Goal: Information Seeking & Learning: Learn about a topic

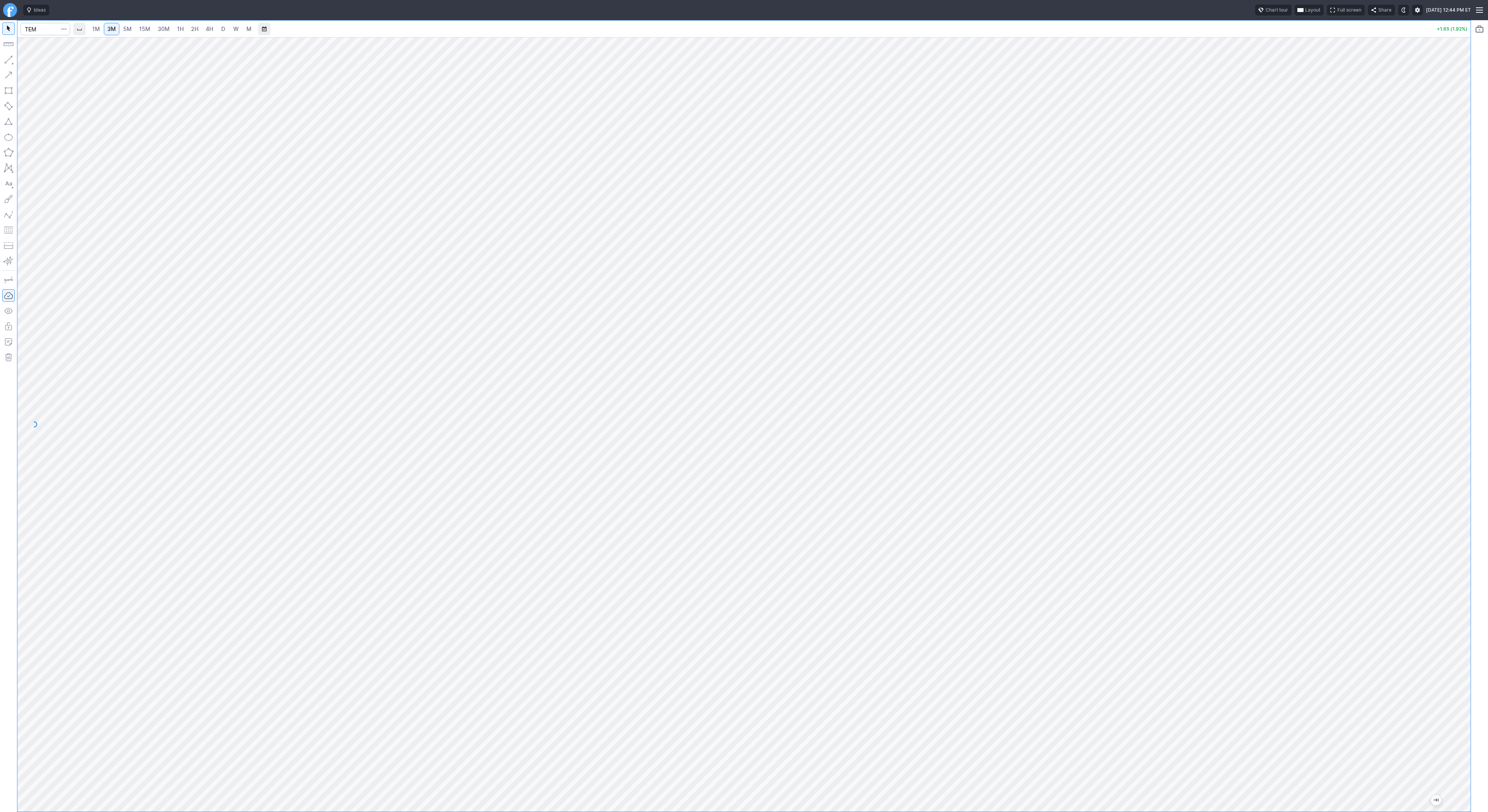
click at [192, 23] on link "2H" at bounding box center [195, 29] width 14 height 12
click at [32, 30] on input "Search" at bounding box center [45, 29] width 50 height 12
type input "biti"
click at [109, 29] on span "3M" at bounding box center [111, 29] width 9 height 6
click at [168, 29] on link "30M" at bounding box center [164, 29] width 19 height 12
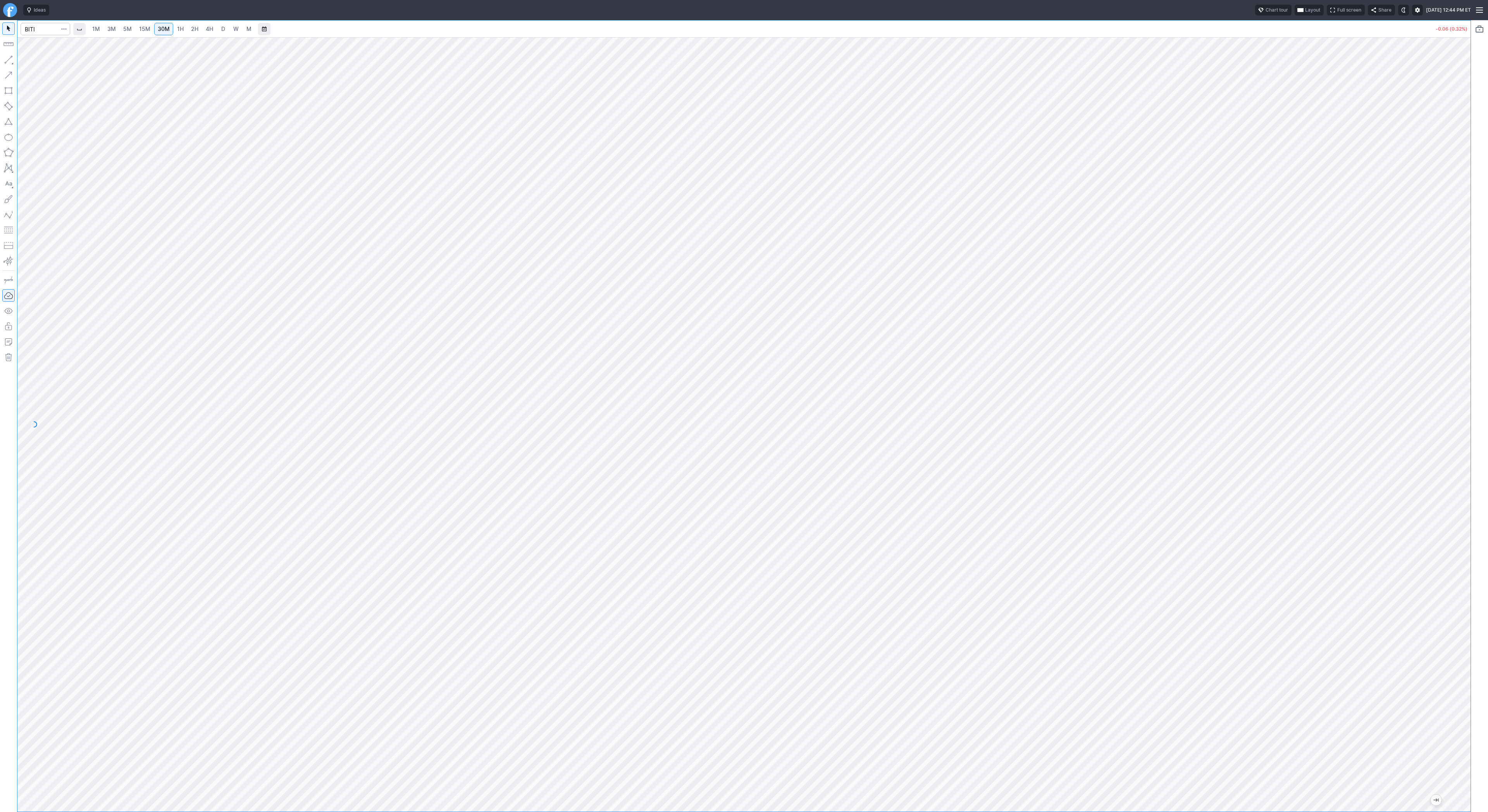
click at [112, 30] on span "3M" at bounding box center [111, 29] width 9 height 6
click at [151, 29] on link "15M" at bounding box center [144, 29] width 18 height 12
click at [37, 26] on input "Search" at bounding box center [45, 29] width 50 height 12
type input "vxx"
click at [46, 48] on span "VXX" at bounding box center [40, 48] width 25 height 12
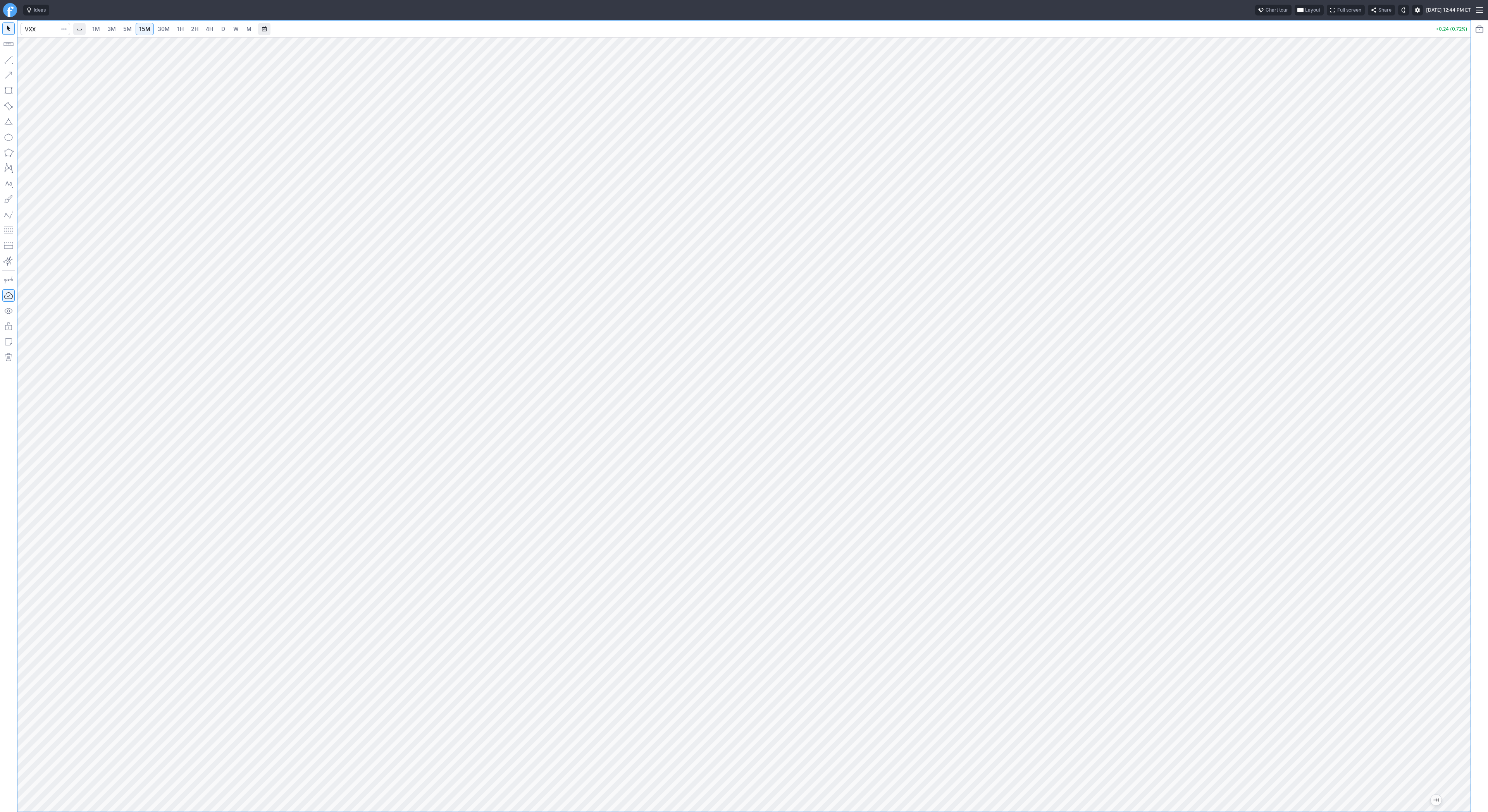
click at [189, 21] on div "1M 3M 5M 15M 30M 1H 2H 4H D W M" at bounding box center [752, 29] width 1359 height 19
click at [191, 28] on span "2H" at bounding box center [194, 29] width 7 height 6
drag, startPoint x: 1467, startPoint y: 527, endPoint x: 1473, endPoint y: 692, distance: 165.1
click at [1473, 693] on div "1M 3M 5M 15M 30M 1H 2H 4H D W M +0.24 (0.72%)" at bounding box center [744, 416] width 1488 height 792
click at [29, 33] on input "Search" at bounding box center [45, 29] width 50 height 12
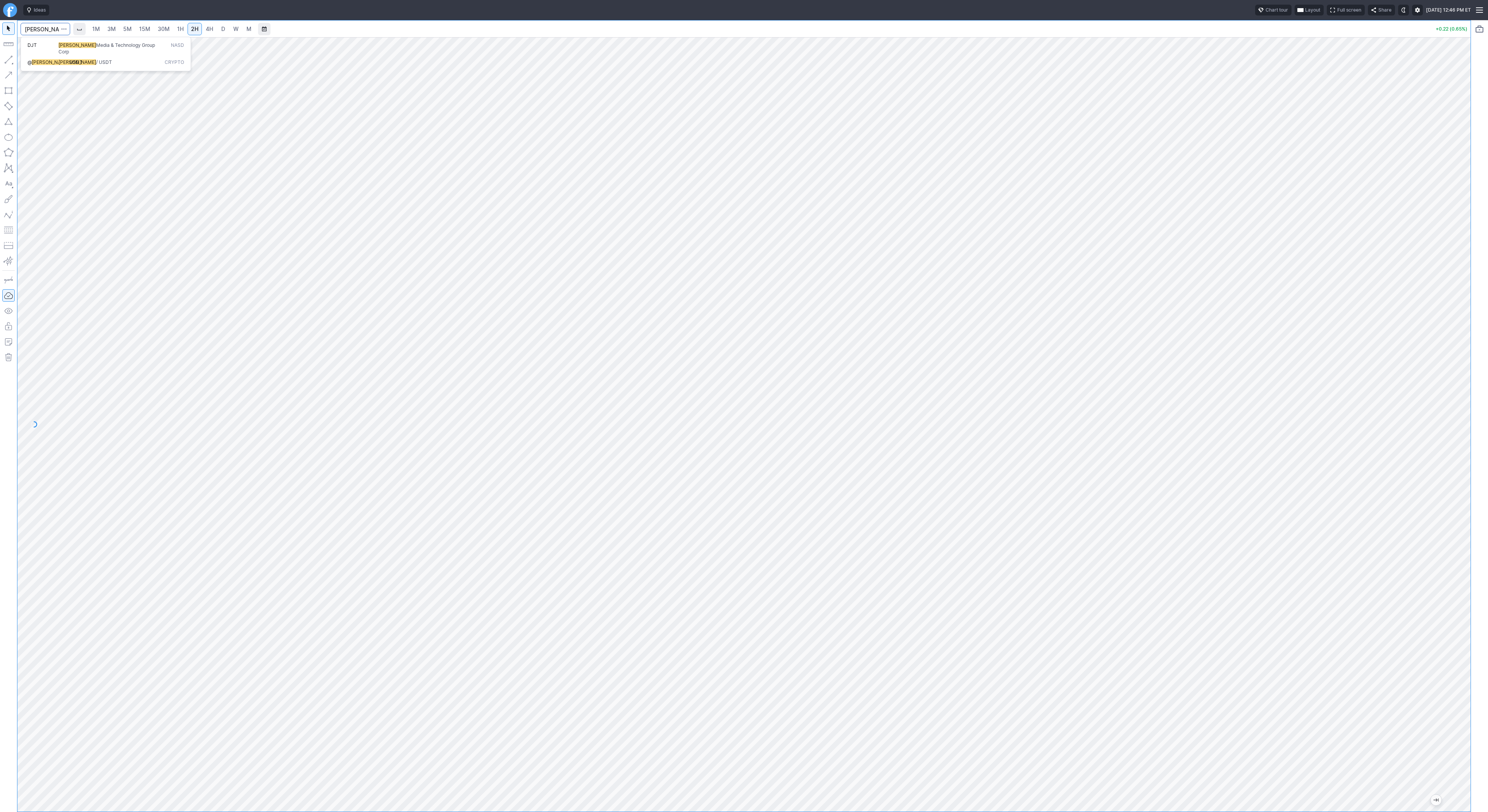
type input "trump"
click at [62, 59] on span "Trump" at bounding box center [77, 61] width 37 height 5
click at [219, 26] on link "D" at bounding box center [223, 29] width 12 height 12
click at [34, 32] on input "Search" at bounding box center [45, 29] width 50 height 12
type input "eth"
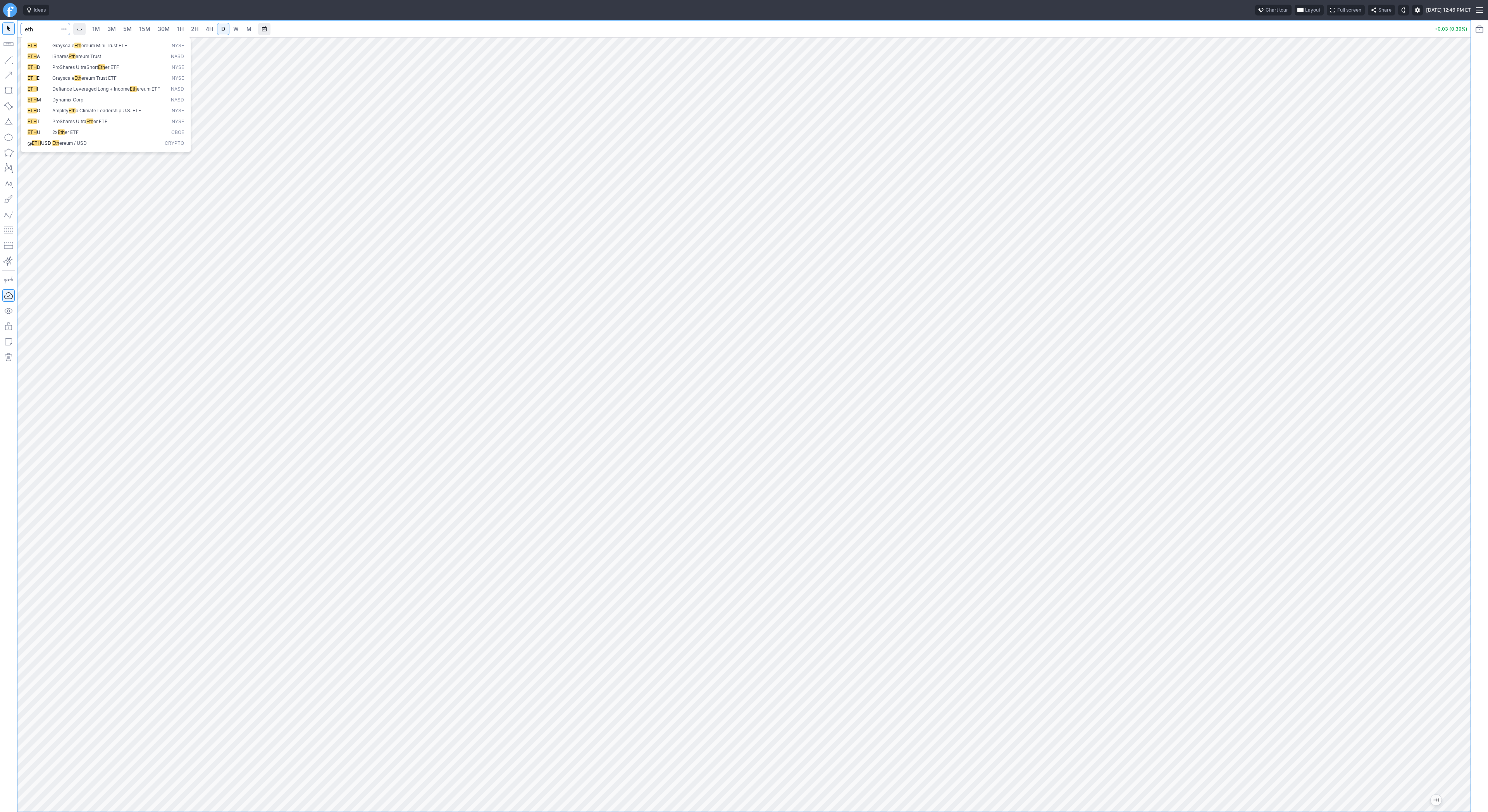
click at [111, 149] on button "@ ETH USD Eth ereum / USD Crypto" at bounding box center [106, 143] width 164 height 11
click at [116, 29] on link "3M" at bounding box center [112, 29] width 16 height 12
click at [157, 33] on link "30M" at bounding box center [164, 29] width 19 height 12
click at [182, 29] on link "1H" at bounding box center [180, 29] width 13 height 12
click at [214, 28] on link "4H" at bounding box center [209, 29] width 14 height 12
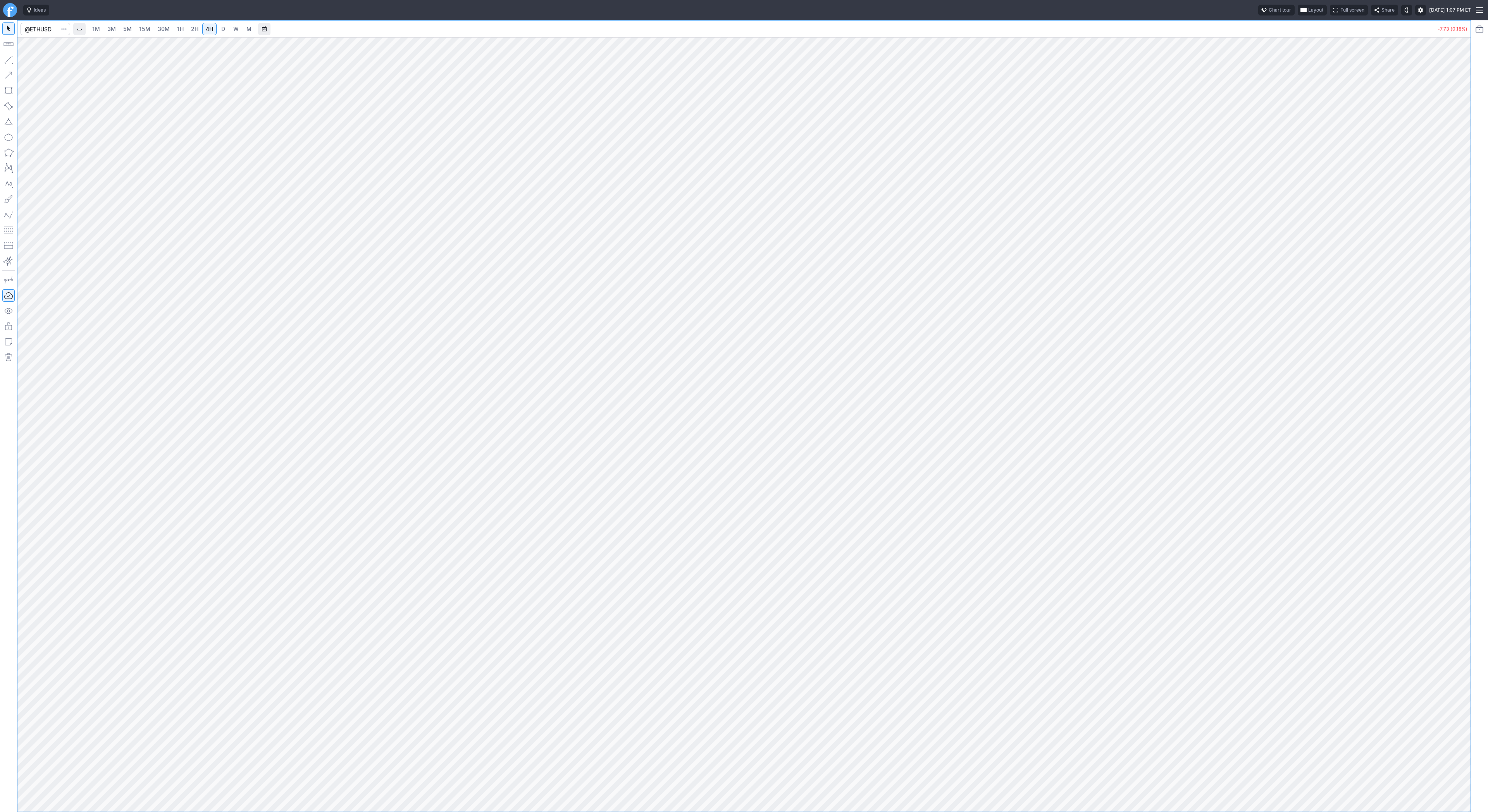
click at [107, 27] on span "3M" at bounding box center [111, 29] width 9 height 6
click at [166, 30] on span "30M" at bounding box center [163, 29] width 12 height 6
click at [185, 24] on link "1H" at bounding box center [180, 29] width 13 height 12
click at [195, 24] on link "2H" at bounding box center [195, 29] width 14 height 12
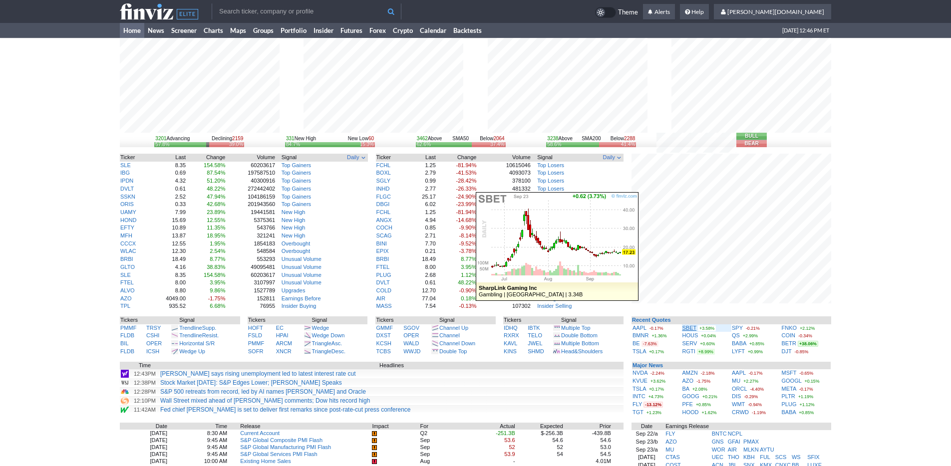
click at [690, 330] on link "SBET" at bounding box center [690, 328] width 14 height 6
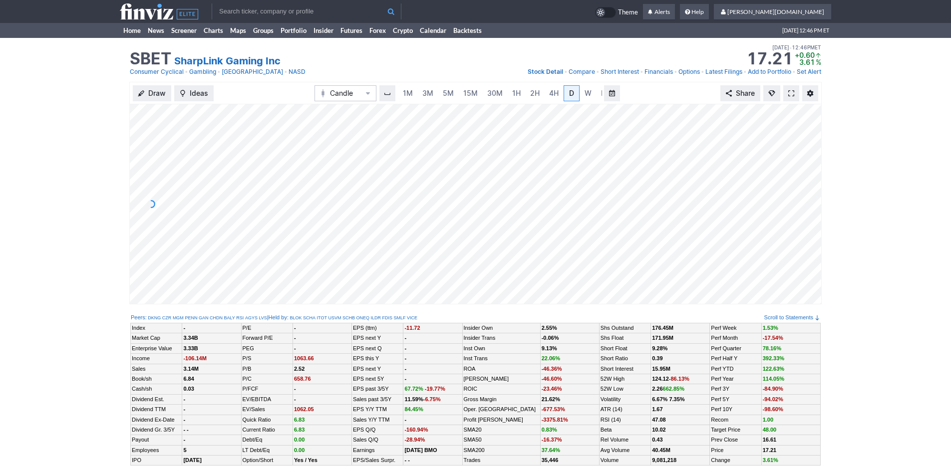
scroll to position [0, 10]
click at [51, 171] on div "Draw Ideas Candle 1M 3M 5M 15M 30M 1H 2H 4H D W M Share" at bounding box center [475, 197] width 951 height 231
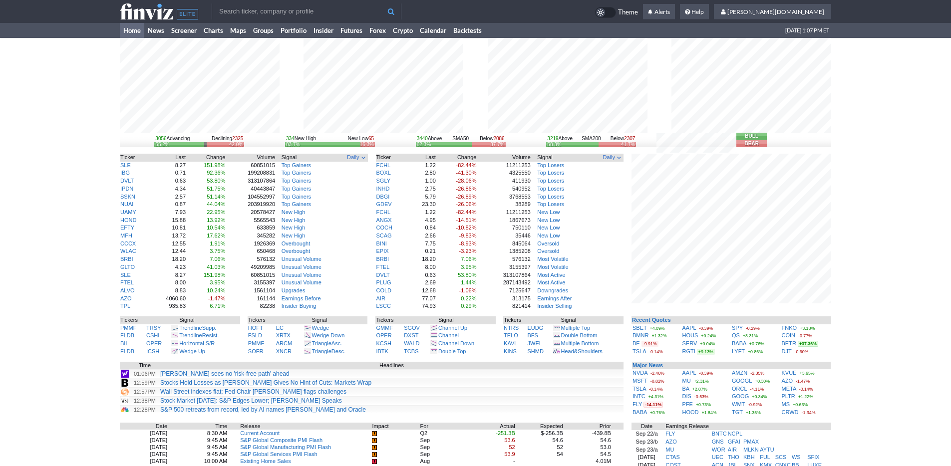
click at [866, 342] on div "3056 Advancing Declining 2325 55.2% 42.0% 334 New High New Low 65 83.7% 16.3% 3…" at bounding box center [475, 327] width 951 height 578
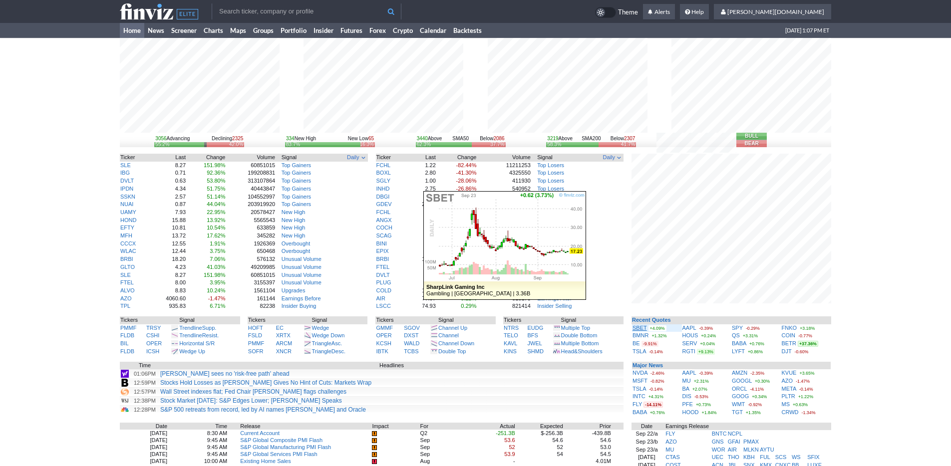
click at [638, 329] on link "SBET" at bounding box center [640, 328] width 14 height 6
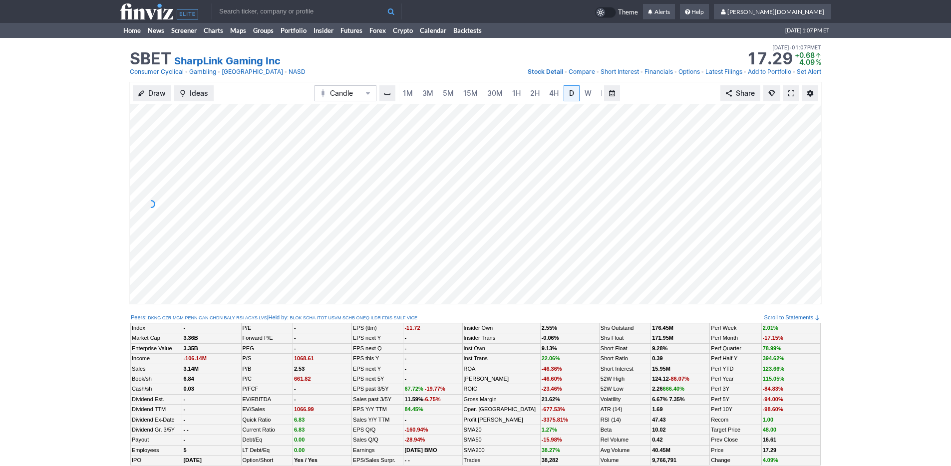
scroll to position [0, 10]
click at [425, 93] on link "3M" at bounding box center [418, 93] width 20 height 16
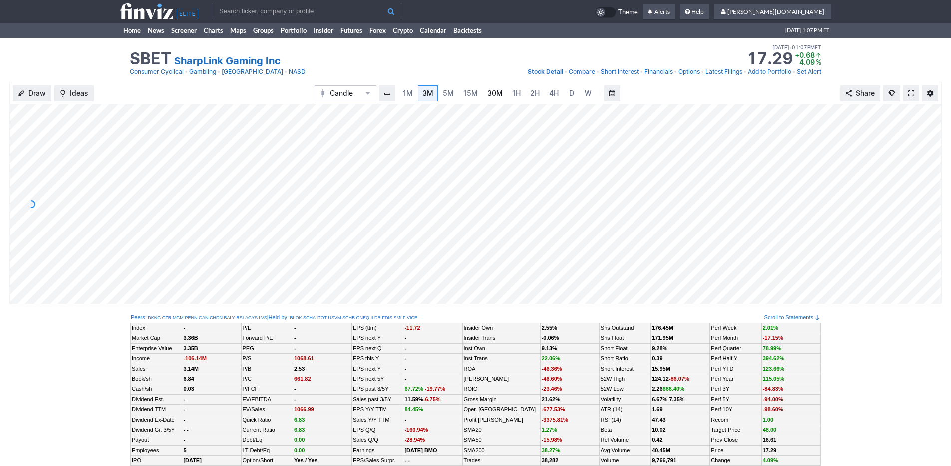
click at [501, 92] on link "30M" at bounding box center [495, 93] width 24 height 16
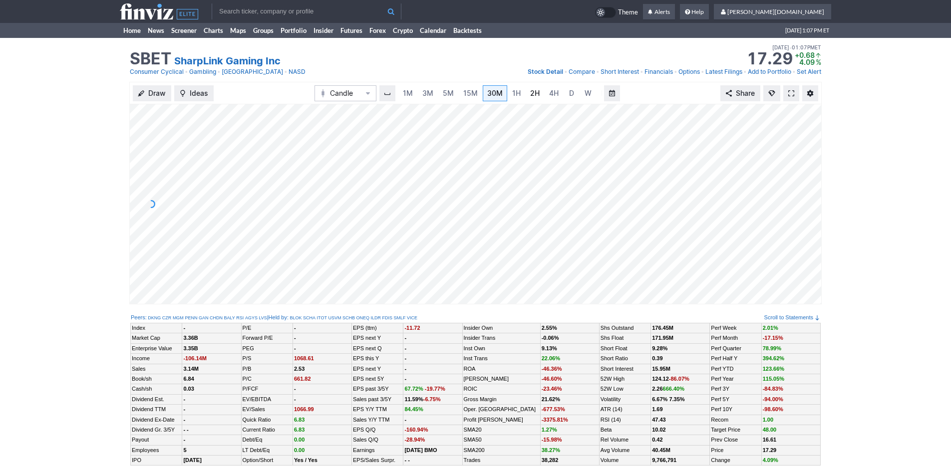
click at [531, 91] on span "2H" at bounding box center [534, 93] width 9 height 8
click at [446, 92] on link "5M" at bounding box center [438, 93] width 20 height 16
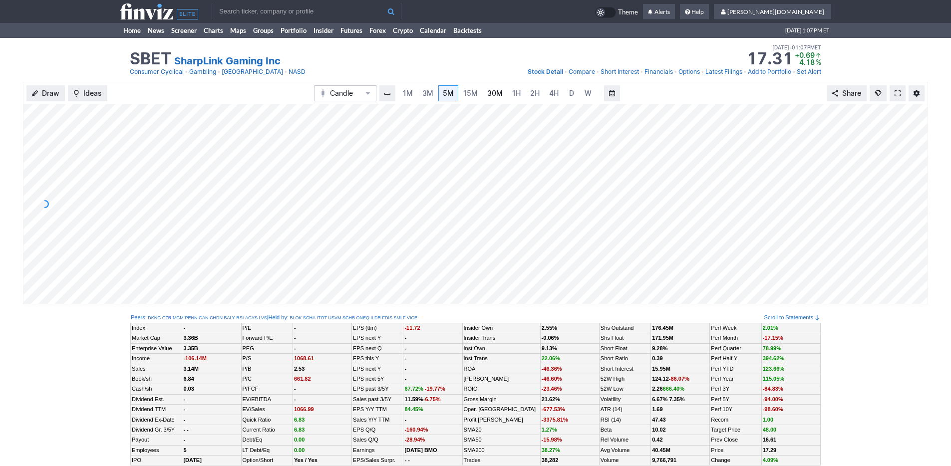
click at [501, 87] on link "30M" at bounding box center [495, 93] width 24 height 16
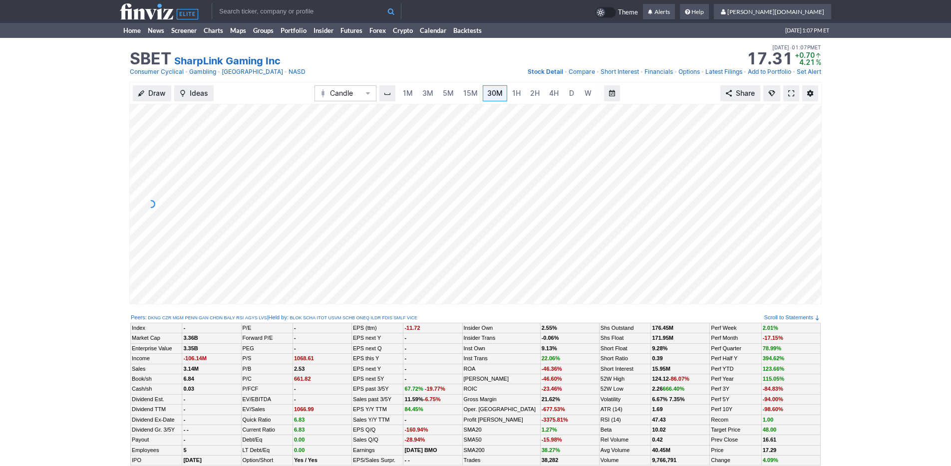
click at [795, 92] on link at bounding box center [792, 93] width 16 height 16
click at [432, 91] on link "3M" at bounding box center [428, 93] width 20 height 16
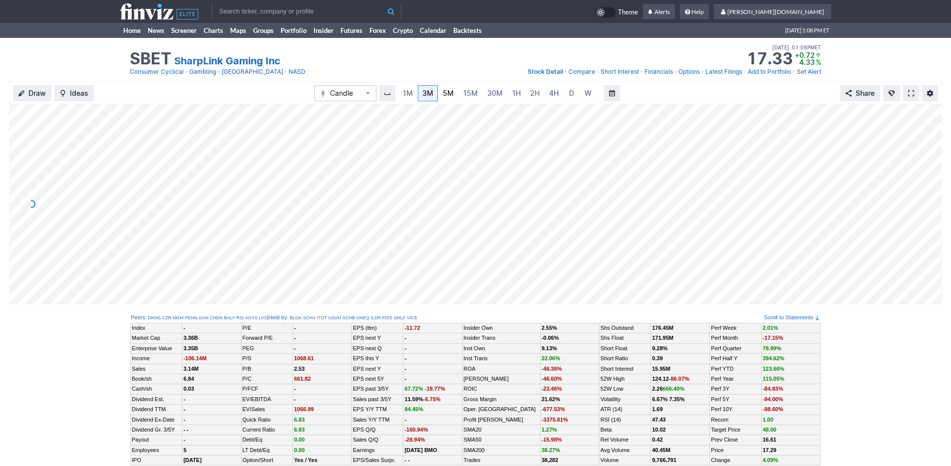
click at [447, 91] on span "5M" at bounding box center [448, 93] width 11 height 8
click at [465, 92] on span "15M" at bounding box center [470, 93] width 14 height 8
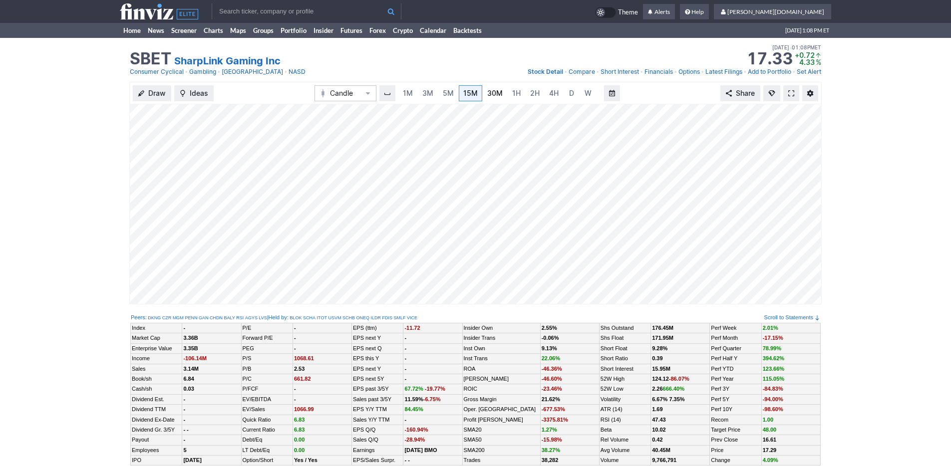
click at [487, 92] on span "30M" at bounding box center [494, 93] width 15 height 8
click at [545, 95] on link "4H" at bounding box center [554, 93] width 18 height 16
click at [267, 7] on input "text" at bounding box center [307, 11] width 190 height 16
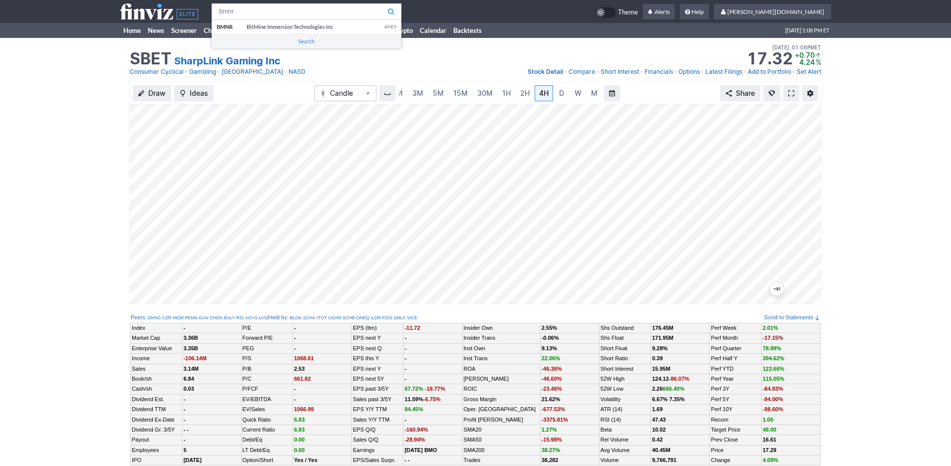
type input "bmnr"
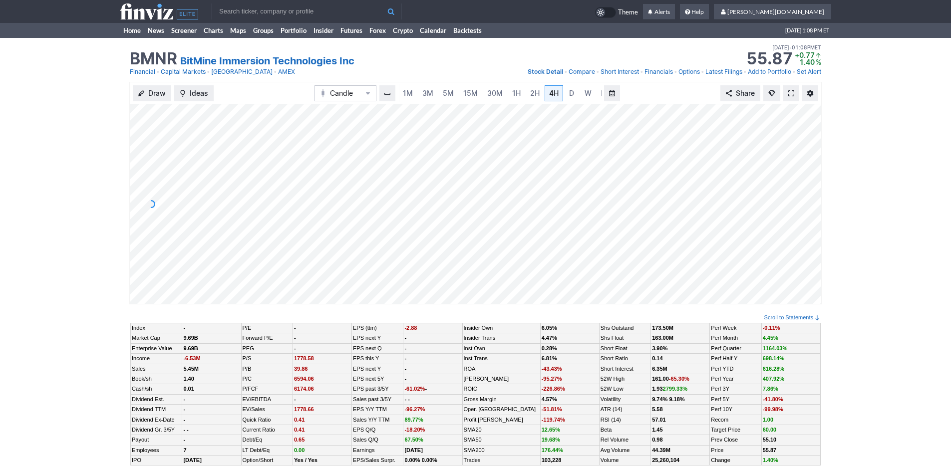
scroll to position [0, 10]
click at [419, 88] on span "3M" at bounding box center [417, 93] width 11 height 10
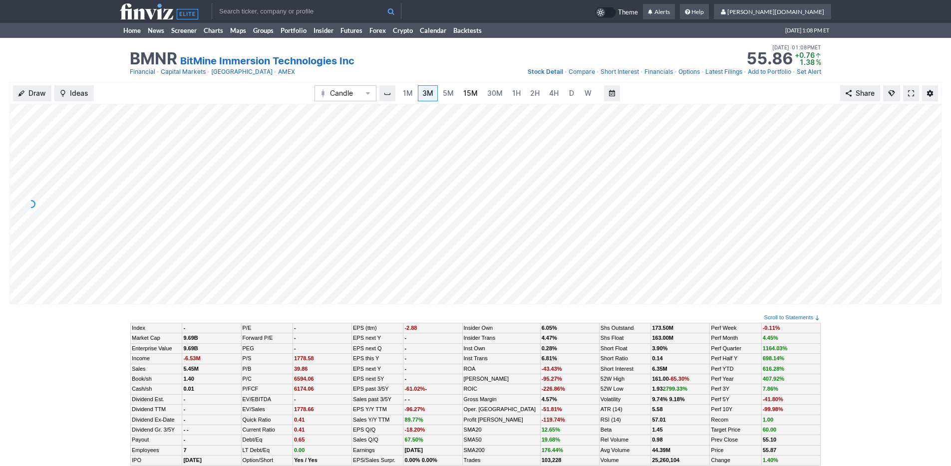
click at [473, 98] on span "15M" at bounding box center [470, 93] width 14 height 10
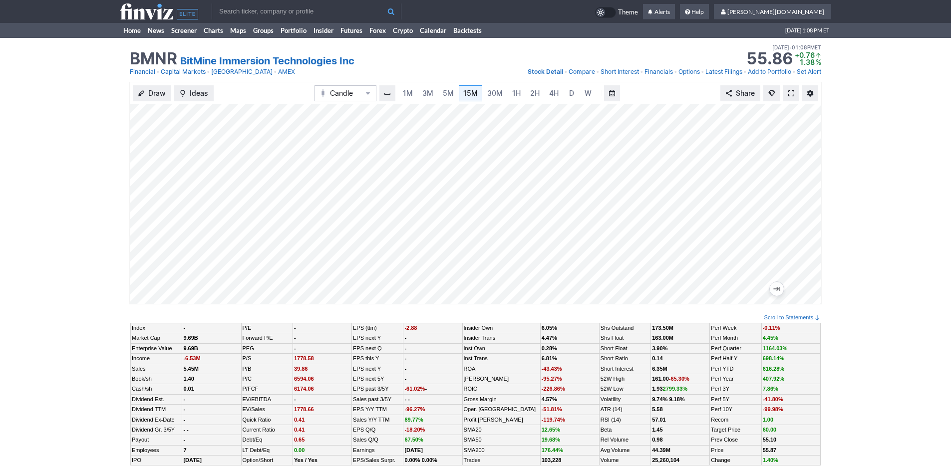
click at [788, 94] on link at bounding box center [792, 93] width 16 height 16
click at [790, 94] on span at bounding box center [792, 93] width 6 height 8
click at [147, 16] on icon at bounding box center [159, 11] width 78 height 16
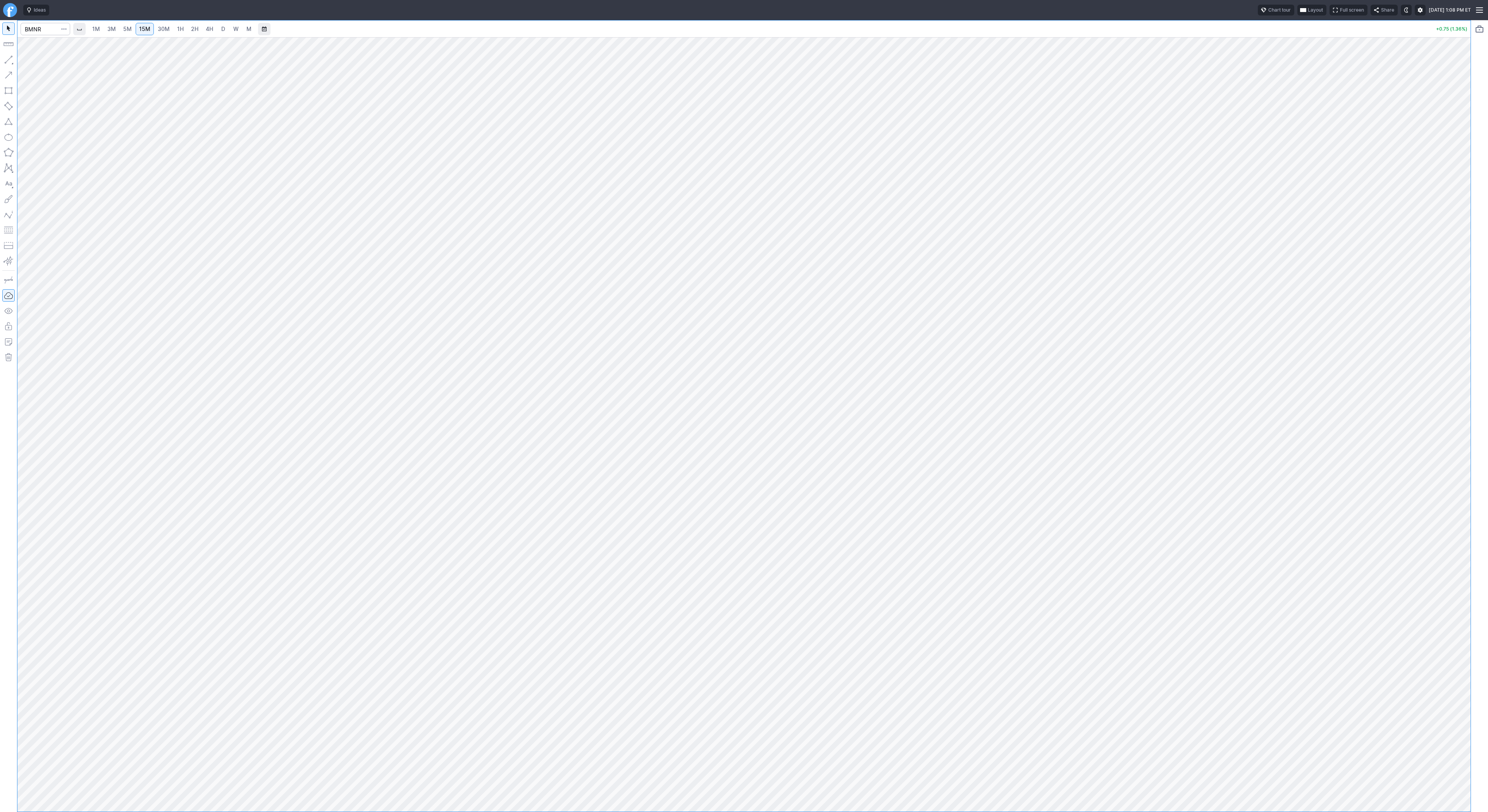
click at [184, 30] on link "1H" at bounding box center [180, 29] width 13 height 12
click at [113, 28] on span "3M" at bounding box center [111, 29] width 9 height 6
click at [164, 31] on span "30M" at bounding box center [163, 29] width 12 height 6
click at [209, 32] on span "4H" at bounding box center [209, 29] width 7 height 8
click at [223, 29] on span "D" at bounding box center [223, 29] width 4 height 6
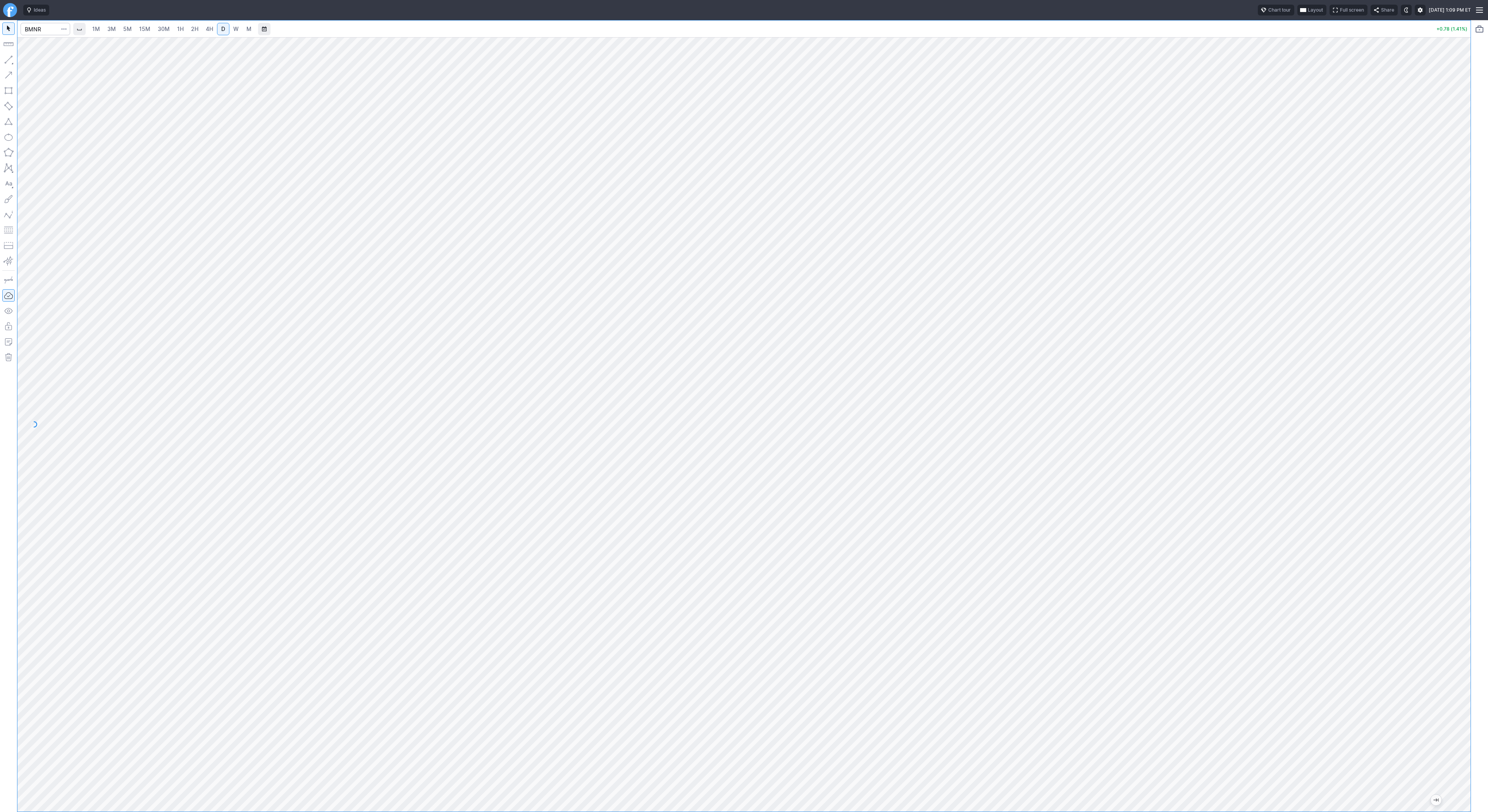
click at [108, 30] on span "3M" at bounding box center [111, 29] width 9 height 6
click at [152, 31] on link "15M" at bounding box center [144, 29] width 18 height 12
click at [166, 30] on span "30M" at bounding box center [163, 29] width 12 height 6
drag, startPoint x: 1473, startPoint y: 351, endPoint x: 1476, endPoint y: 387, distance: 36.1
click at [1476, 387] on div "1M 3M 5M 15M 30M 1H 2H 4H D W M +0.79 (1.43%)" at bounding box center [744, 416] width 1488 height 792
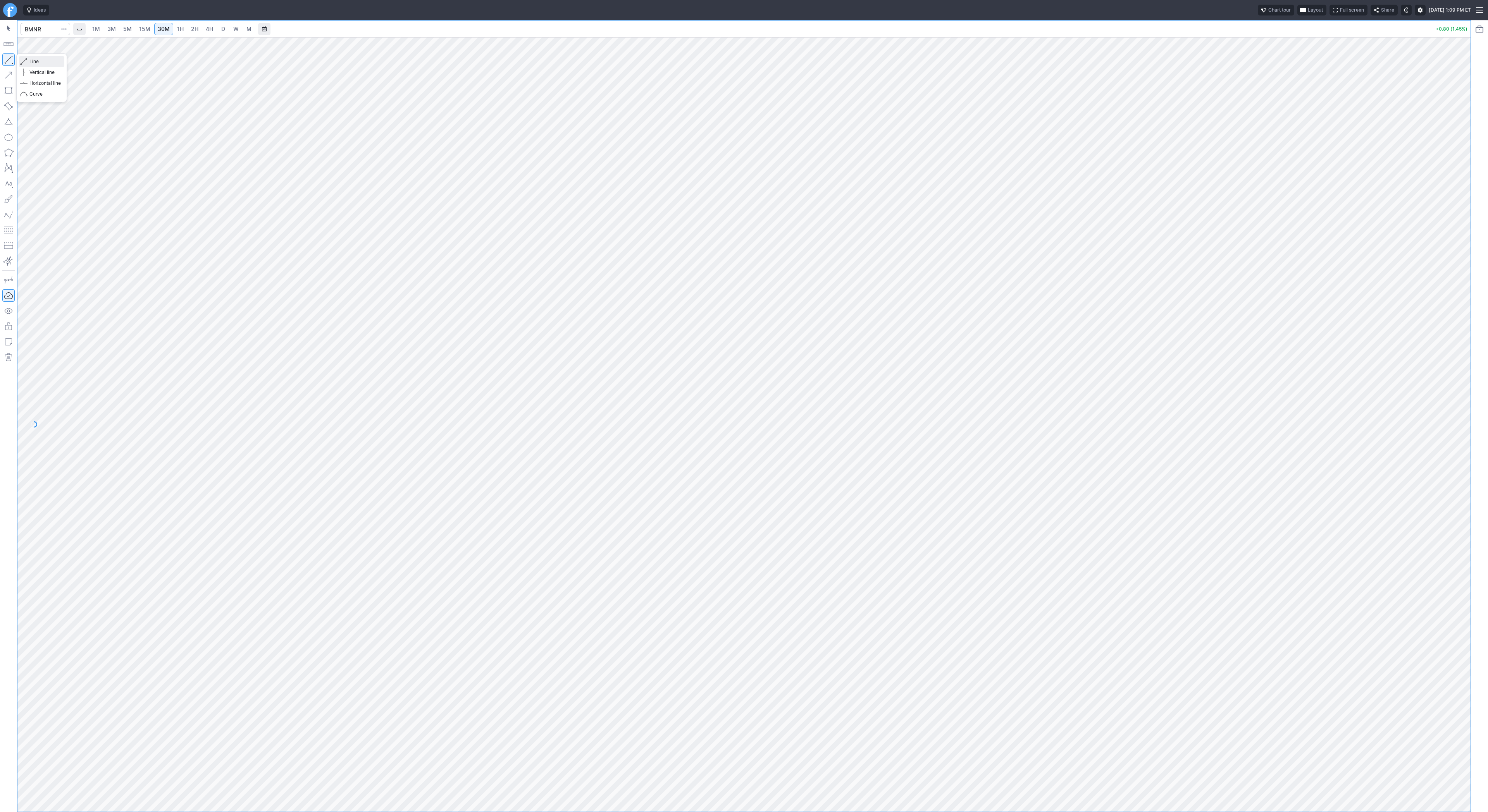
click at [33, 63] on span "Line" at bounding box center [45, 61] width 31 height 8
click at [29, 60] on span "Line" at bounding box center [45, 61] width 31 height 8
drag, startPoint x: 1469, startPoint y: 334, endPoint x: 1459, endPoint y: 423, distance: 89.6
click at [1459, 423] on div at bounding box center [1462, 423] width 16 height 755
click at [40, 32] on input "Search" at bounding box center [45, 29] width 50 height 12
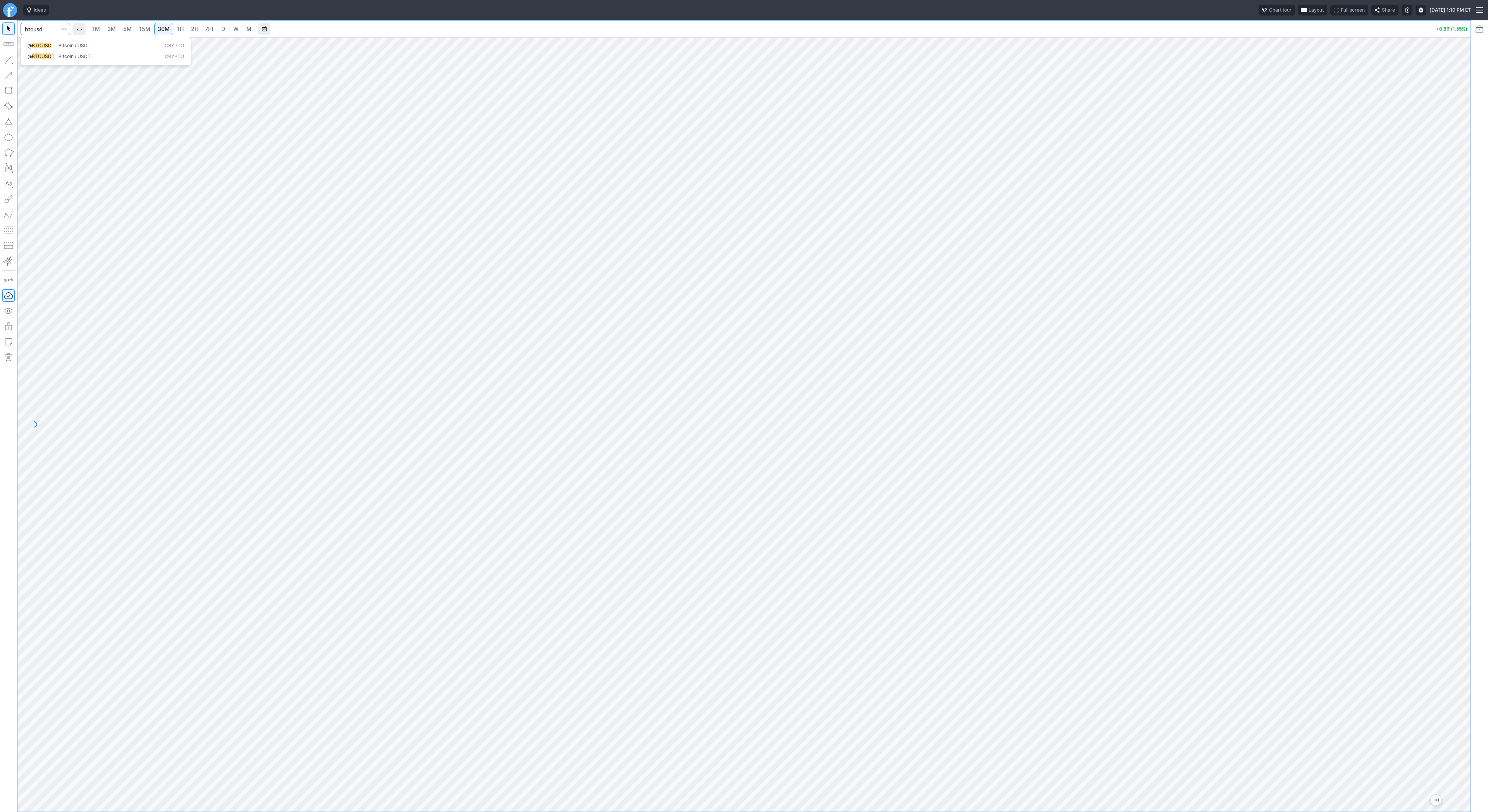
type input "btcusd"
click at [41, 46] on span "BTCUSD" at bounding box center [41, 45] width 19 height 5
click at [211, 29] on span "4H" at bounding box center [209, 29] width 7 height 6
click at [223, 31] on span "D" at bounding box center [223, 29] width 4 height 6
drag, startPoint x: 1466, startPoint y: 292, endPoint x: 1469, endPoint y: 354, distance: 62.1
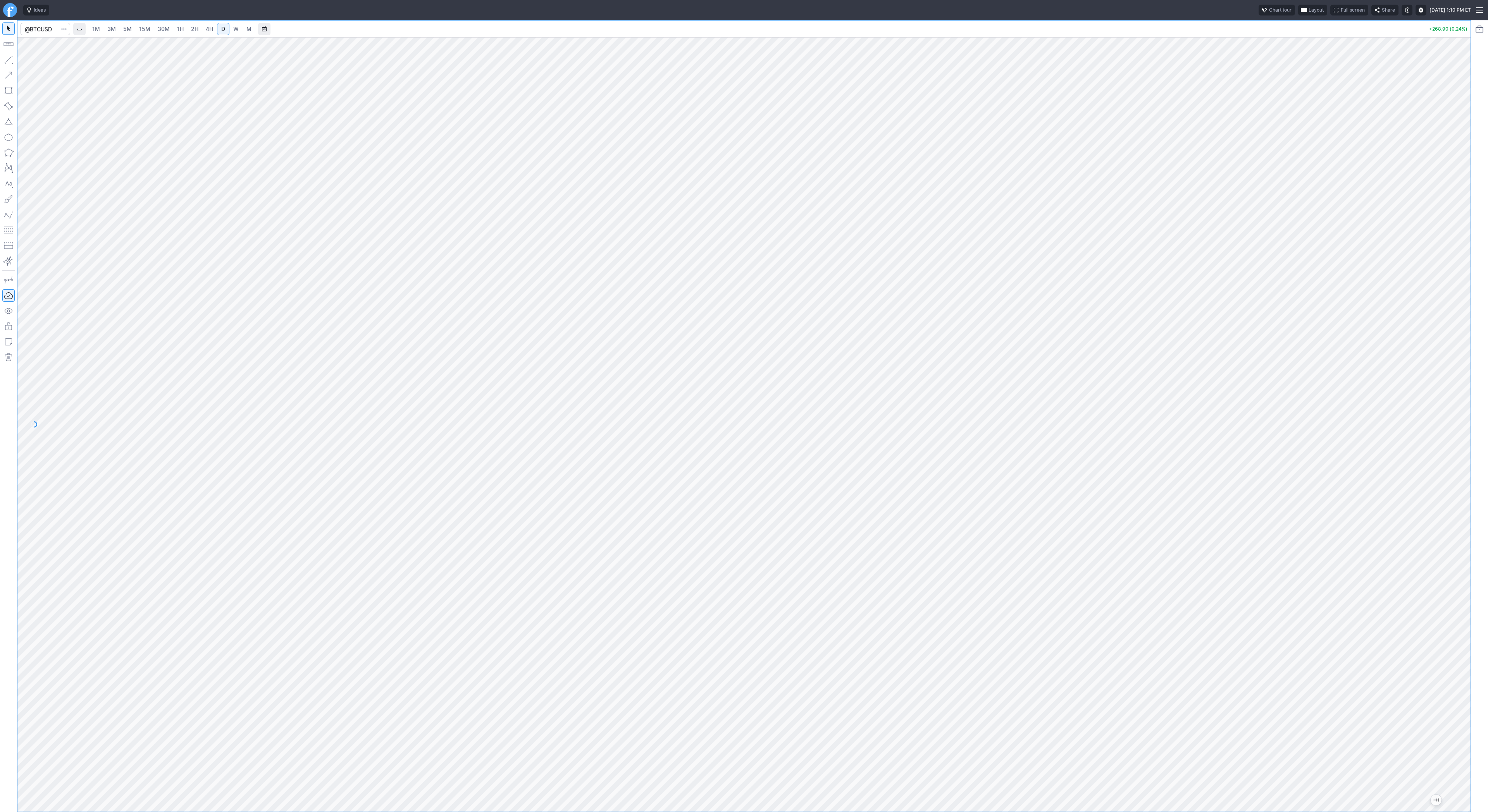
click at [1479, 353] on div "1M 3M 5M 15M 30M 1H 2H 4H D W M +268.90 (0.24%)" at bounding box center [744, 416] width 1488 height 792
click at [40, 60] on span "Line" at bounding box center [45, 61] width 31 height 8
click at [33, 61] on span "Line" at bounding box center [45, 61] width 31 height 8
click at [47, 33] on input "Search" at bounding box center [45, 29] width 50 height 12
type input "vxx"
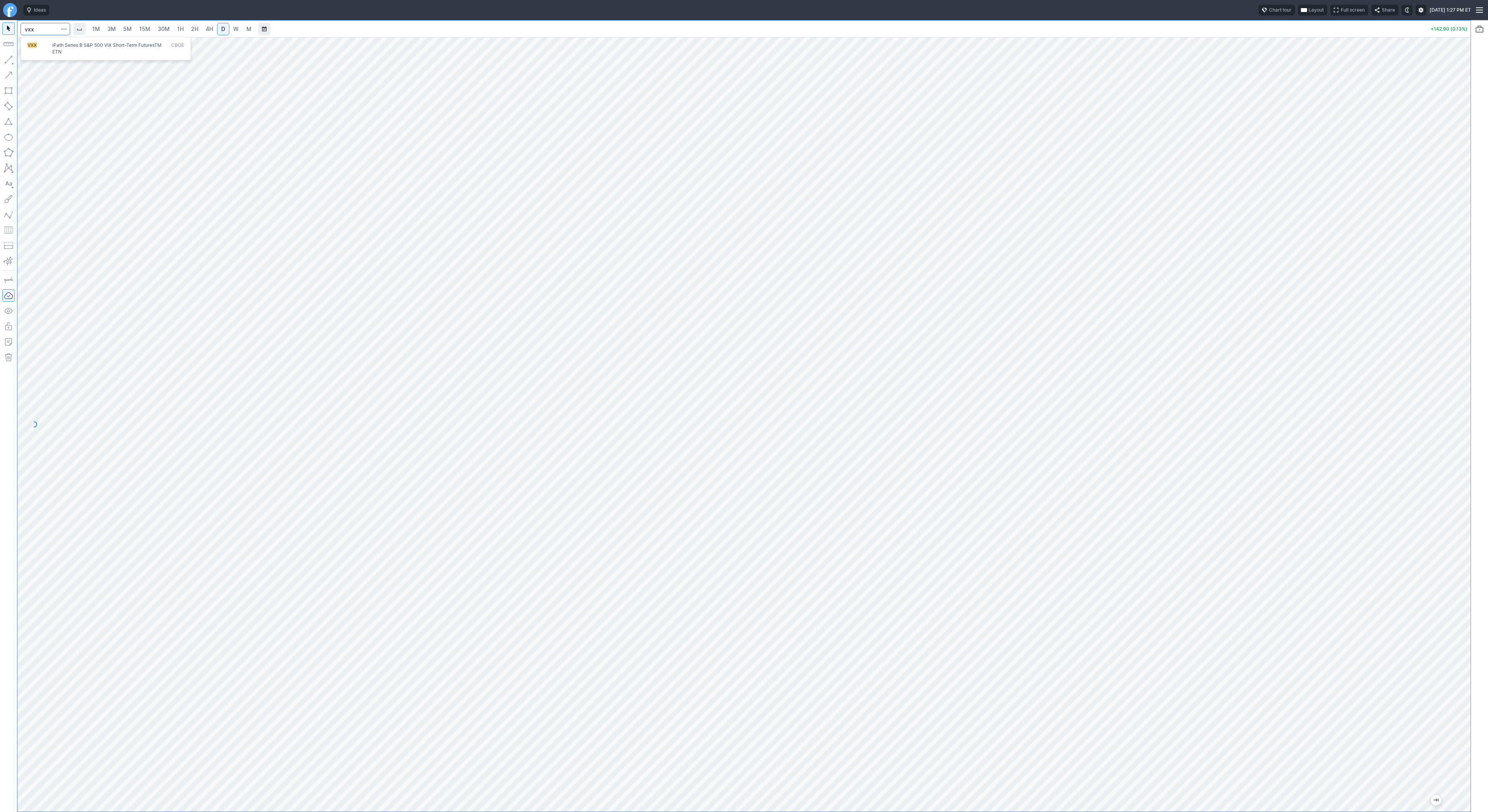
click at [61, 53] on span "iPath Series B S&P 500 VIX Short-Term FuturesTM ETN" at bounding box center [106, 48] width 109 height 12
click at [130, 29] on span "5M" at bounding box center [127, 29] width 9 height 6
click at [36, 29] on input "Search" at bounding box center [45, 29] width 50 height 12
type input "iwm"
click at [223, 29] on span "D" at bounding box center [223, 29] width 4 height 6
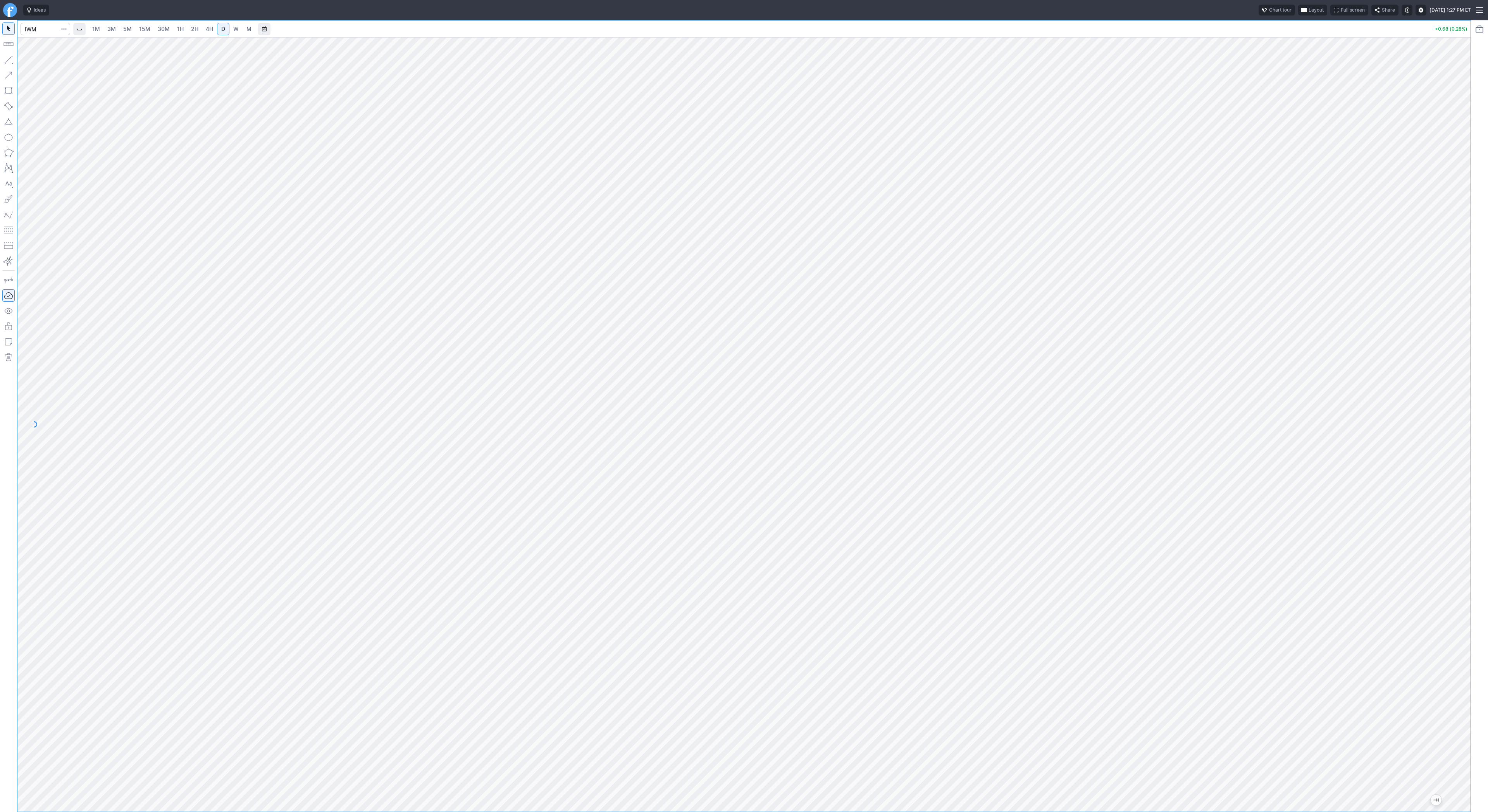
click at [1463, 299] on div at bounding box center [1462, 423] width 16 height 755
click at [42, 27] on input "Search" at bounding box center [45, 29] width 50 height 12
type input "nvda"
click at [0, 71] on html "Ideas Chart tour Layout Full screen Share Tue SEP 23 2025 1:27 PM ET 1M 3M 5M 1…" at bounding box center [744, 406] width 1488 height 812
drag, startPoint x: 1458, startPoint y: 406, endPoint x: 1454, endPoint y: 414, distance: 8.9
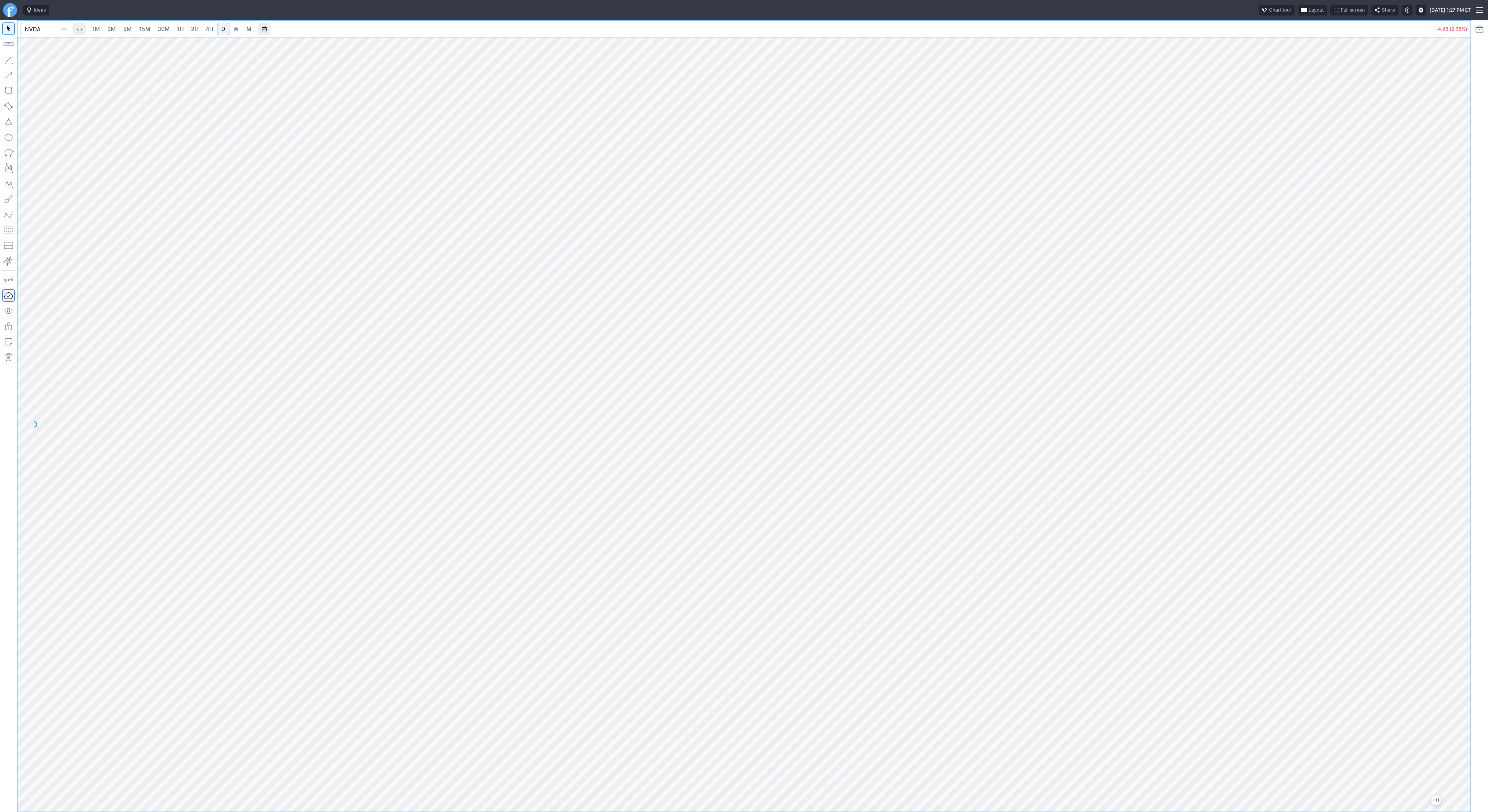
click at [1455, 416] on div at bounding box center [1462, 423] width 16 height 755
click at [31, 26] on input "Search" at bounding box center [45, 29] width 50 height 12
type input "btcusd"
click at [39, 45] on span "BTCUSD" at bounding box center [41, 45] width 19 height 5
drag, startPoint x: 1460, startPoint y: 179, endPoint x: 1469, endPoint y: 274, distance: 95.4
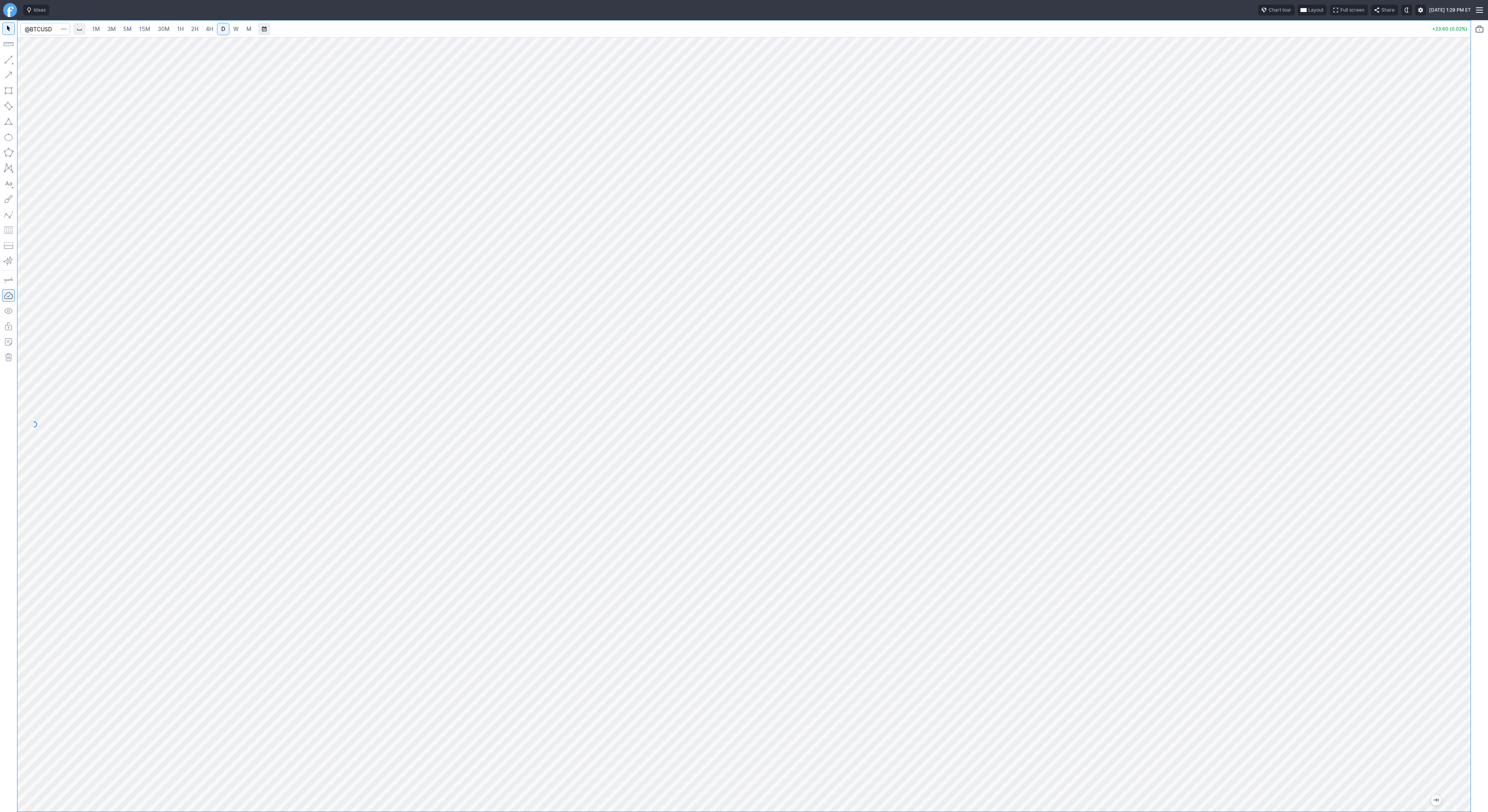
click at [1471, 275] on div "1M 3M 5M 15M 30M 1H 2H 4H D W M +23.60 (0.02%)" at bounding box center [744, 416] width 1488 height 792
click at [107, 26] on span "3M" at bounding box center [111, 29] width 9 height 6
click at [188, 29] on link "2H" at bounding box center [195, 29] width 14 height 12
click at [214, 28] on link "4H" at bounding box center [209, 29] width 14 height 12
click at [48, 29] on input "Search" at bounding box center [45, 29] width 50 height 12
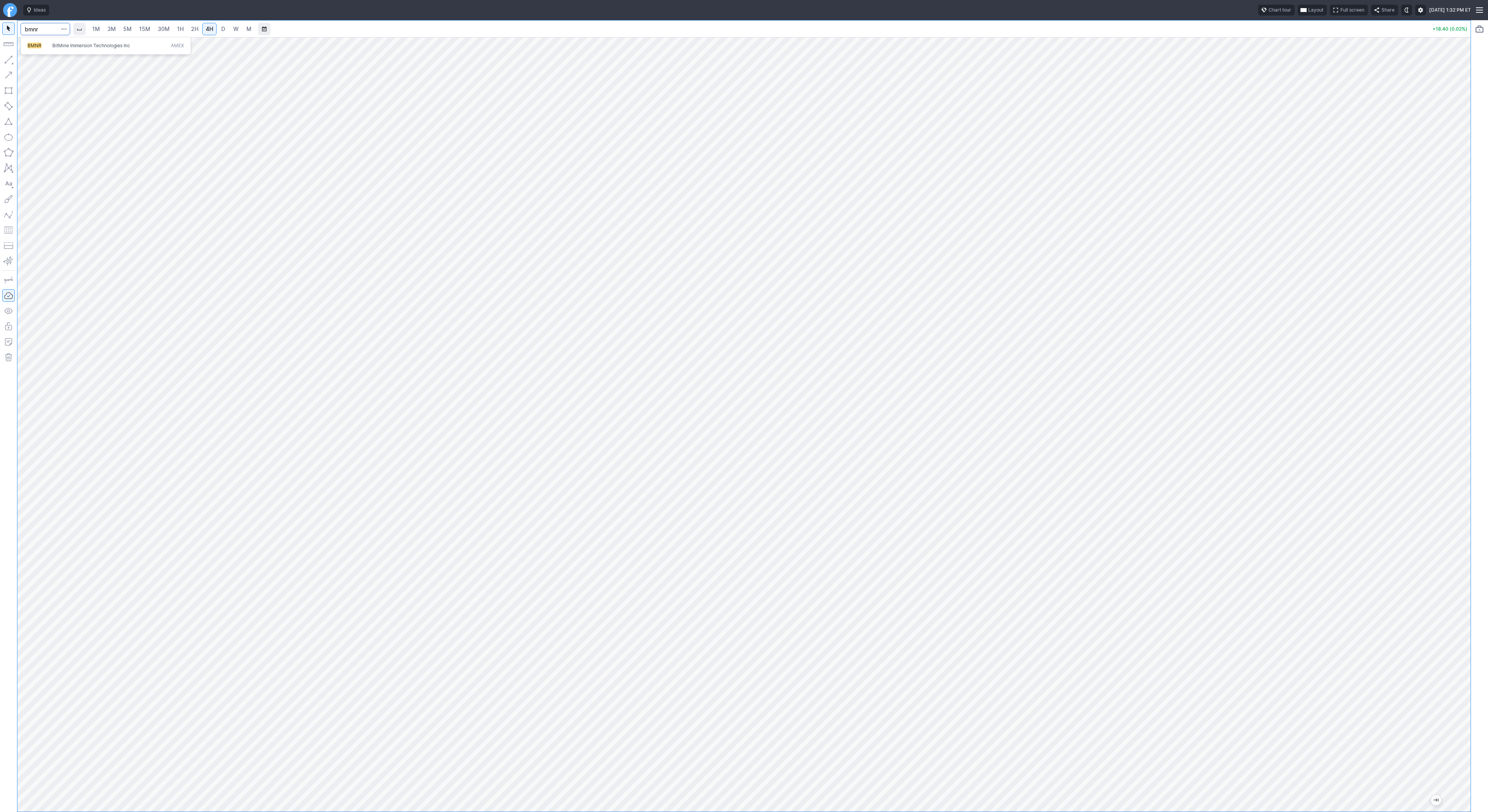
type input "bmnr"
click at [136, 31] on link "15M" at bounding box center [144, 29] width 18 height 12
click at [109, 26] on span "3M" at bounding box center [111, 29] width 9 height 6
click at [149, 29] on link "15M" at bounding box center [144, 29] width 18 height 12
click at [122, 30] on link "5M" at bounding box center [127, 29] width 16 height 12
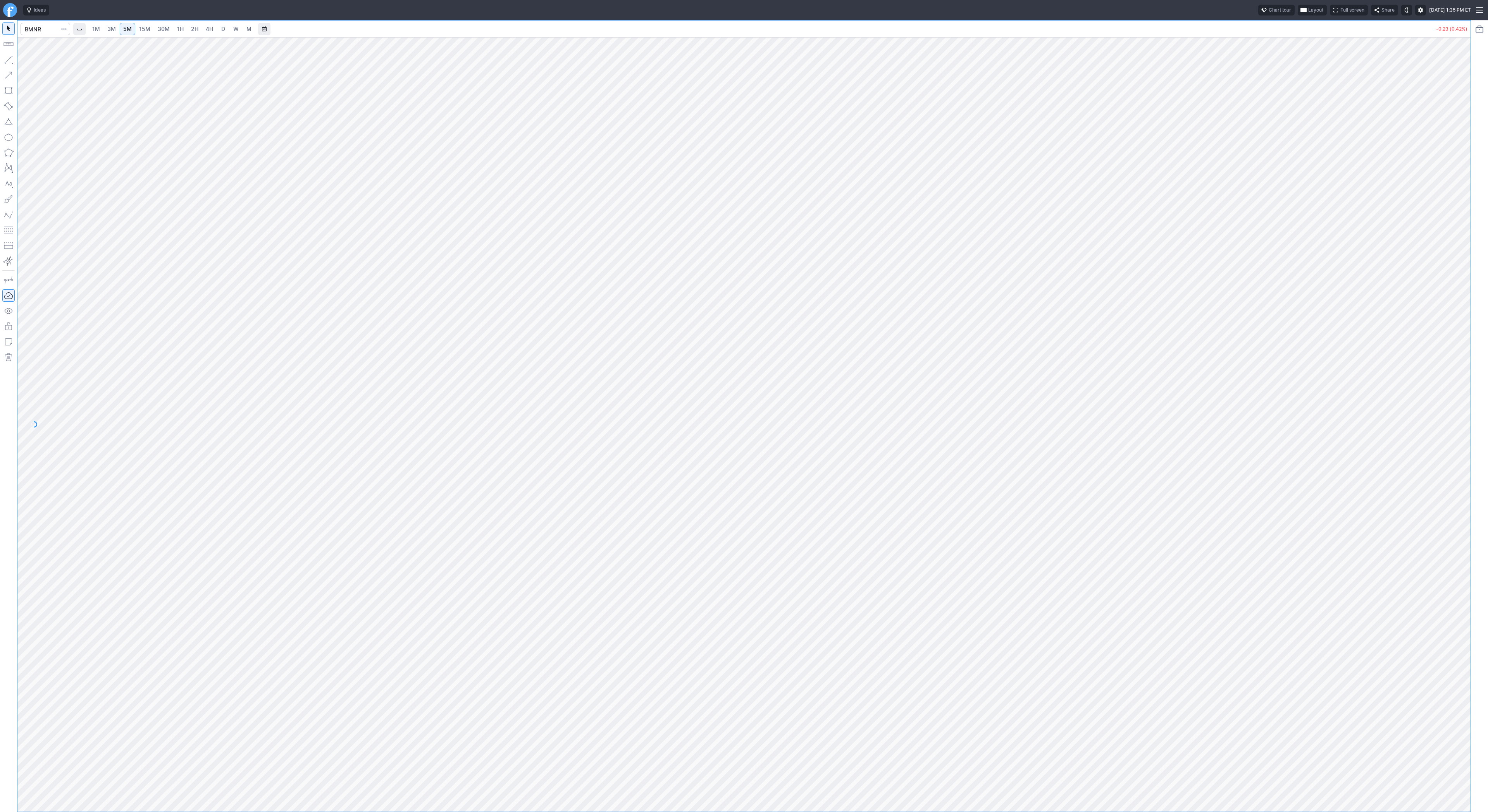
click at [148, 28] on span "15M" at bounding box center [144, 29] width 11 height 6
click at [27, 60] on button "Line" at bounding box center [41, 61] width 45 height 11
click at [36, 60] on span "Line" at bounding box center [45, 61] width 31 height 8
click at [113, 29] on span "3M" at bounding box center [111, 29] width 9 height 6
click at [43, 26] on input "Search" at bounding box center [45, 29] width 50 height 12
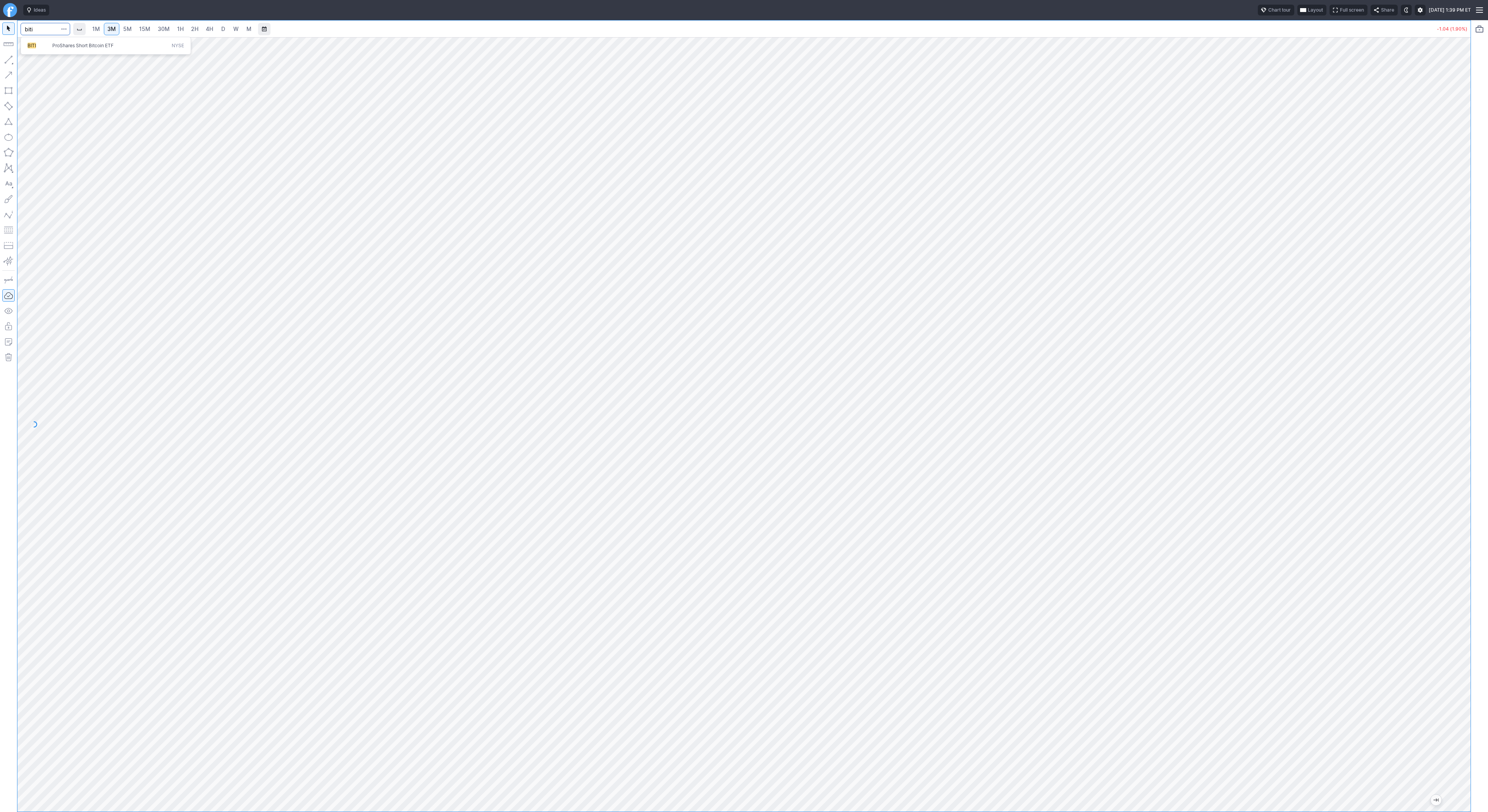
type input "biti"
click at [179, 26] on span "1H" at bounding box center [180, 29] width 6 height 6
click at [4, 60] on button "button" at bounding box center [9, 60] width 12 height 12
click at [36, 61] on span "Line" at bounding box center [45, 61] width 31 height 8
click at [32, 60] on span "Line" at bounding box center [45, 61] width 31 height 8
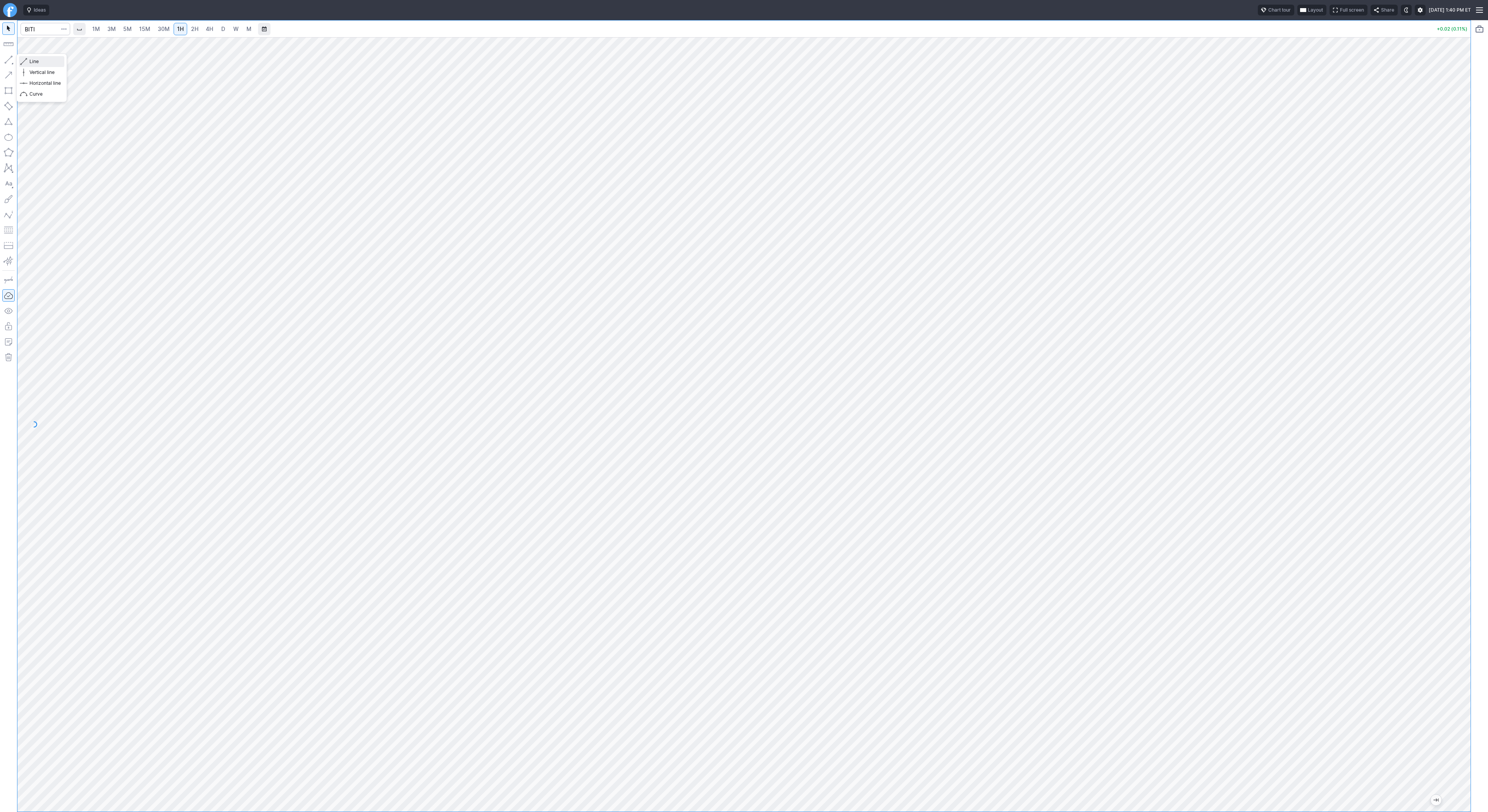
click at [27, 63] on button "Line" at bounding box center [41, 61] width 45 height 11
click at [35, 60] on span "Line" at bounding box center [45, 61] width 31 height 8
click at [35, 59] on span "Line" at bounding box center [45, 61] width 31 height 8
click at [37, 59] on span "Line" at bounding box center [45, 61] width 31 height 8
click at [33, 29] on input "Search" at bounding box center [45, 29] width 50 height 12
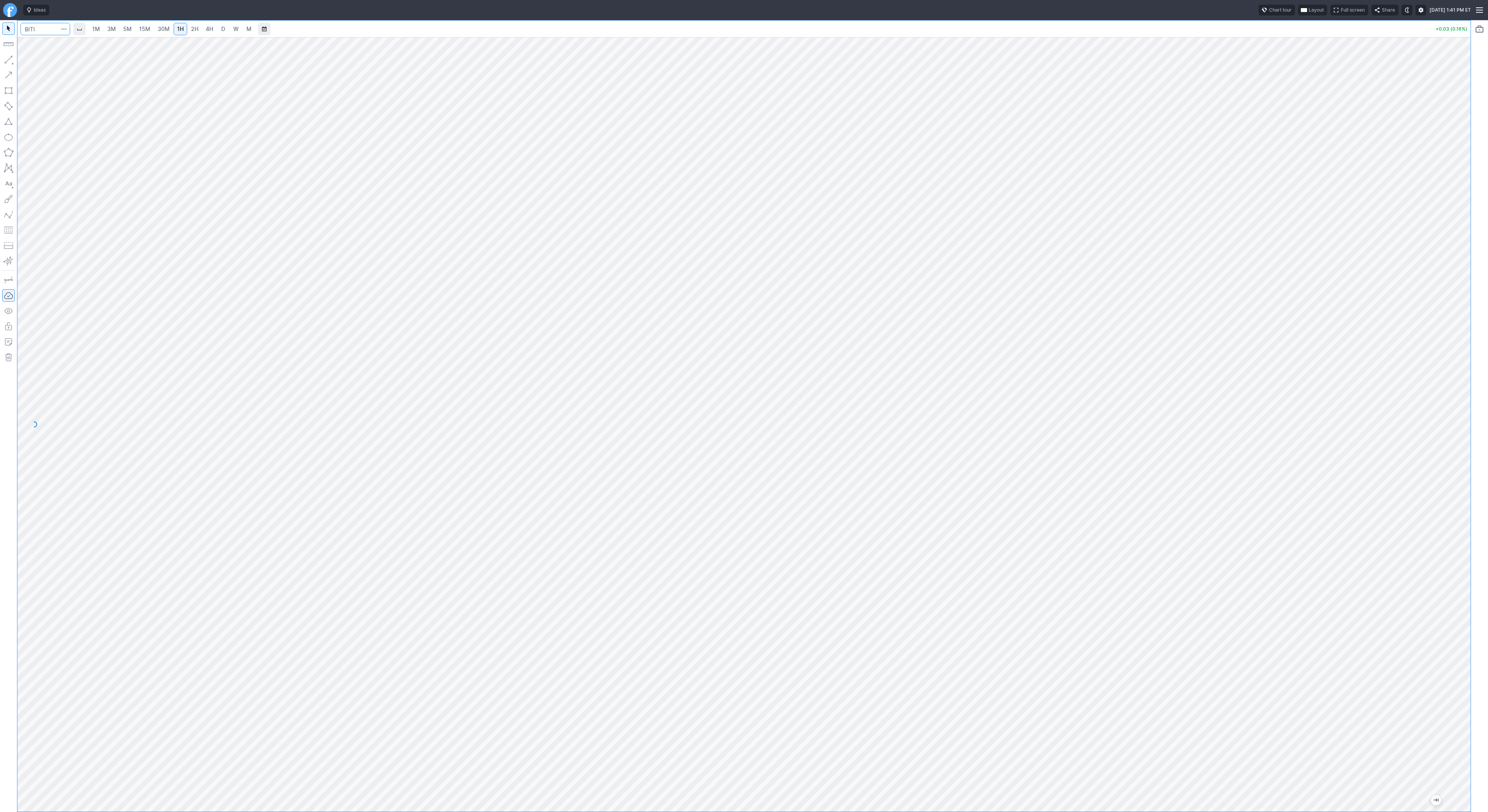
click at [41, 28] on input "Search" at bounding box center [45, 29] width 50 height 12
type input "bmnr"
click at [34, 60] on span "Line" at bounding box center [45, 61] width 31 height 8
click at [48, 27] on input "Search" at bounding box center [45, 29] width 50 height 12
type input "btcusd"
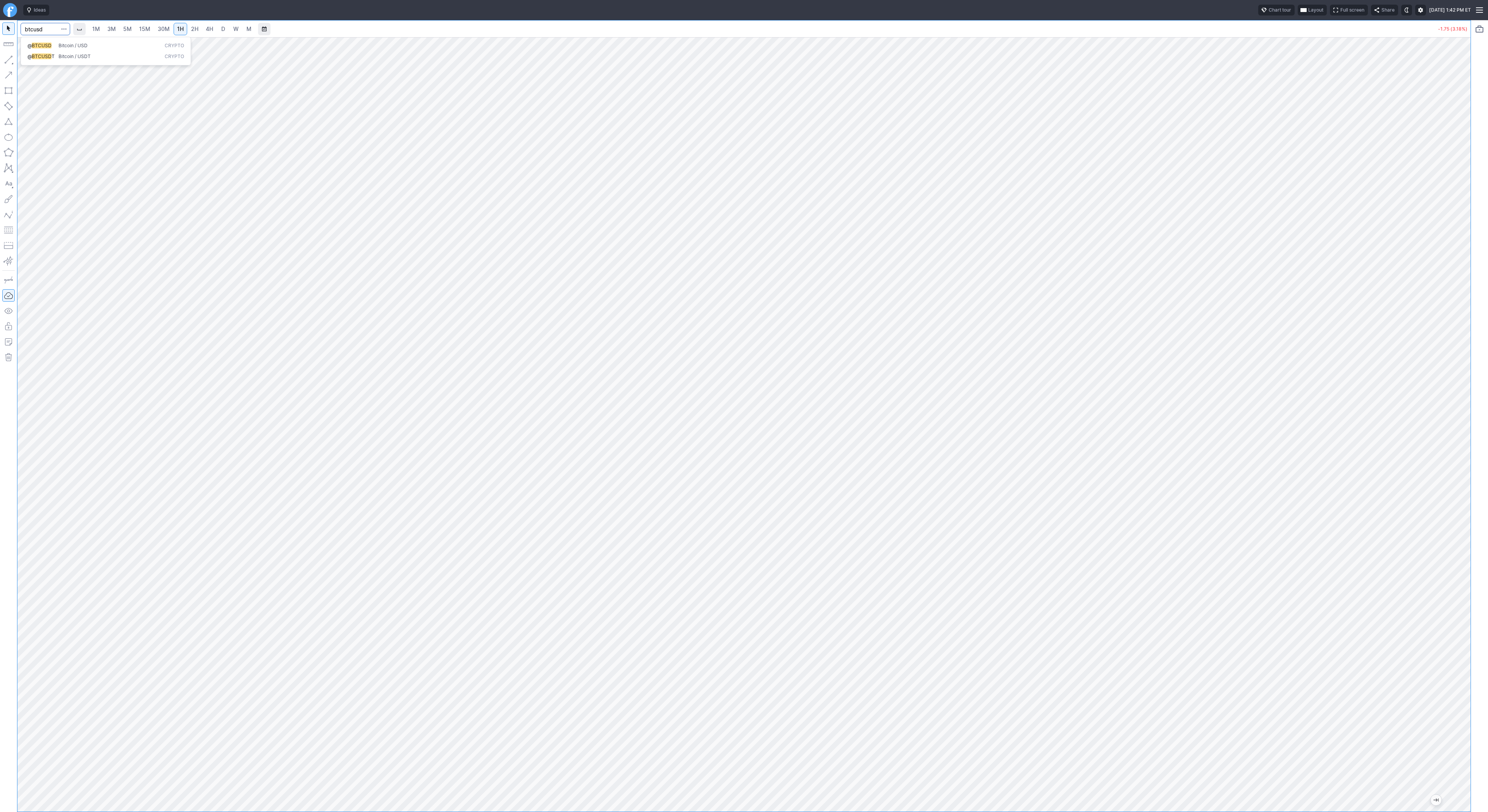
click at [49, 41] on button "@ BTCUSD Bitcoin / USD Crypto" at bounding box center [106, 46] width 164 height 11
click at [209, 27] on span "4H" at bounding box center [209, 29] width 7 height 6
click at [221, 29] on span "D" at bounding box center [223, 29] width 4 height 6
click at [1448, 343] on div at bounding box center [743, 424] width 1453 height 775
click at [47, 29] on input "Search" at bounding box center [45, 29] width 50 height 12
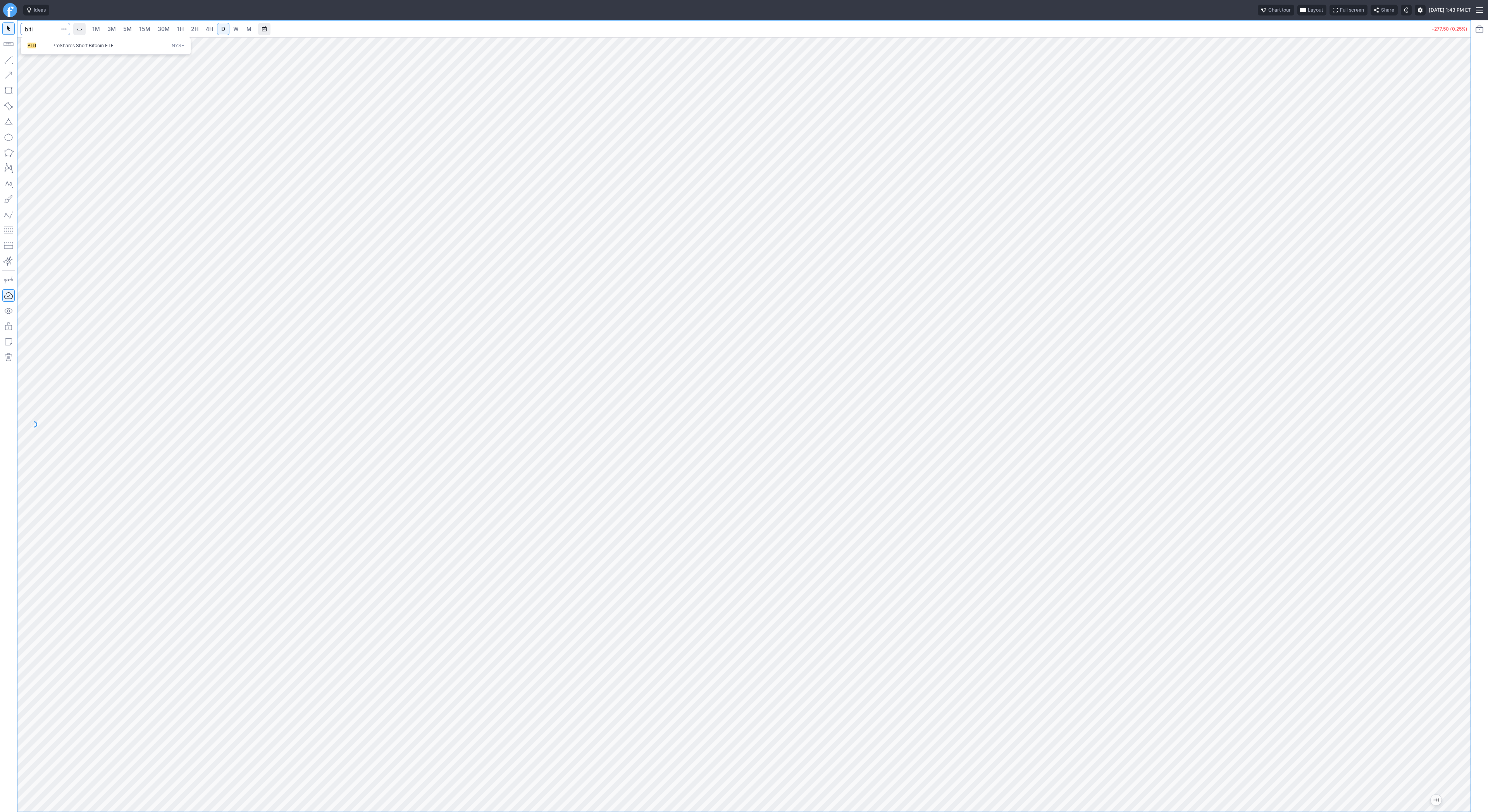
type input "biti"
click at [51, 29] on input "Search" at bounding box center [45, 29] width 50 height 12
click at [41, 60] on span "Line" at bounding box center [45, 61] width 31 height 8
click at [47, 29] on input "Search" at bounding box center [45, 29] width 50 height 12
type input "qs"
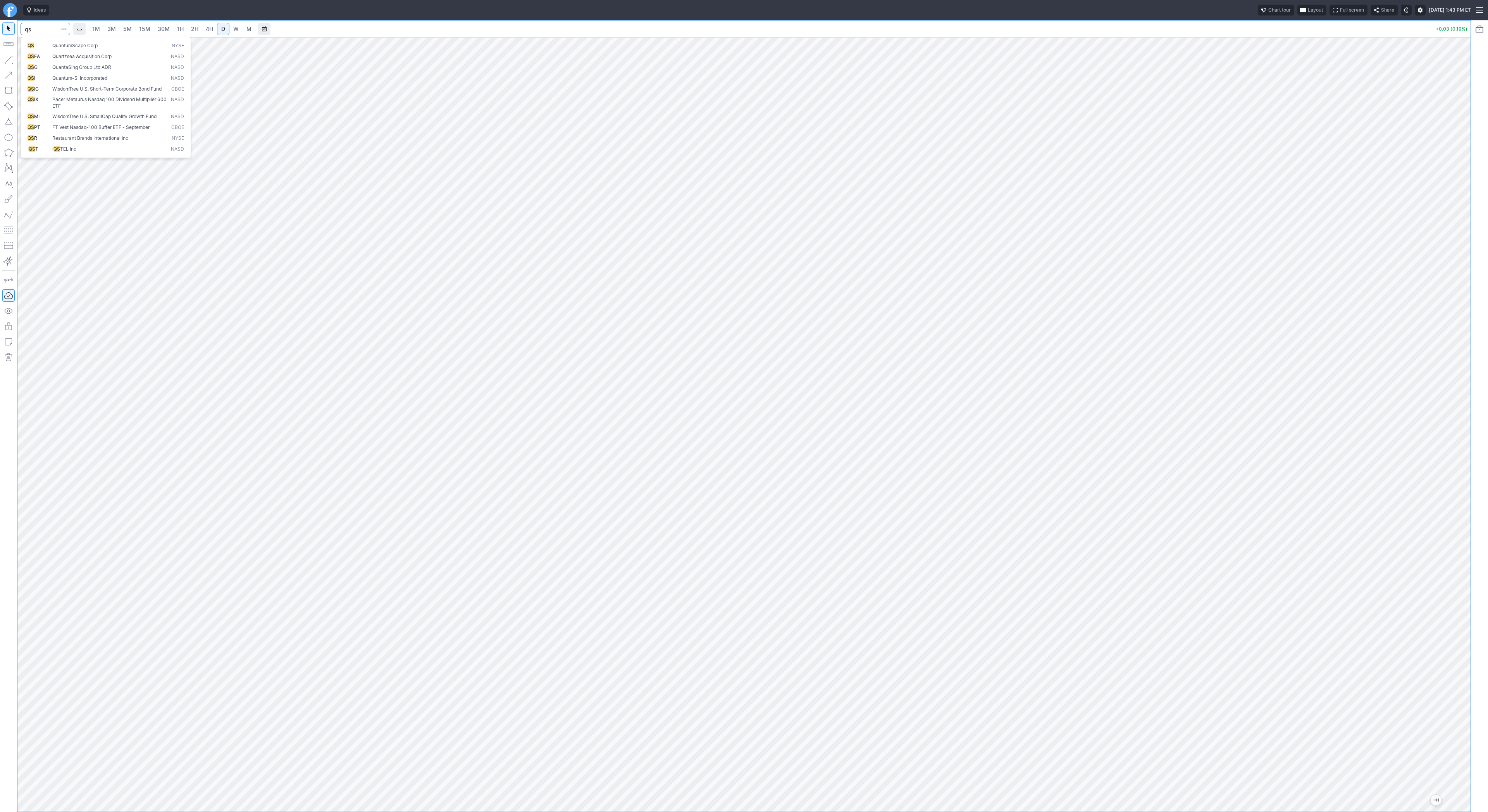
click at [90, 46] on span "QuantumScape Corp" at bounding box center [74, 45] width 45 height 5
click at [34, 31] on input "Search" at bounding box center [45, 29] width 50 height 12
type input "bmnr"
click at [181, 31] on span "1H" at bounding box center [180, 29] width 6 height 6
click at [30, 59] on span "Line" at bounding box center [45, 61] width 31 height 8
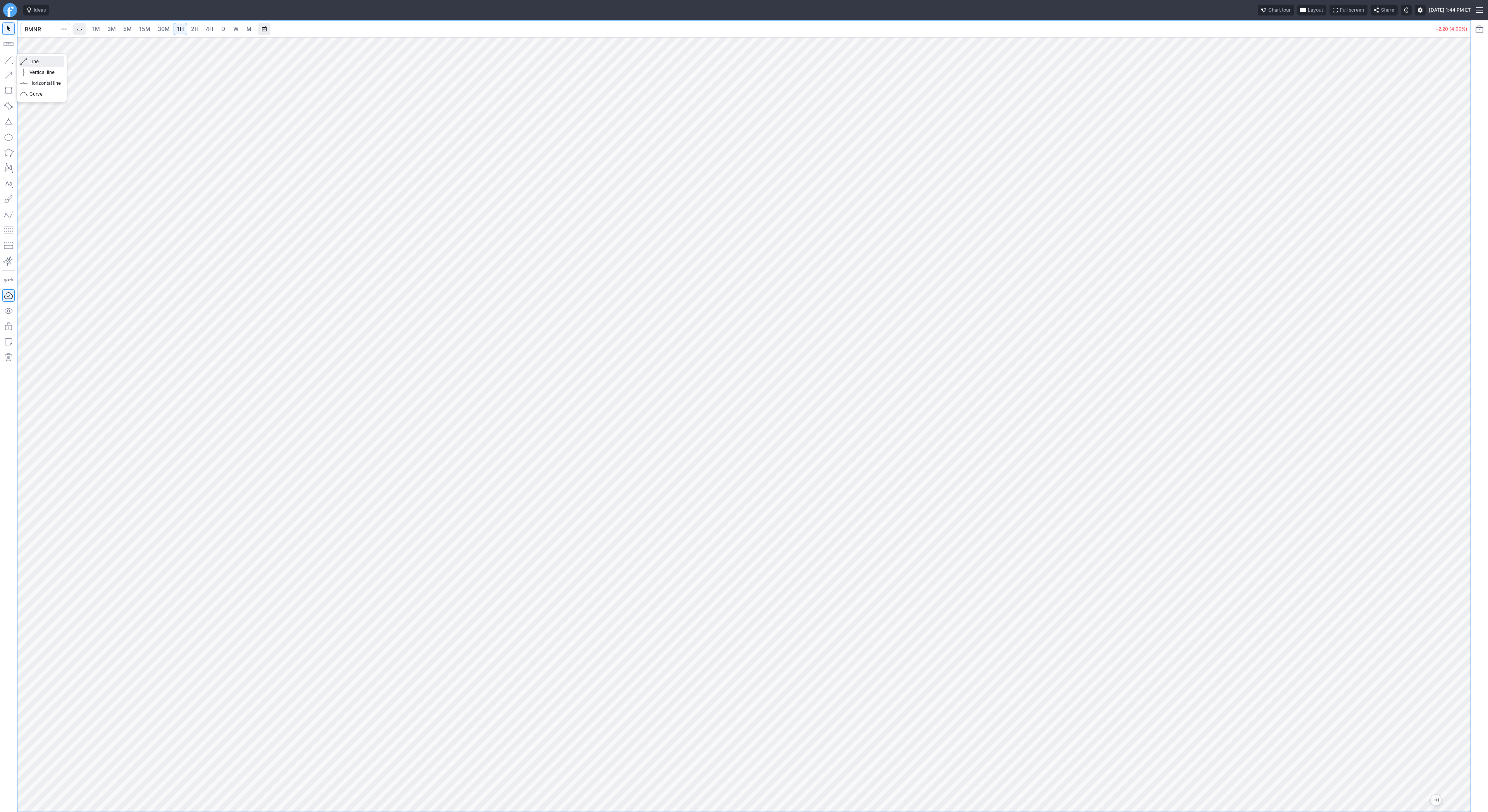
click at [36, 57] on span "Line" at bounding box center [45, 61] width 31 height 8
click at [192, 29] on span "2H" at bounding box center [194, 29] width 7 height 6
click at [36, 61] on span "Line" at bounding box center [45, 61] width 31 height 8
click at [47, 62] on span "Line" at bounding box center [45, 61] width 31 height 8
click at [48, 31] on input "Search" at bounding box center [45, 29] width 50 height 12
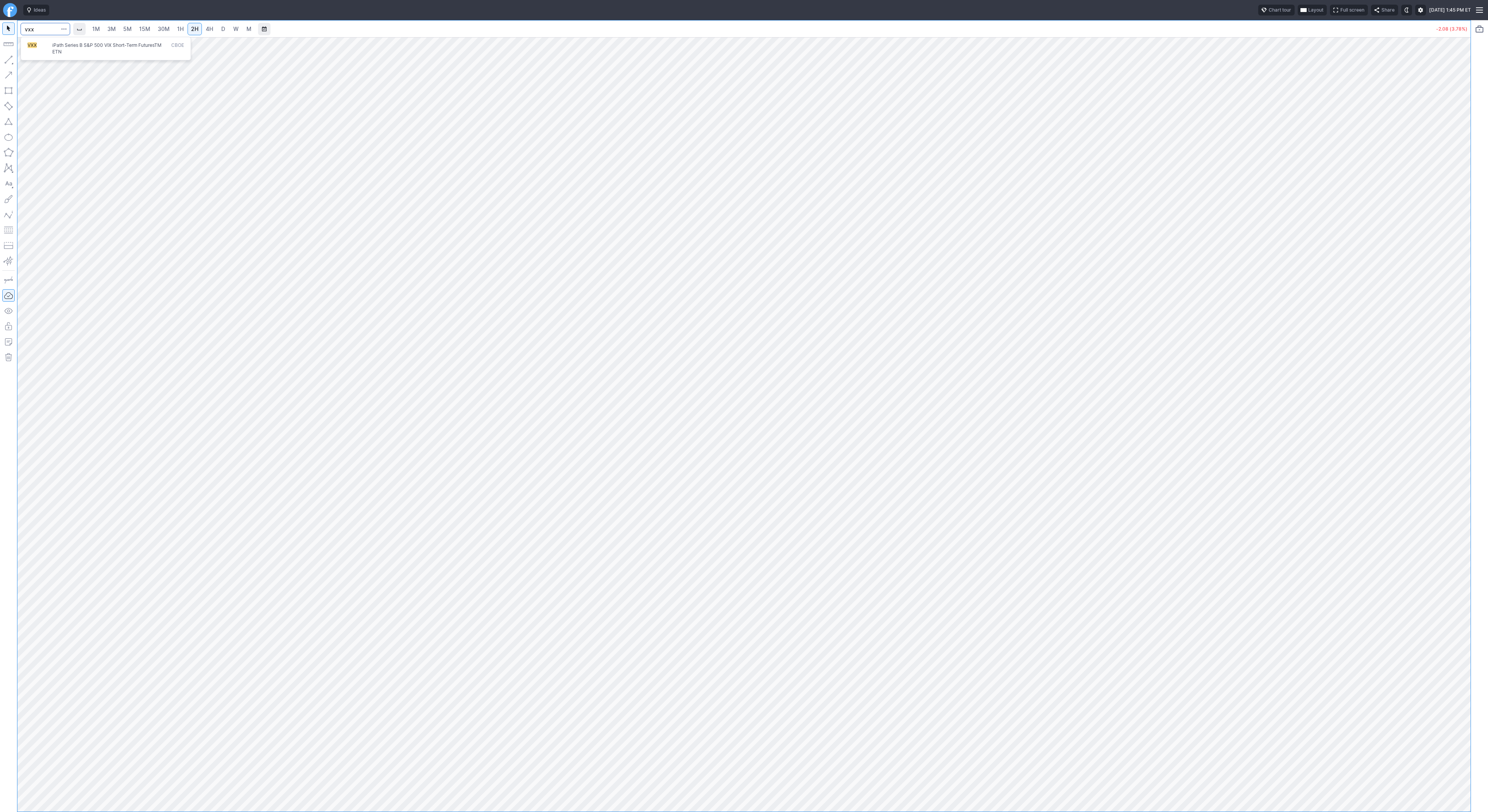
type input "vxx"
click at [40, 47] on span "VXX" at bounding box center [40, 48] width 25 height 12
click at [159, 29] on span "30M" at bounding box center [163, 29] width 12 height 6
click at [45, 63] on span "Line" at bounding box center [45, 61] width 31 height 8
click at [47, 64] on span "Line" at bounding box center [45, 61] width 31 height 8
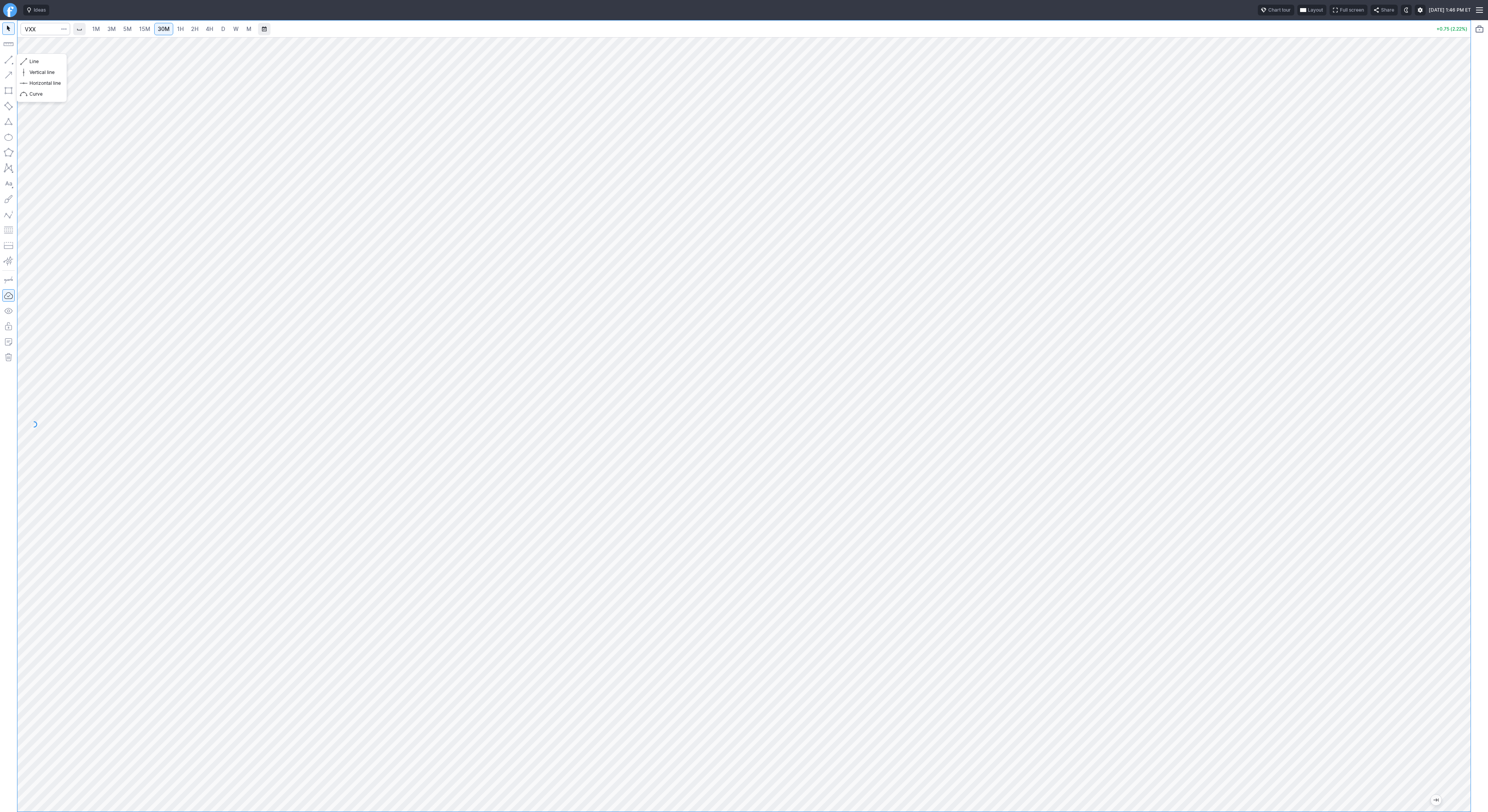
click at [12, 60] on button "button" at bounding box center [9, 60] width 12 height 12
click at [21, 59] on button "Line" at bounding box center [41, 61] width 45 height 11
drag, startPoint x: 35, startPoint y: 60, endPoint x: 57, endPoint y: 81, distance: 30.4
click at [36, 60] on span "Line" at bounding box center [45, 61] width 31 height 8
click at [47, 32] on input "Search" at bounding box center [45, 29] width 50 height 12
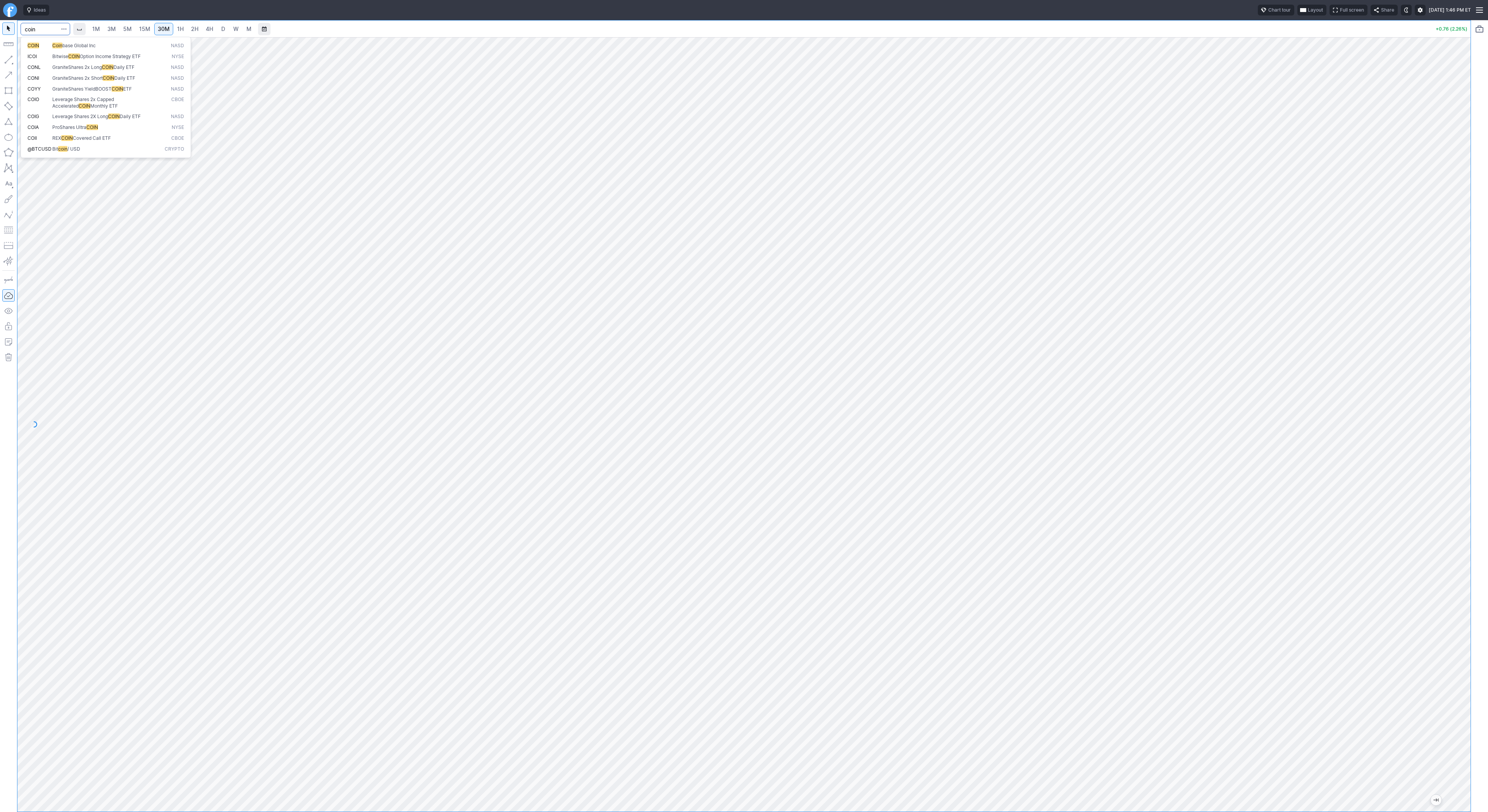
type input "coin"
click at [11, 60] on button "button" at bounding box center [9, 60] width 12 height 12
click at [33, 61] on span "Line" at bounding box center [45, 61] width 31 height 8
click at [114, 28] on span "3M" at bounding box center [111, 29] width 9 height 6
click at [144, 26] on span "15M" at bounding box center [144, 29] width 11 height 6
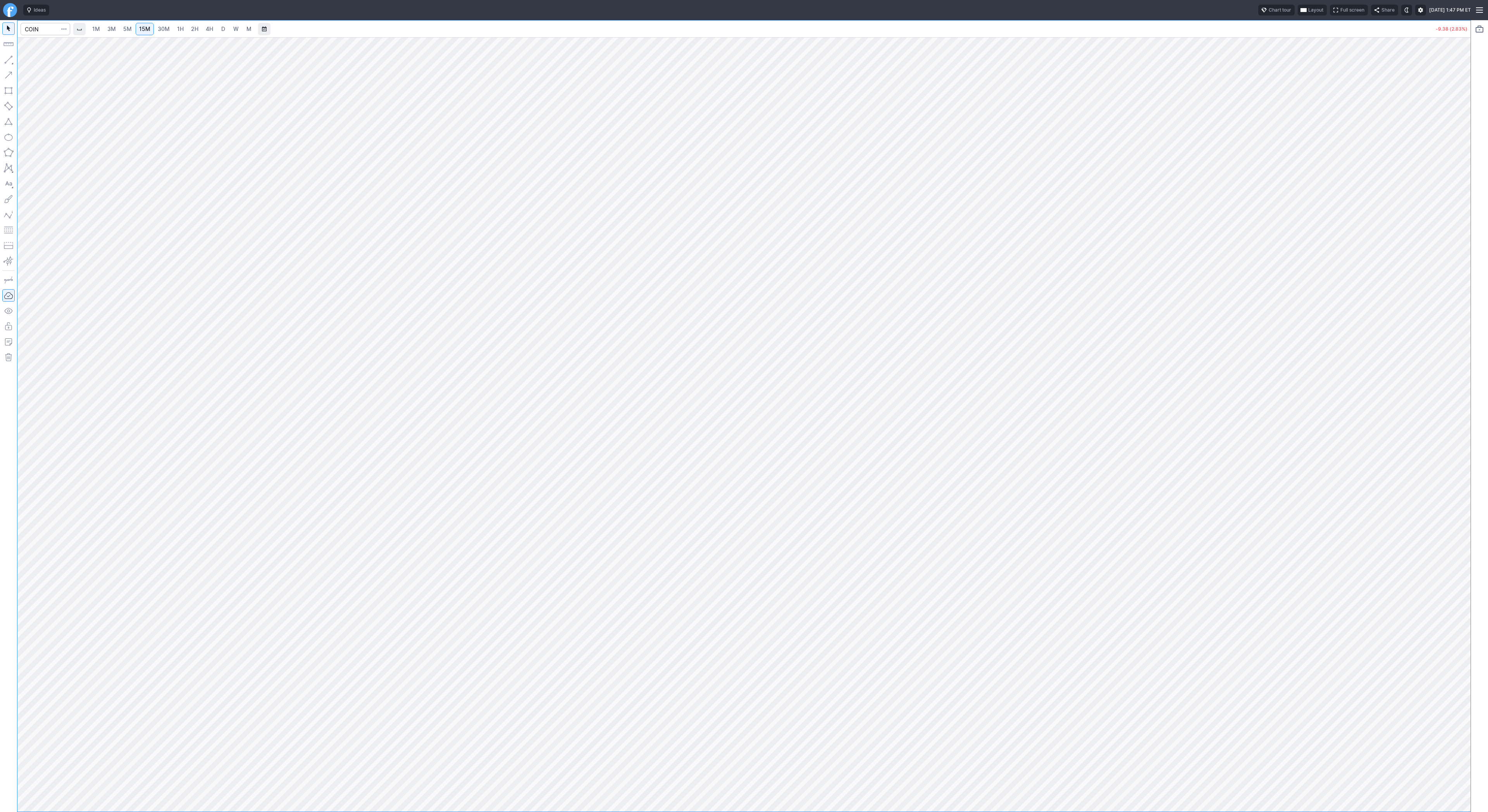
click at [191, 30] on span "2H" at bounding box center [194, 29] width 7 height 6
click at [33, 32] on input "Search" at bounding box center [45, 29] width 50 height 12
type input "nvda"
click at [212, 30] on link "4H" at bounding box center [209, 29] width 14 height 12
click at [221, 29] on span "D" at bounding box center [223, 29] width 4 height 6
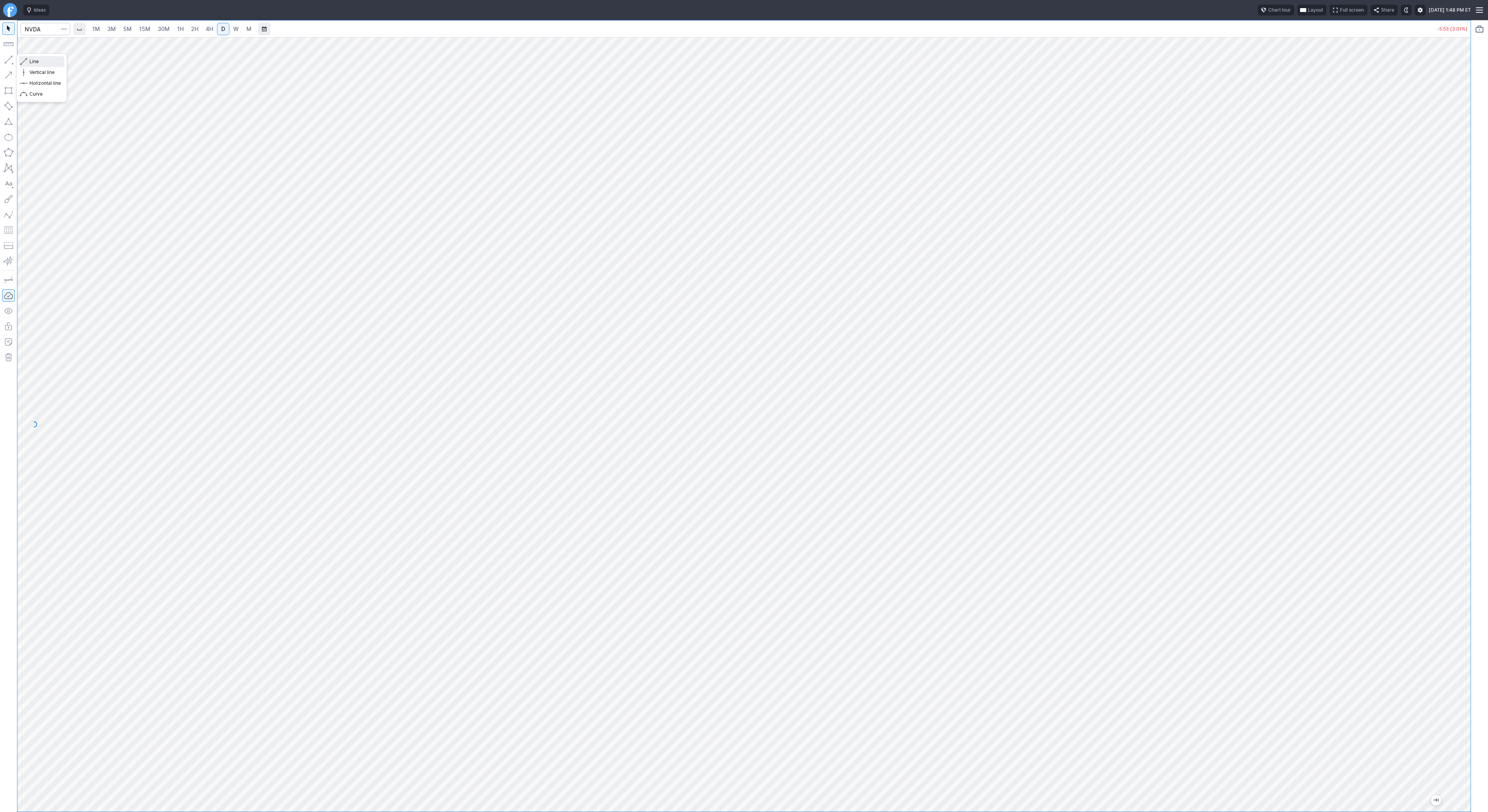
click at [31, 60] on span "Line" at bounding box center [45, 61] width 31 height 8
click at [12, 59] on button "button" at bounding box center [9, 60] width 12 height 12
click at [34, 59] on span "Line" at bounding box center [45, 61] width 31 height 8
click at [55, 59] on span "Line" at bounding box center [45, 61] width 31 height 8
click at [41, 64] on span "Line" at bounding box center [45, 61] width 31 height 8
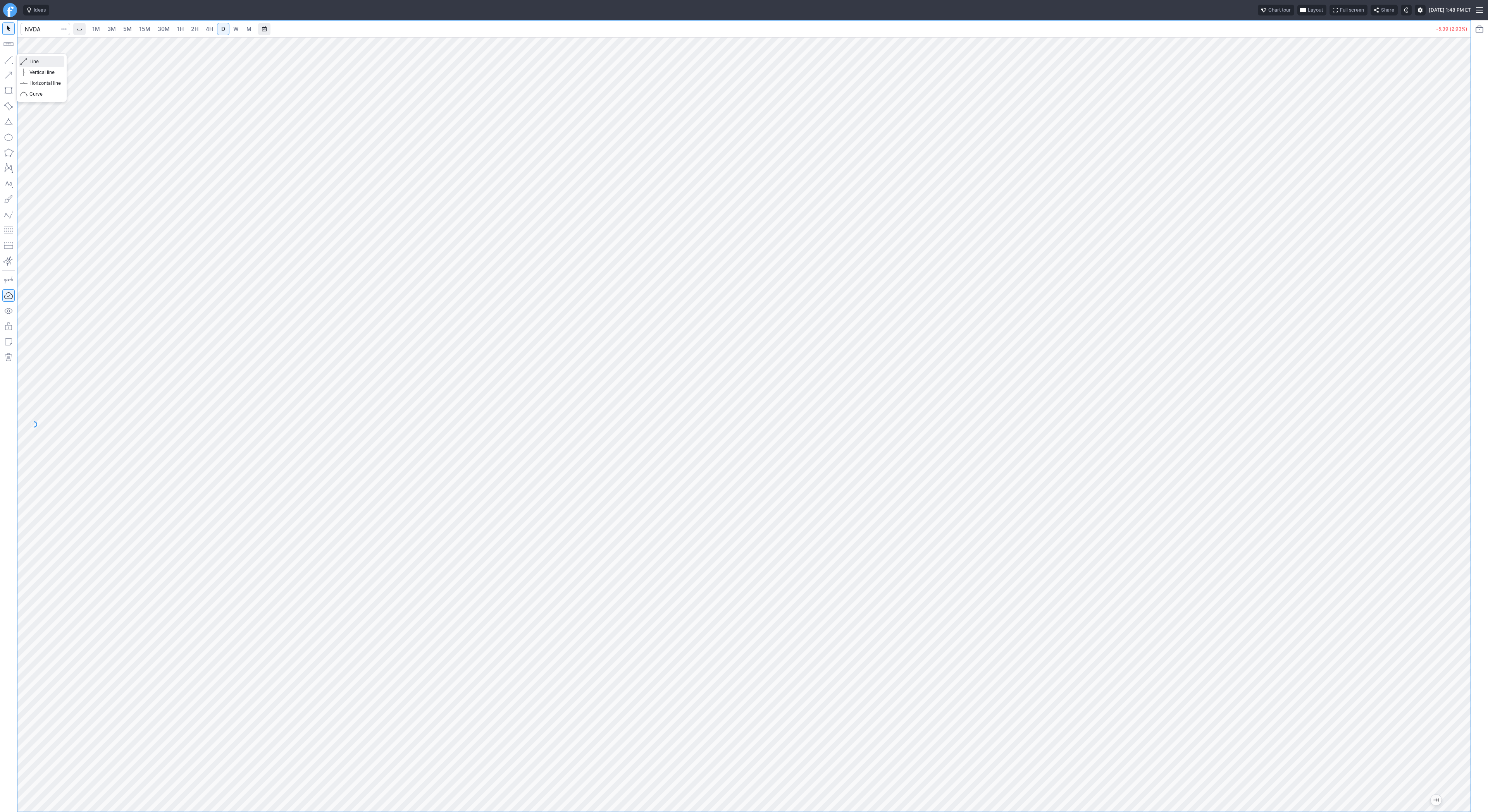
drag, startPoint x: 33, startPoint y: 62, endPoint x: 38, endPoint y: 78, distance: 16.8
click at [36, 74] on div "Line Vertical line Horizontal line Curve" at bounding box center [41, 78] width 45 height 43
click at [33, 60] on span "Line" at bounding box center [45, 61] width 31 height 8
drag, startPoint x: 1470, startPoint y: 223, endPoint x: 1468, endPoint y: 278, distance: 55.0
click at [1468, 278] on div "1M 3M 5M 15M 30M 1H 2H 4H D W M -5.34 (2.91%)" at bounding box center [744, 416] width 1488 height 792
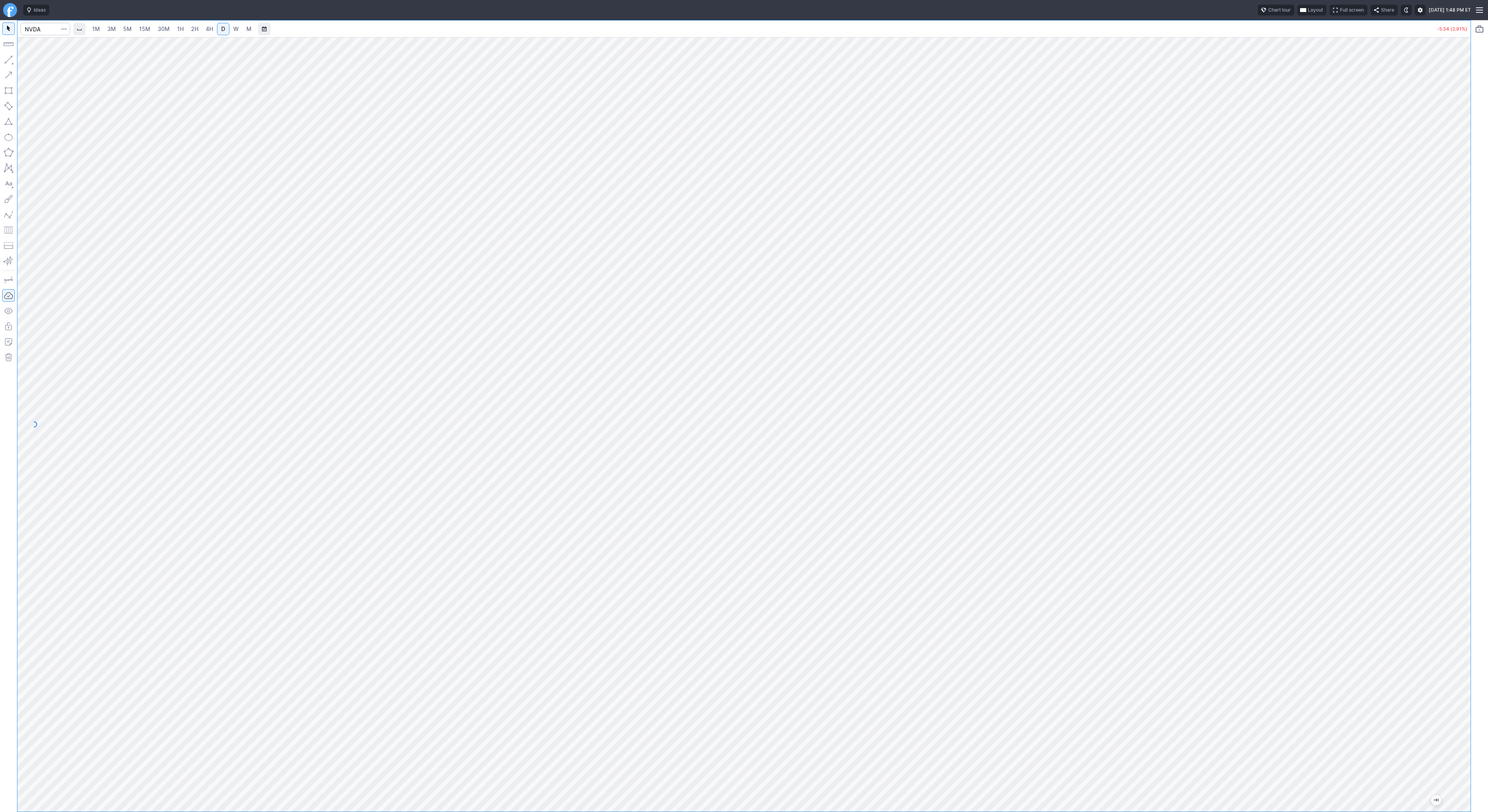
drag, startPoint x: 1466, startPoint y: 211, endPoint x: 1460, endPoint y: 230, distance: 19.9
click at [1468, 244] on div at bounding box center [1462, 423] width 16 height 755
click at [28, 57] on button "Line" at bounding box center [41, 61] width 45 height 11
click at [40, 33] on input "Search" at bounding box center [45, 29] width 50 height 12
click at [41, 23] on input "Search" at bounding box center [45, 29] width 50 height 12
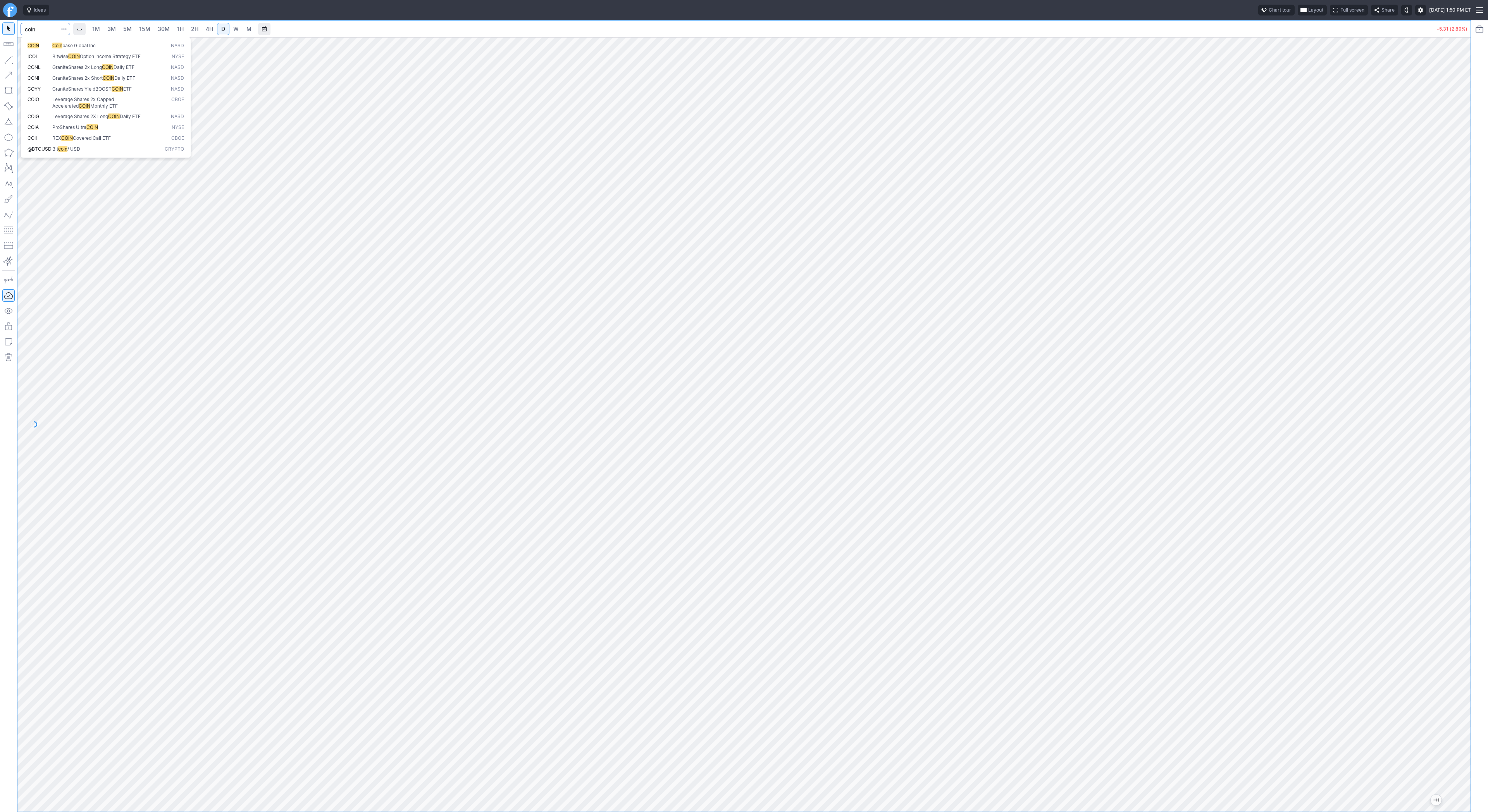
type input "coin"
drag, startPoint x: 1464, startPoint y: 337, endPoint x: 1458, endPoint y: 346, distance: 10.8
click at [1466, 356] on div at bounding box center [1462, 423] width 16 height 755
click at [36, 23] on input "Search" at bounding box center [45, 29] width 50 height 12
type input "biti"
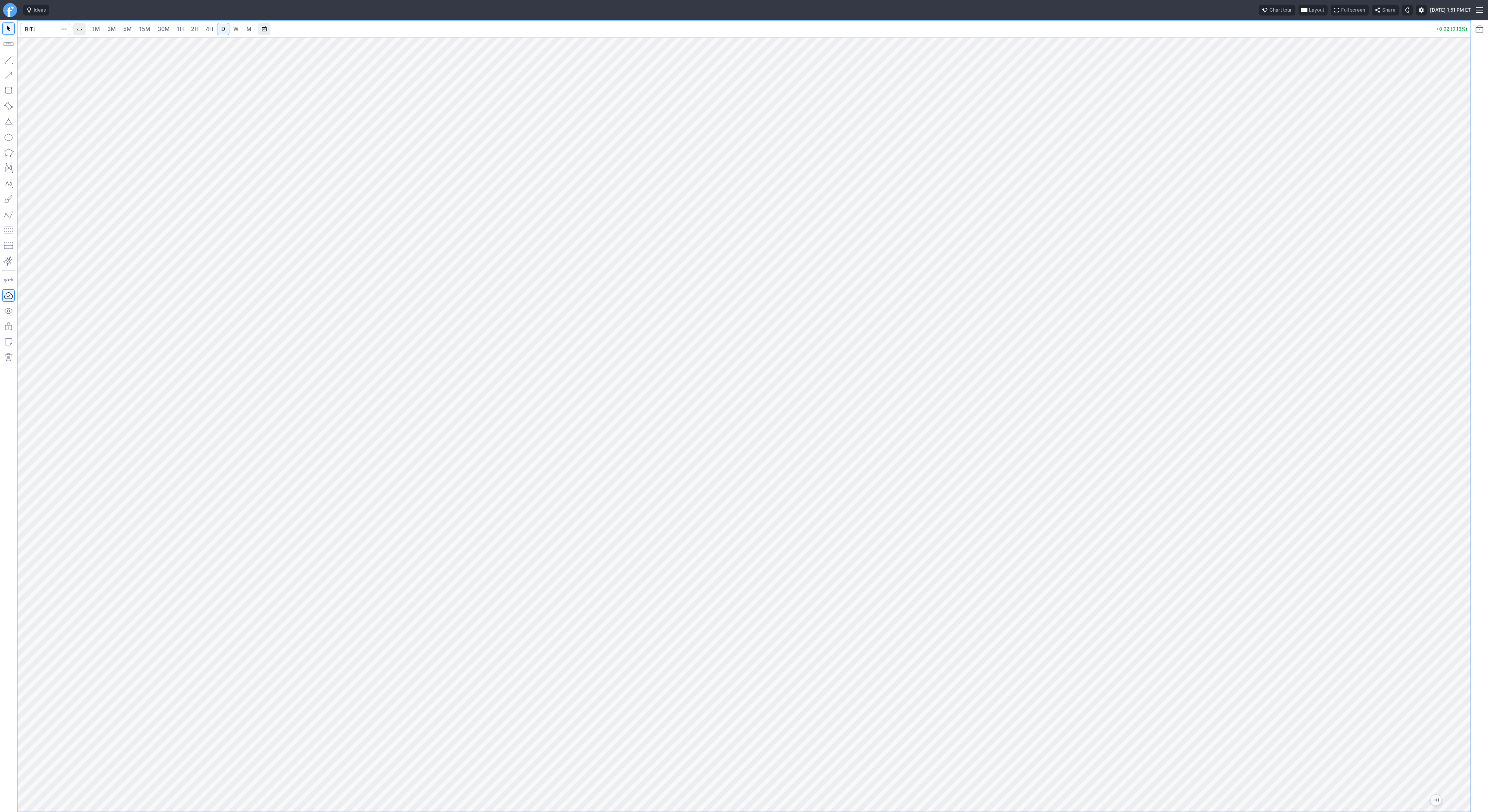
click at [160, 28] on span "30M" at bounding box center [163, 29] width 12 height 6
click at [175, 33] on link "1H" at bounding box center [180, 29] width 13 height 12
click at [191, 26] on span "2H" at bounding box center [194, 29] width 7 height 6
click at [1450, 657] on div at bounding box center [743, 424] width 1453 height 775
click at [33, 61] on span "Line" at bounding box center [45, 61] width 31 height 8
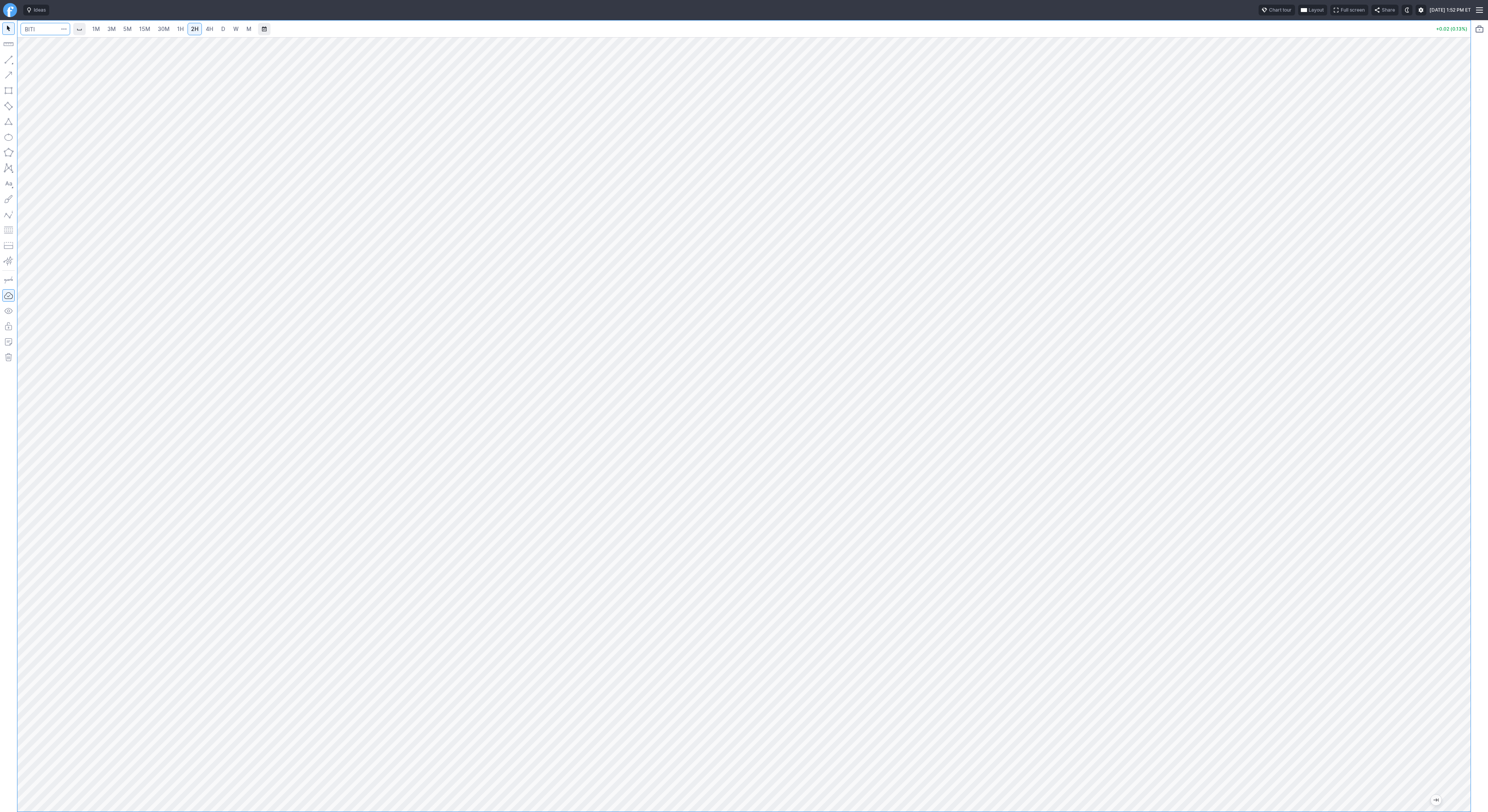
click at [43, 28] on input "Search" at bounding box center [45, 29] width 50 height 12
type input "nvds"
click at [185, 32] on link "1H" at bounding box center [180, 29] width 13 height 12
drag, startPoint x: 1463, startPoint y: 613, endPoint x: 1476, endPoint y: 491, distance: 122.7
click at [1476, 491] on div "1M 3M 5M 15M 30M 1H 2H 4H D W M +0.51 (4.51%)" at bounding box center [744, 416] width 1488 height 792
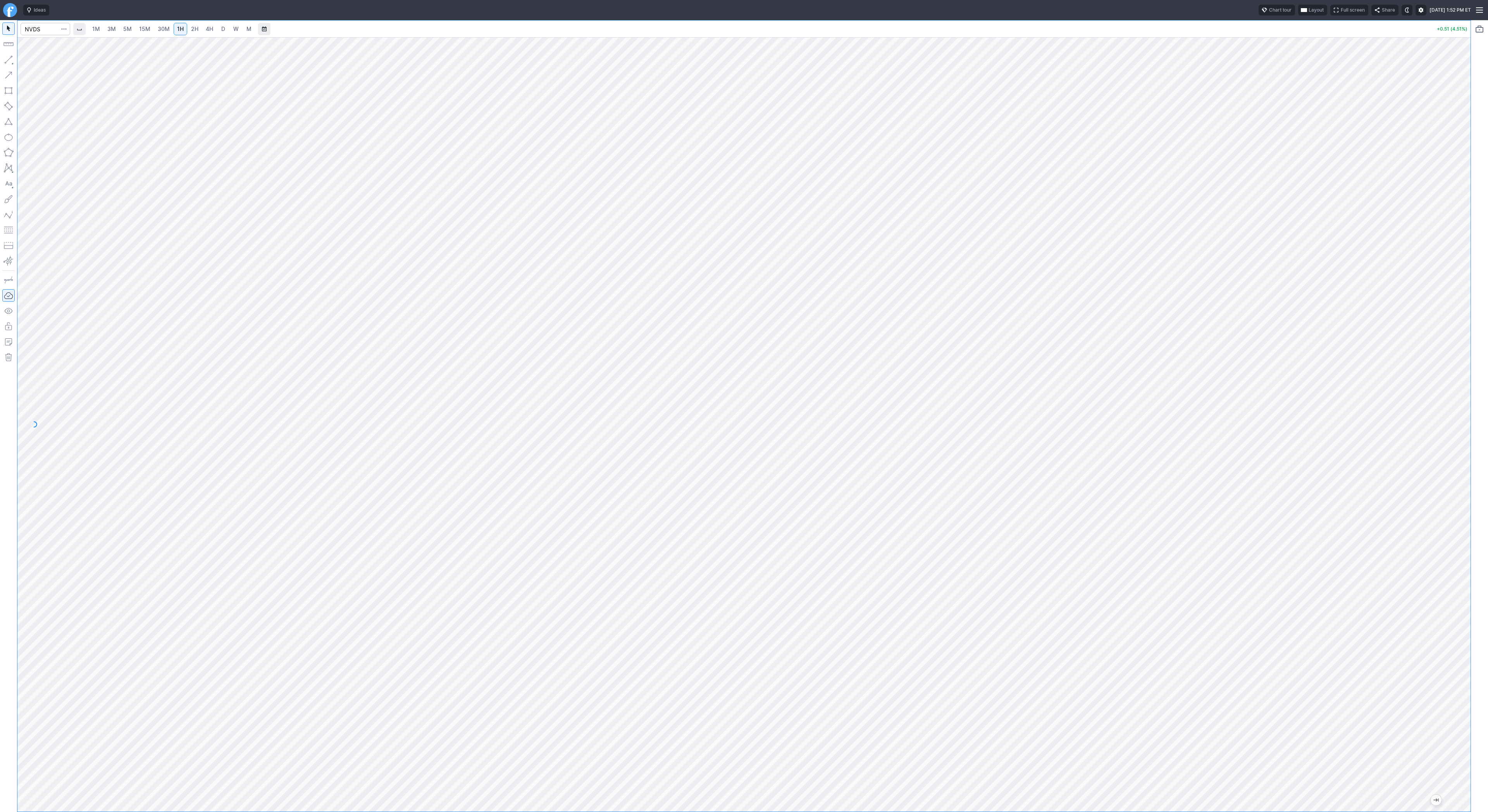
click at [188, 29] on link "2H" at bounding box center [195, 29] width 14 height 12
drag, startPoint x: 1461, startPoint y: 616, endPoint x: 1465, endPoint y: 631, distance: 15.5
click at [1465, 630] on div at bounding box center [1462, 423] width 16 height 755
click at [26, 61] on span "button" at bounding box center [25, 61] width 5 height 11
click at [37, 65] on span "Line" at bounding box center [45, 61] width 31 height 8
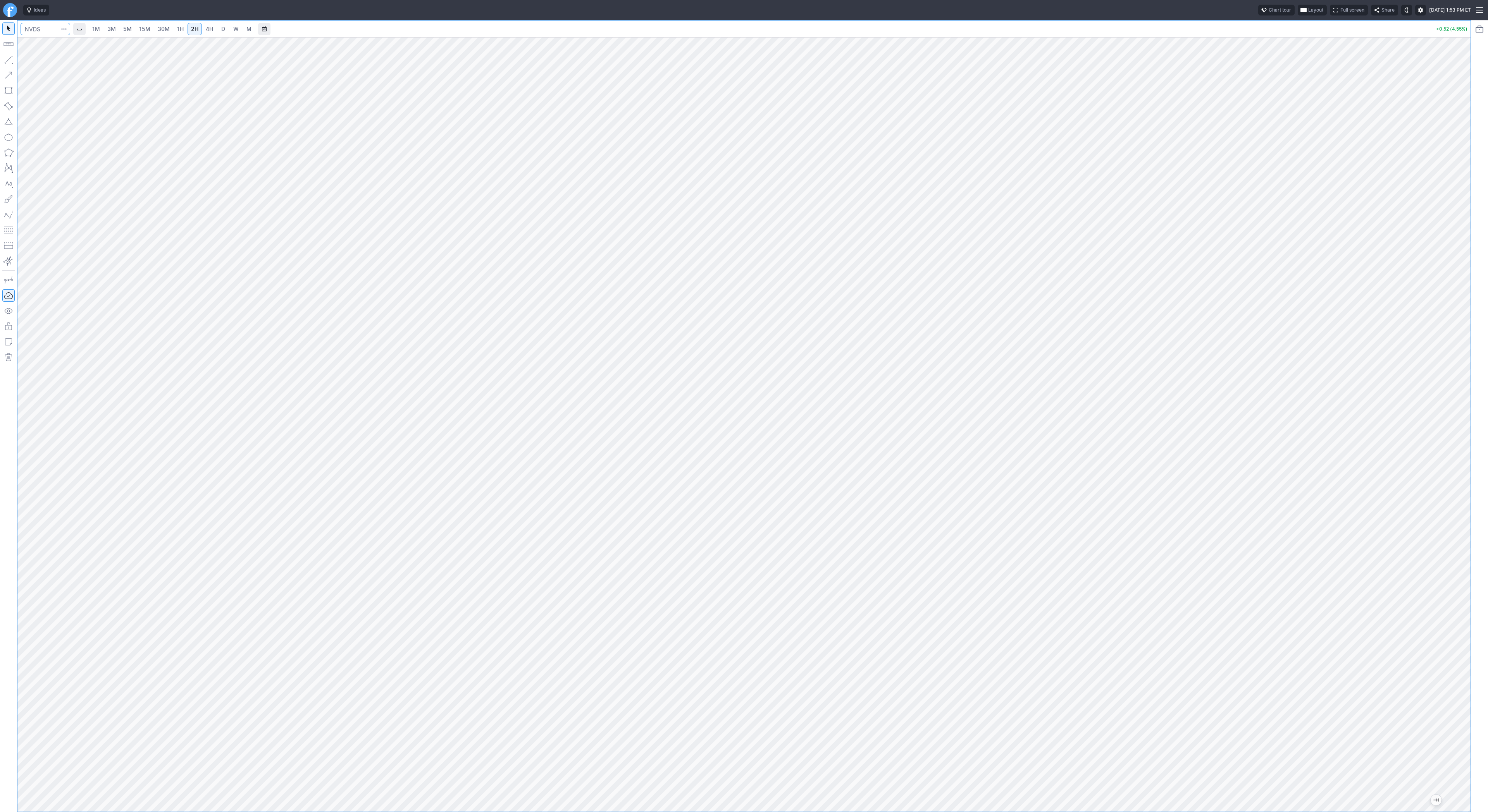
click at [40, 30] on input "Search" at bounding box center [45, 29] width 50 height 12
type input "btcusd"
click at [62, 41] on button "@ BTCUSD Bitcoin / USD Crypto" at bounding box center [106, 46] width 164 height 11
drag, startPoint x: 1470, startPoint y: 301, endPoint x: 1459, endPoint y: 354, distance: 54.1
click at [1472, 376] on div "1M 3M 5M 15M 30M 1H 2H 4H D W M -447.90 (0.40%)" at bounding box center [744, 416] width 1488 height 792
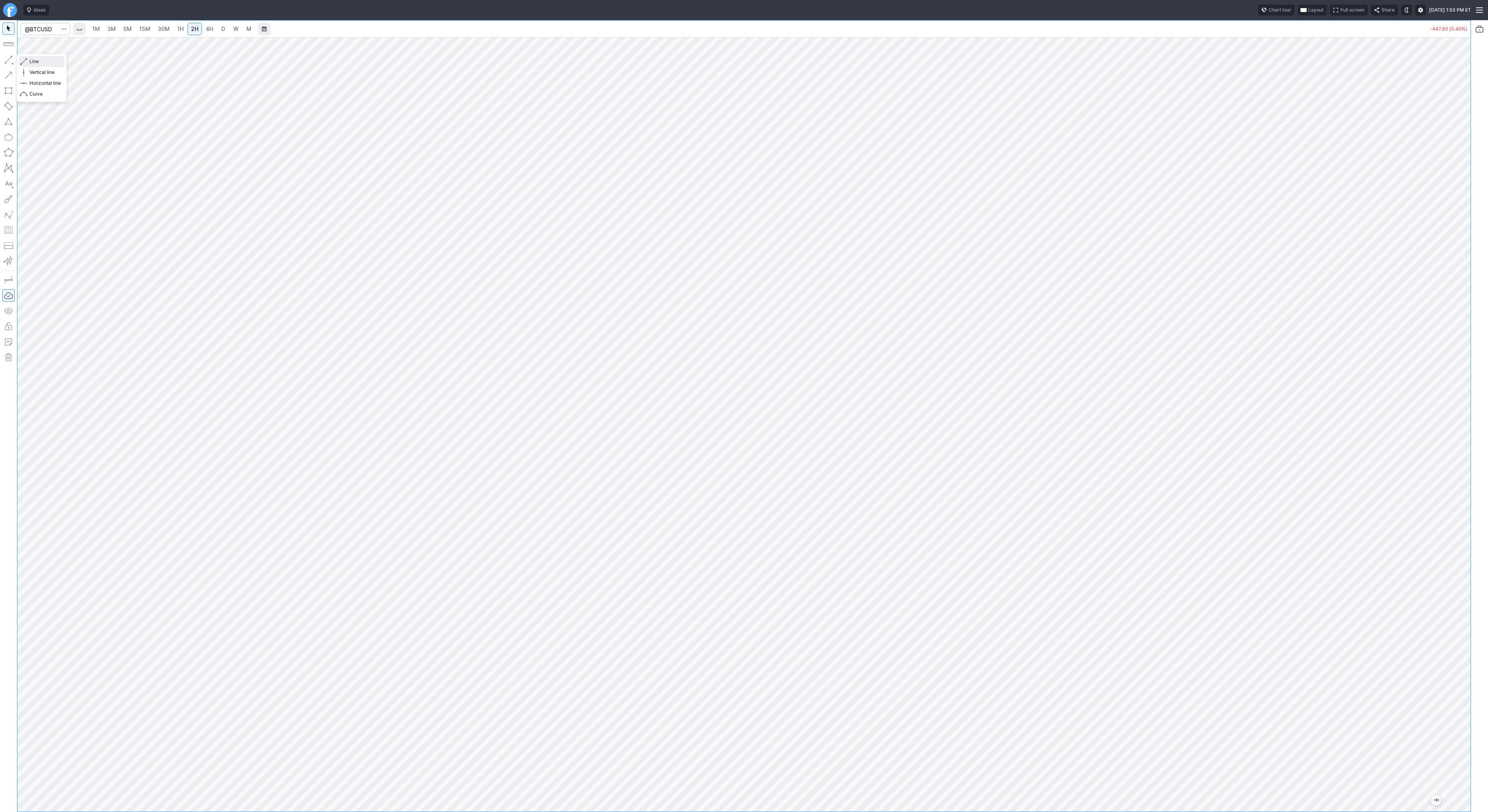
click at [47, 64] on span "Line" at bounding box center [45, 61] width 31 height 8
click at [29, 61] on span "Line" at bounding box center [45, 61] width 31 height 8
click at [40, 26] on input "Search" at bounding box center [45, 29] width 50 height 12
type input "eth"
click at [43, 28] on input "Search" at bounding box center [45, 29] width 50 height 12
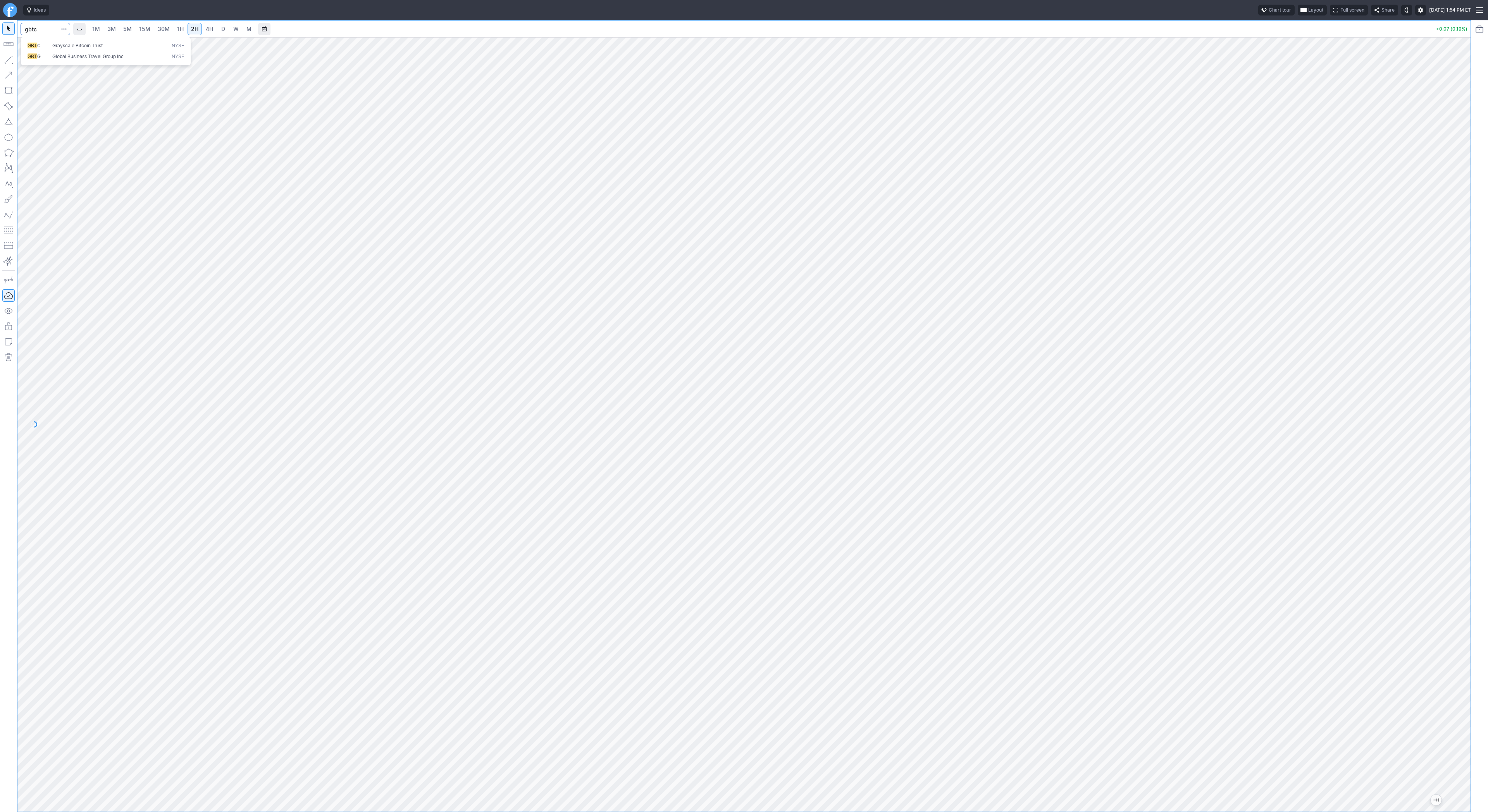
type input "gbtc"
click at [47, 62] on span "Line" at bounding box center [45, 61] width 31 height 8
click at [33, 61] on span "Line" at bounding box center [45, 61] width 31 height 8
click at [113, 29] on span "3M" at bounding box center [111, 29] width 9 height 6
click at [185, 27] on link "1H" at bounding box center [180, 29] width 13 height 12
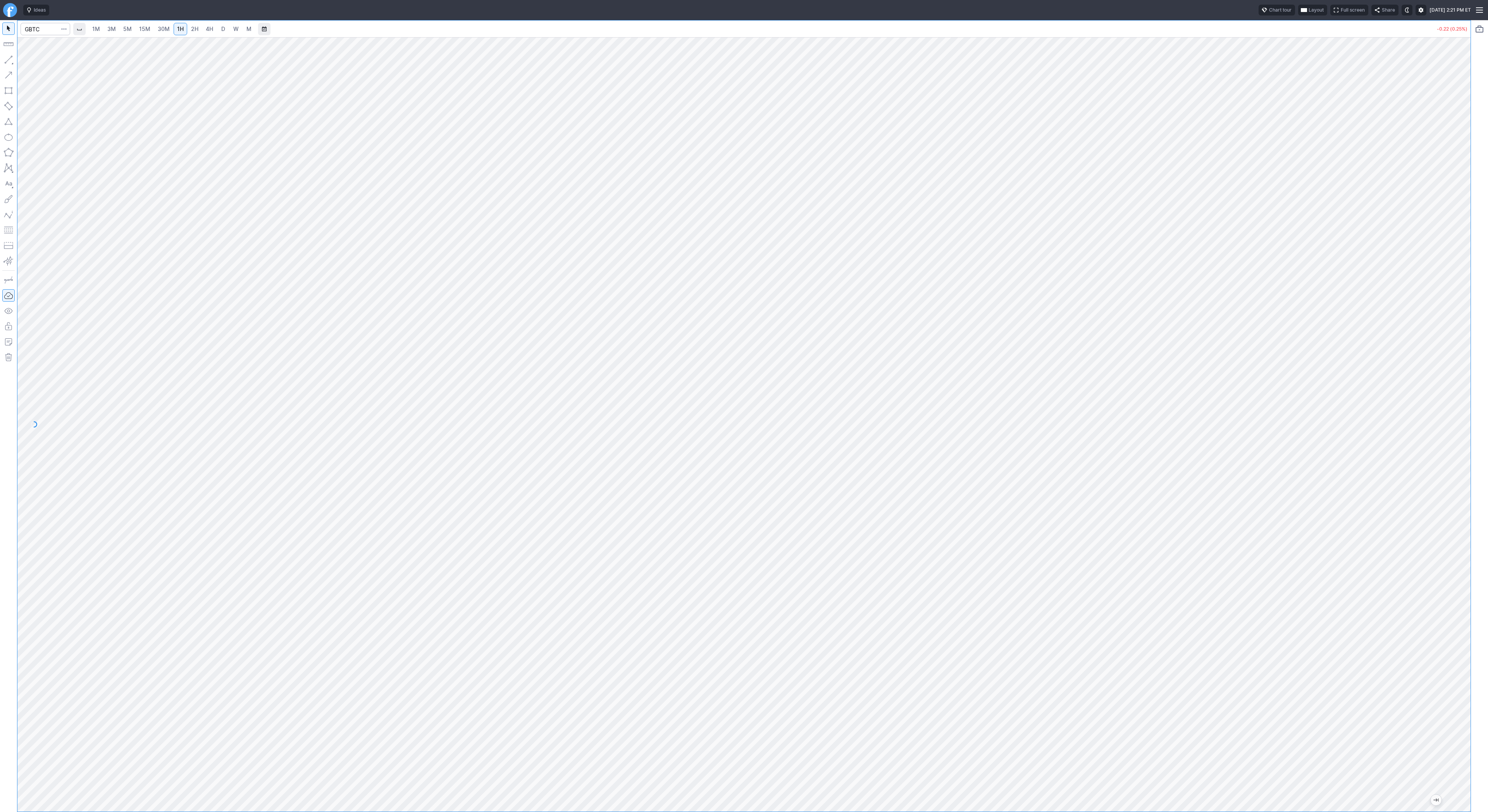
click at [120, 30] on link "5M" at bounding box center [127, 29] width 16 height 12
click at [44, 32] on input "Search" at bounding box center [45, 29] width 50 height 12
type input "coin"
click at [184, 29] on link "1H" at bounding box center [180, 29] width 13 height 12
click at [29, 63] on span "Line" at bounding box center [45, 61] width 31 height 8
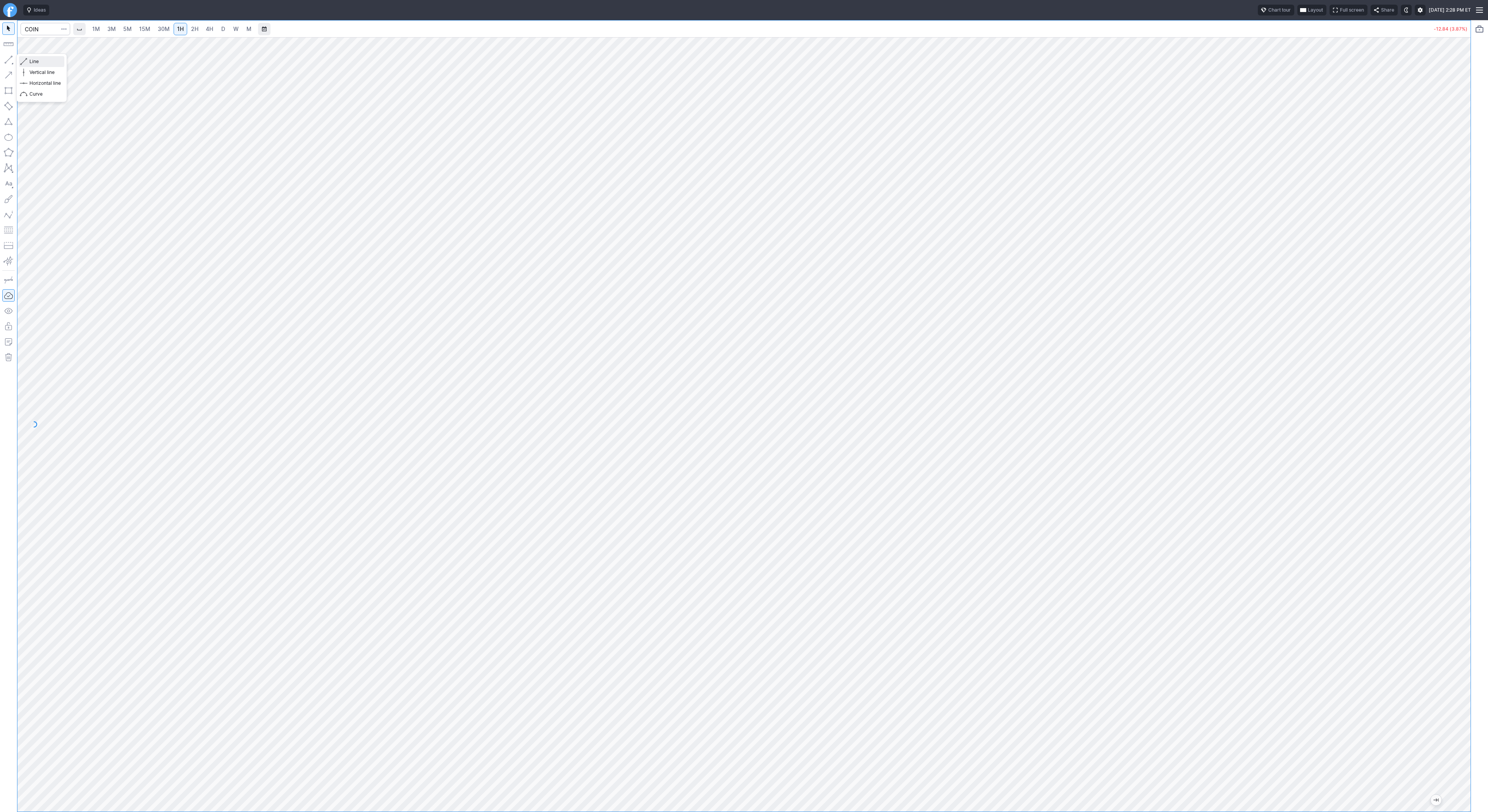
click at [29, 59] on span "Line" at bounding box center [45, 61] width 31 height 8
click at [115, 30] on span "3M" at bounding box center [111, 29] width 9 height 6
click at [195, 28] on span "2H" at bounding box center [194, 29] width 7 height 6
click at [178, 27] on span "1H" at bounding box center [180, 29] width 6 height 6
click at [28, 61] on button "Line" at bounding box center [41, 61] width 45 height 11
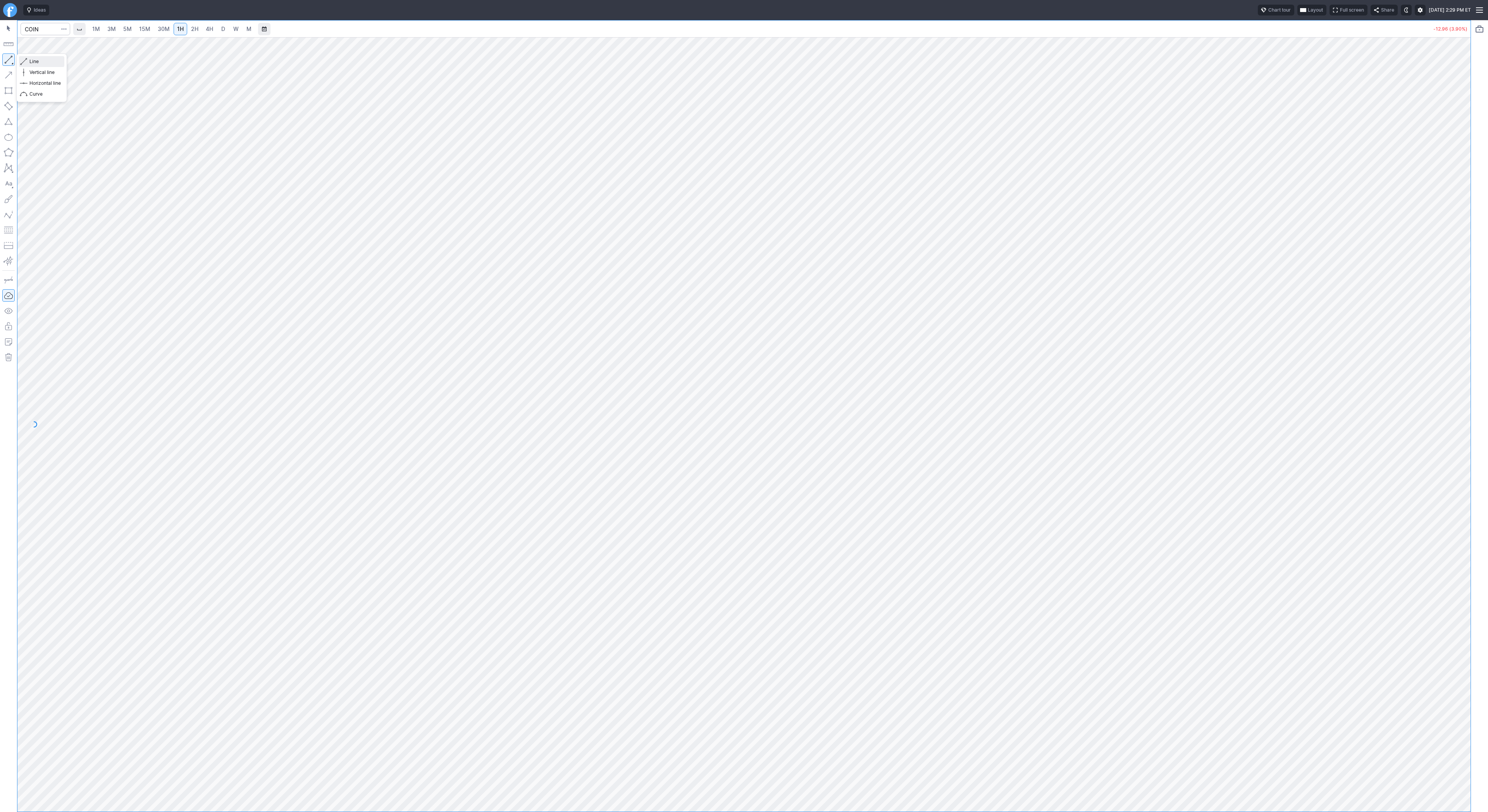
drag, startPoint x: 33, startPoint y: 61, endPoint x: 43, endPoint y: 72, distance: 14.9
click at [33, 61] on span "Line" at bounding box center [45, 61] width 31 height 8
click at [26, 62] on span "button" at bounding box center [25, 61] width 5 height 11
drag, startPoint x: 29, startPoint y: 58, endPoint x: 61, endPoint y: 91, distance: 46.0
click at [29, 59] on span "Line" at bounding box center [45, 61] width 31 height 8
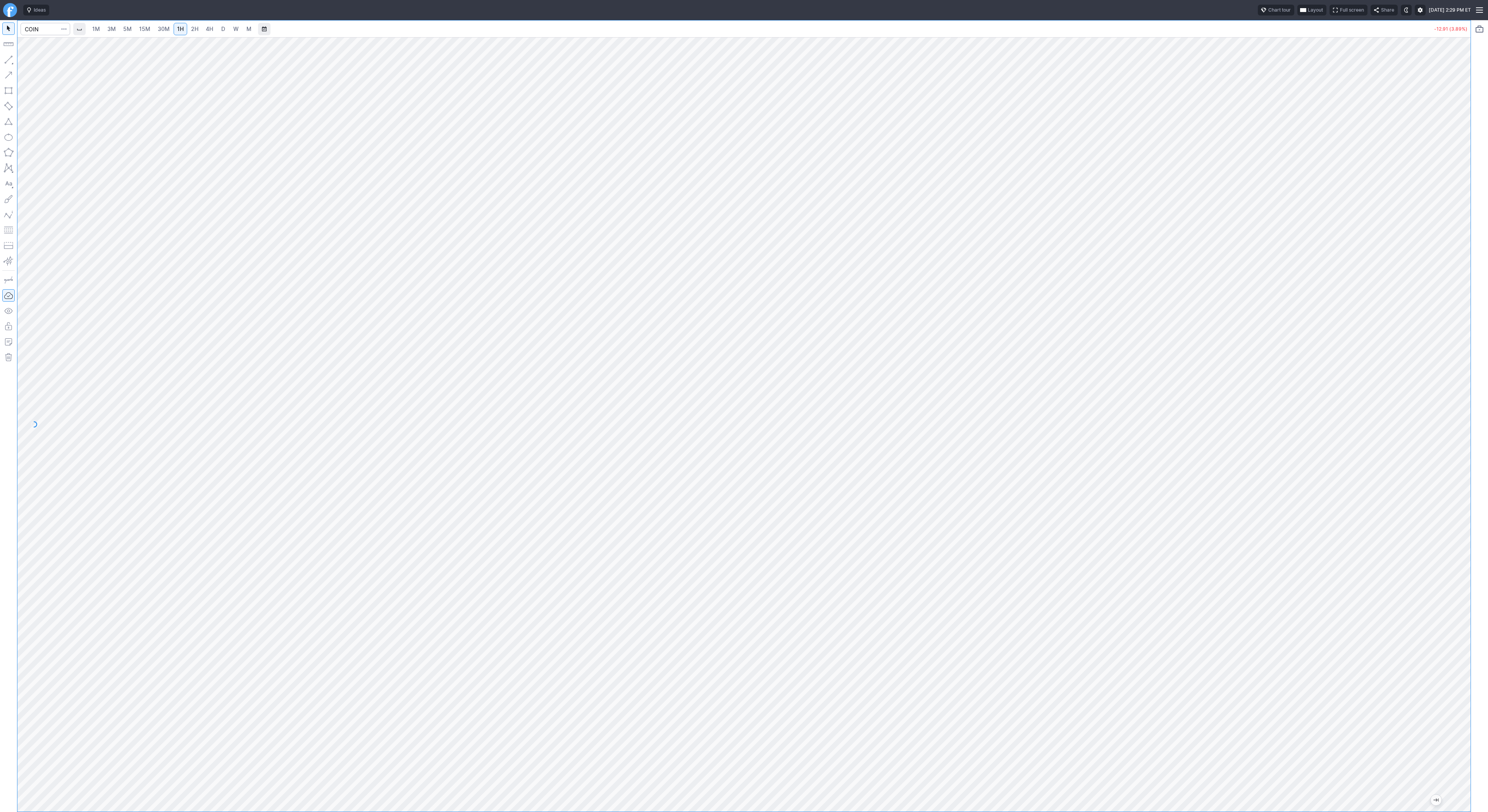
click at [108, 26] on span "3M" at bounding box center [111, 29] width 9 height 6
click at [140, 27] on span "15M" at bounding box center [144, 29] width 11 height 6
drag, startPoint x: 1461, startPoint y: 147, endPoint x: 1456, endPoint y: 199, distance: 52.2
click at [1459, 200] on div at bounding box center [1462, 423] width 16 height 755
click at [37, 33] on input "Search" at bounding box center [45, 29] width 50 height 12
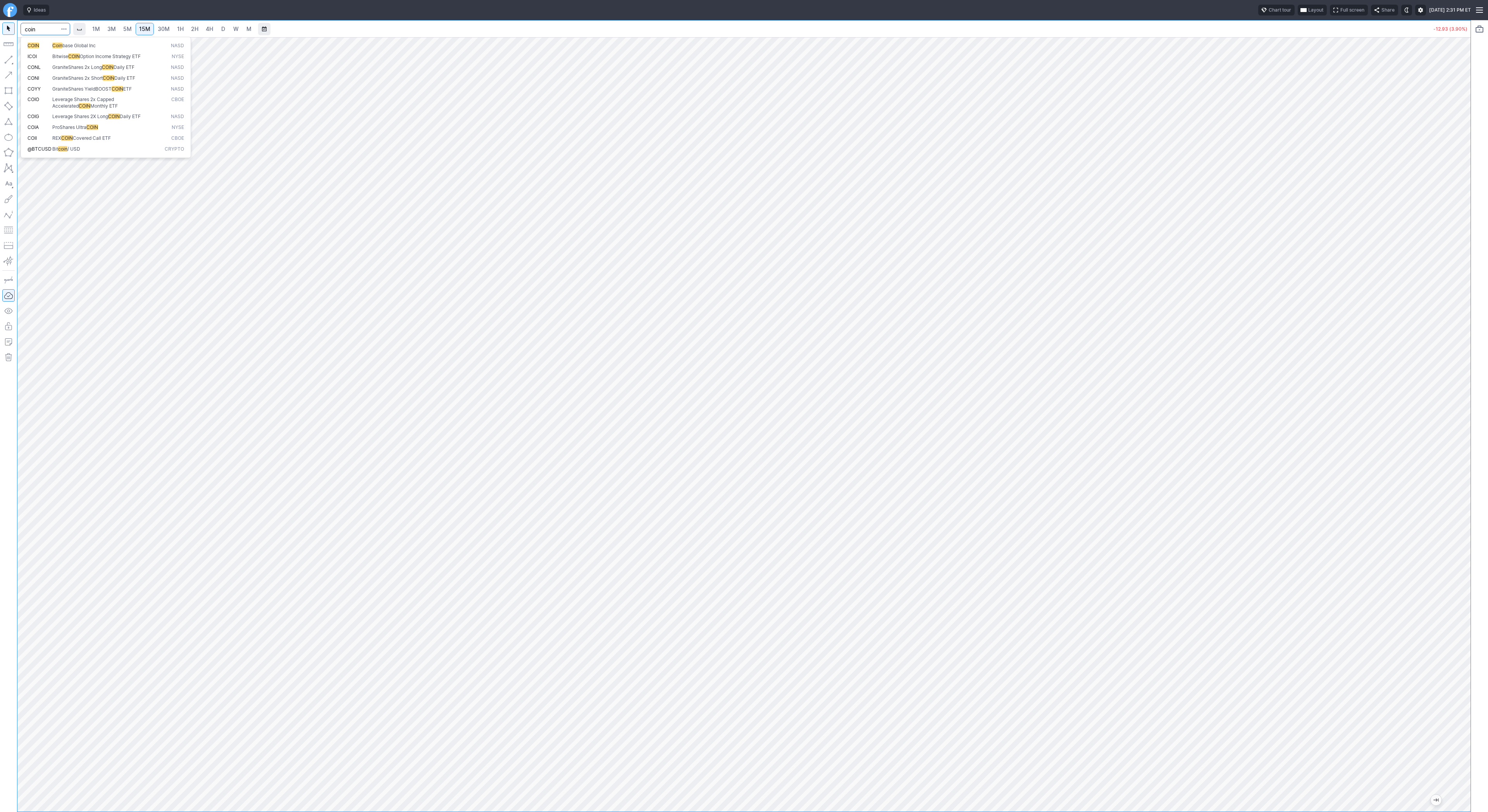
type input "coin"
click at [53, 48] on span "Coin base Global Inc" at bounding box center [106, 46] width 112 height 6
click at [177, 29] on span "1H" at bounding box center [180, 29] width 6 height 6
click at [47, 61] on span "Line" at bounding box center [45, 61] width 31 height 8
click at [23, 57] on span "button" at bounding box center [25, 61] width 5 height 11
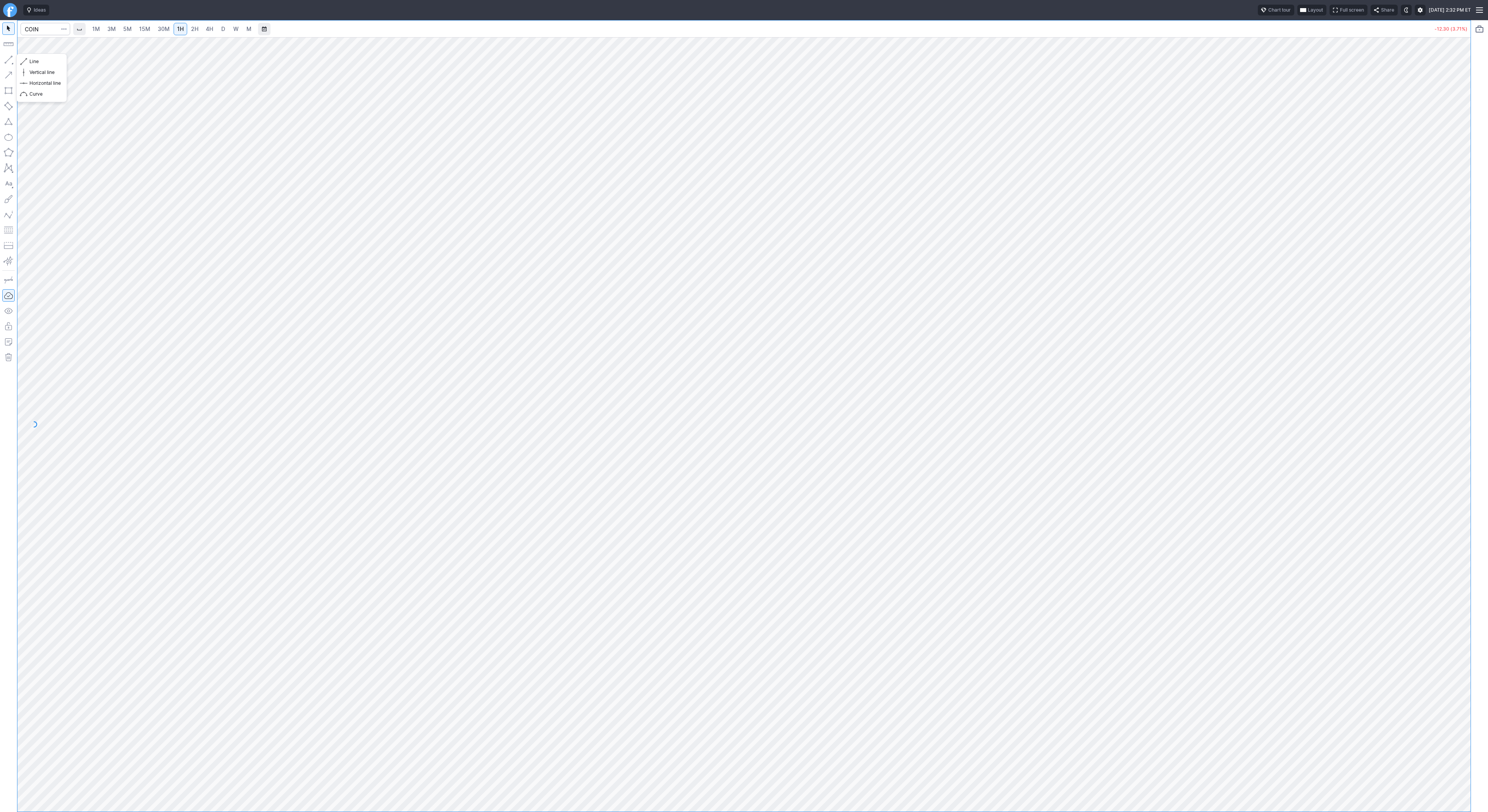
drag, startPoint x: 6, startPoint y: 60, endPoint x: 5, endPoint y: 71, distance: 11.0
click at [6, 62] on button "button" at bounding box center [9, 60] width 12 height 12
click at [102, 29] on link "1M" at bounding box center [95, 29] width 15 height 12
click at [116, 29] on link "3M" at bounding box center [112, 29] width 16 height 12
click at [144, 26] on span "15M" at bounding box center [144, 29] width 11 height 6
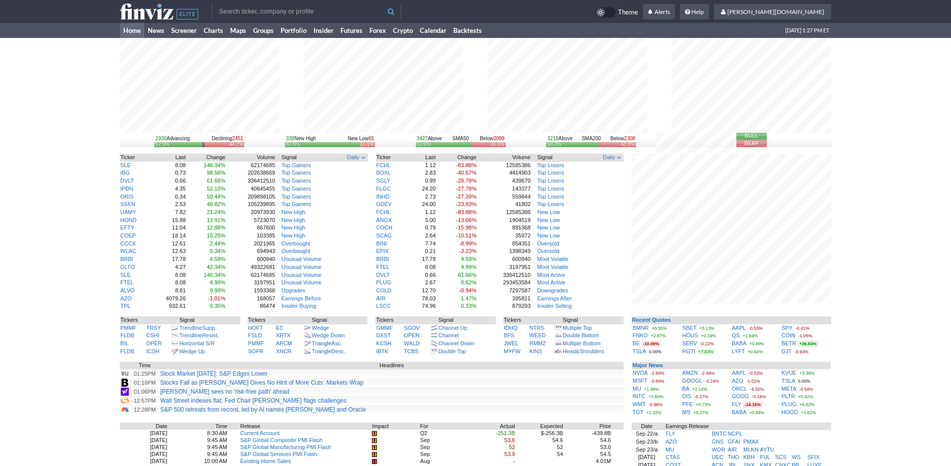
click at [857, 313] on div "2930 Advancing Declining 2451 52.9% 44.2% 338 New High New Low 65 83.9% 16.1% 3…" at bounding box center [475, 327] width 951 height 578
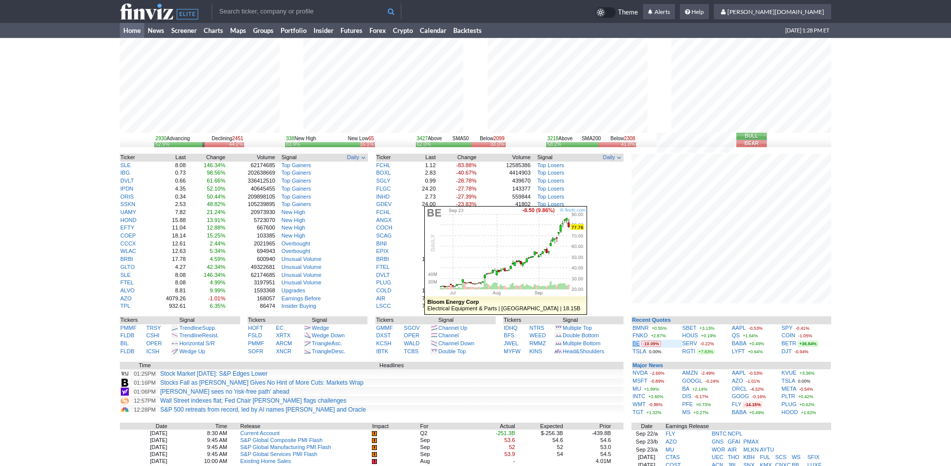
click at [639, 344] on link "BE" at bounding box center [636, 344] width 7 height 6
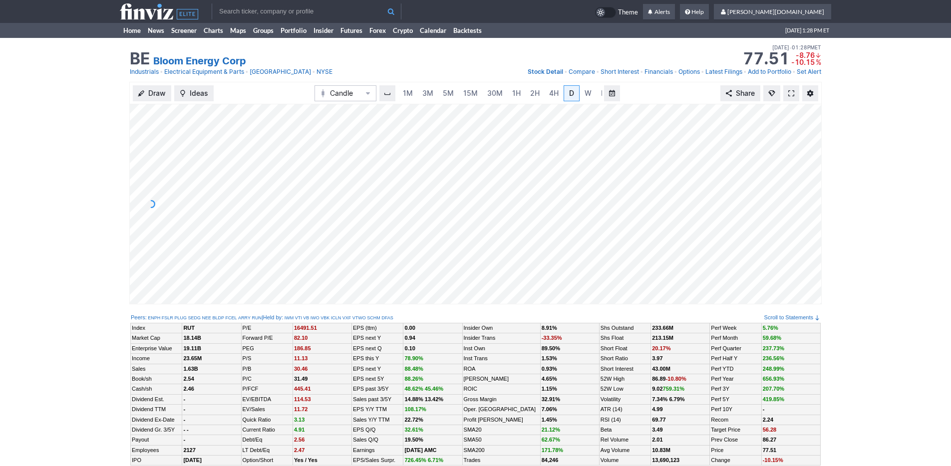
scroll to position [0, 10]
click at [446, 95] on link "5M" at bounding box center [438, 93] width 20 height 16
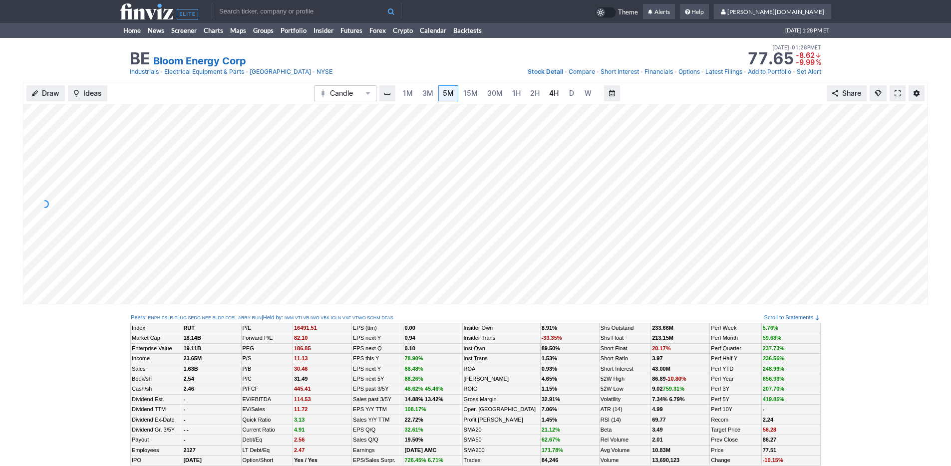
click at [545, 95] on link "4H" at bounding box center [554, 93] width 18 height 16
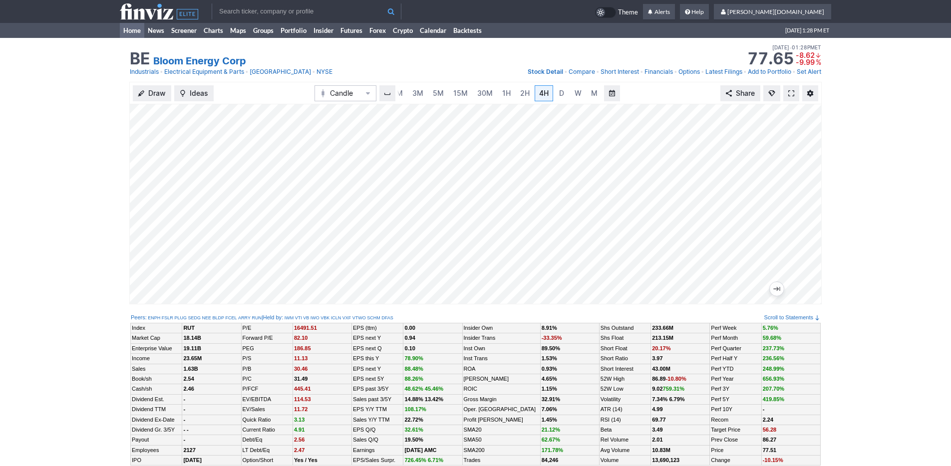
click at [126, 36] on link "Home" at bounding box center [132, 30] width 24 height 15
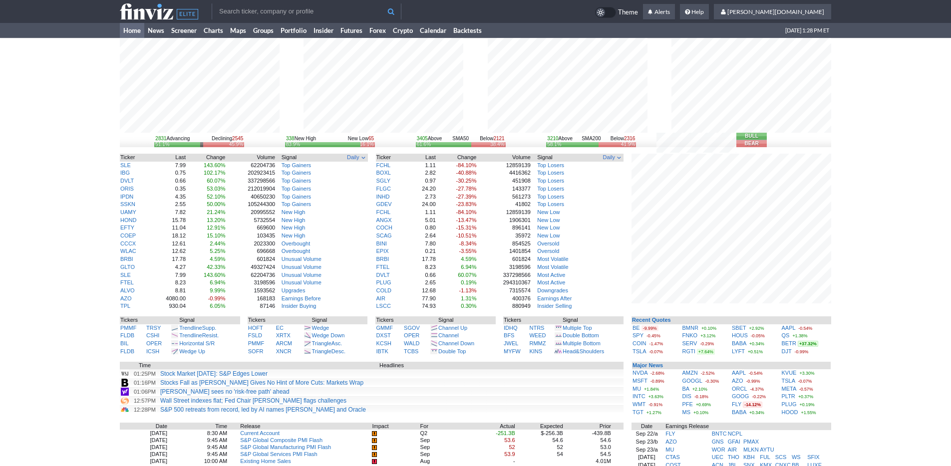
click at [260, 11] on input "text" at bounding box center [307, 11] width 190 height 16
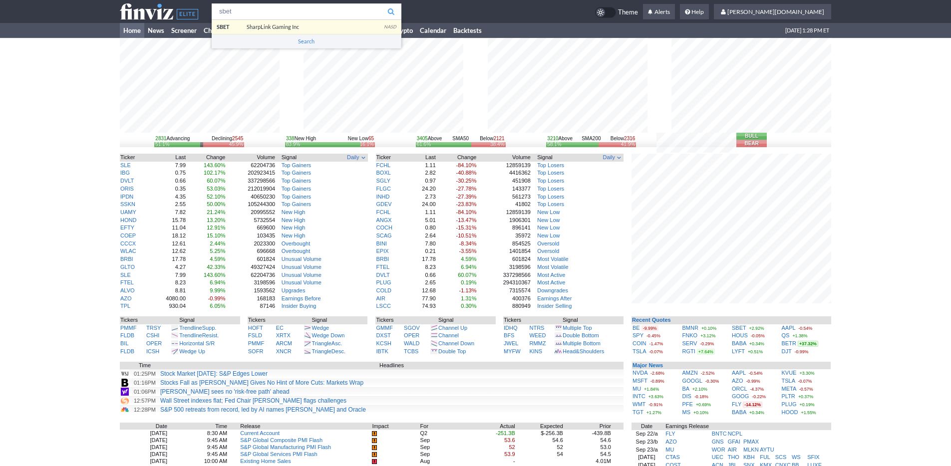
type input "sbet"
click at [252, 21] on tr "sbet SBET SharpLink Gaming Inc NASD Search Theme Alerts Help [PERSON_NAME][DOMA…" at bounding box center [476, 11] width 712 height 23
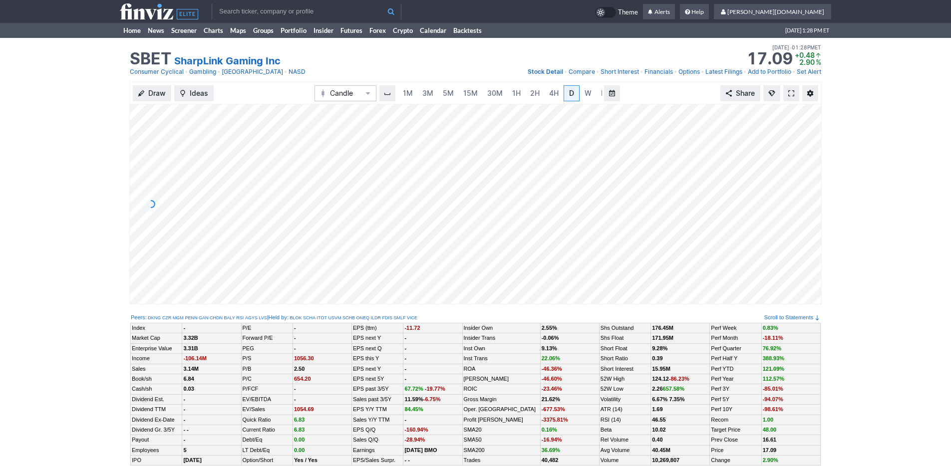
scroll to position [0, 10]
click at [428, 97] on link "5M" at bounding box center [438, 93] width 20 height 16
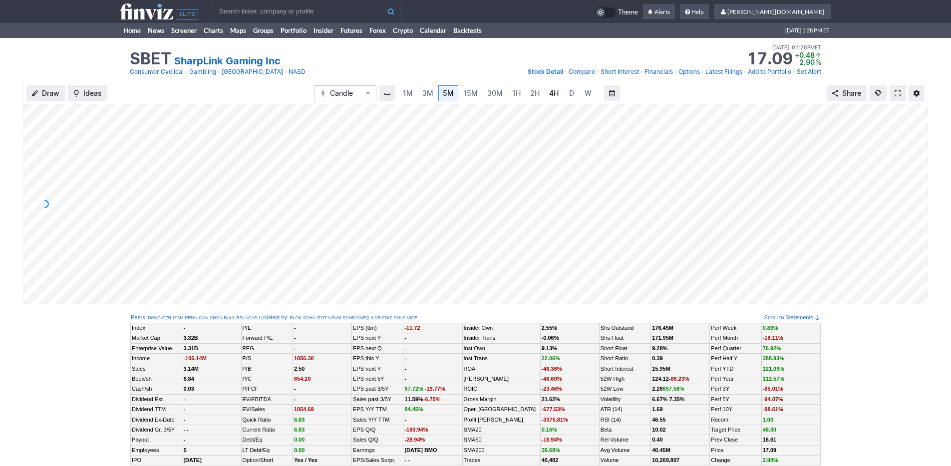
click at [549, 91] on span "4H" at bounding box center [553, 93] width 9 height 8
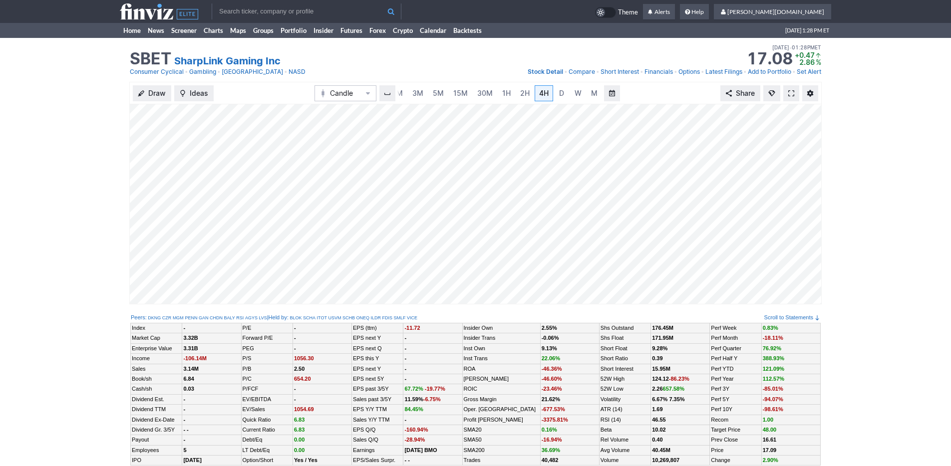
click at [223, 3] on input "text" at bounding box center [307, 11] width 190 height 16
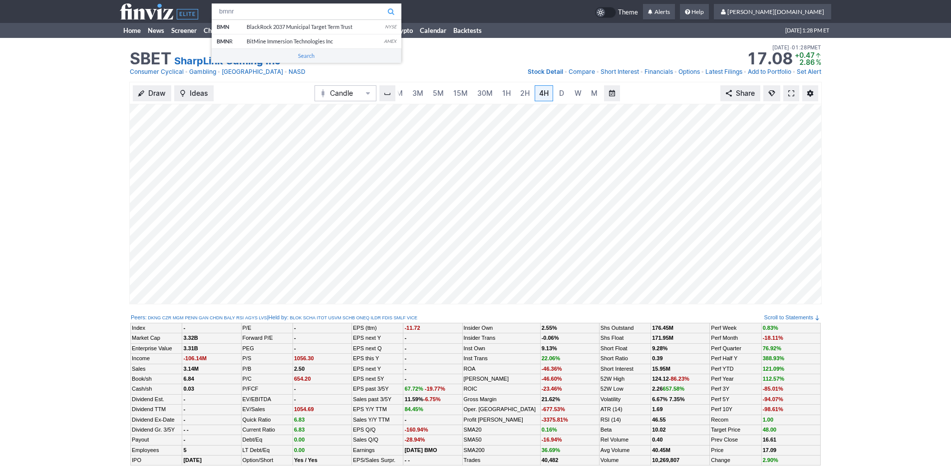
type input "bmnr"
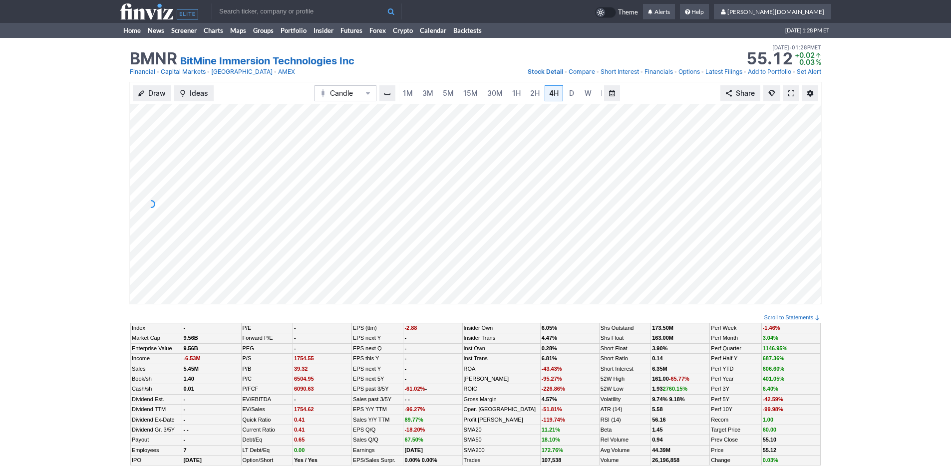
scroll to position [0, 10]
click at [134, 35] on link "Home" at bounding box center [132, 30] width 24 height 15
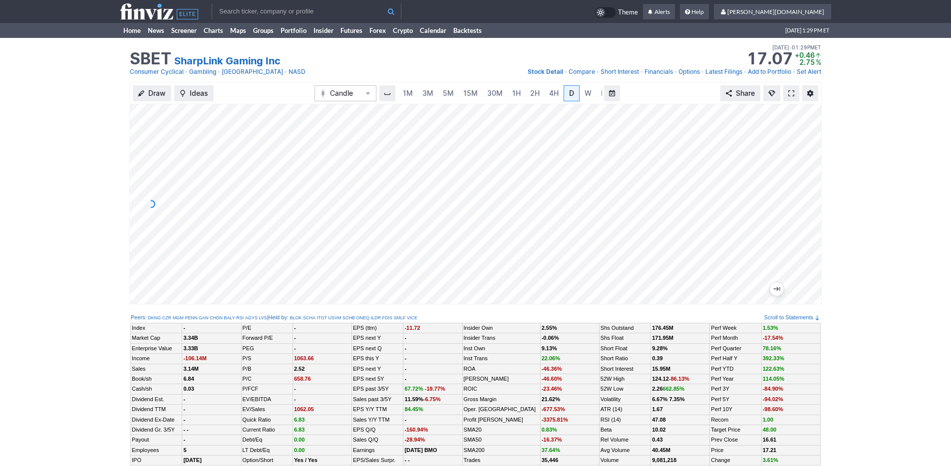
scroll to position [0, 10]
click at [421, 89] on span "3M" at bounding box center [417, 93] width 11 height 8
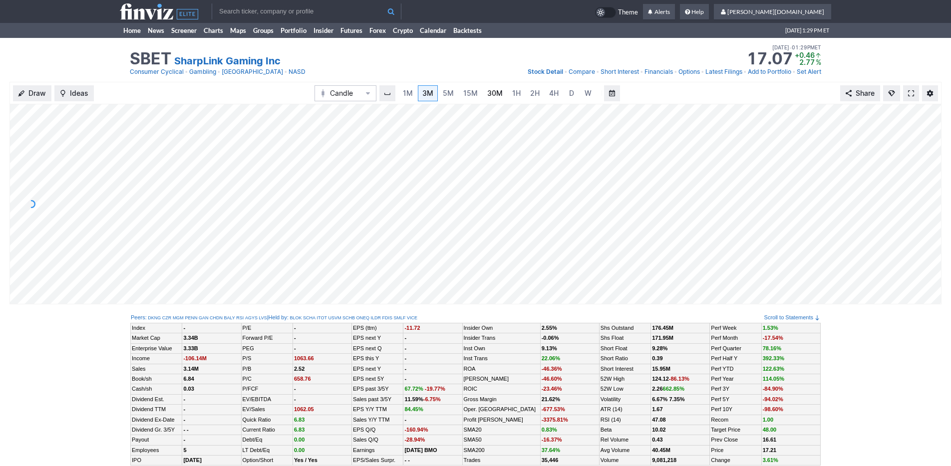
click at [492, 87] on link "30M" at bounding box center [495, 93] width 24 height 16
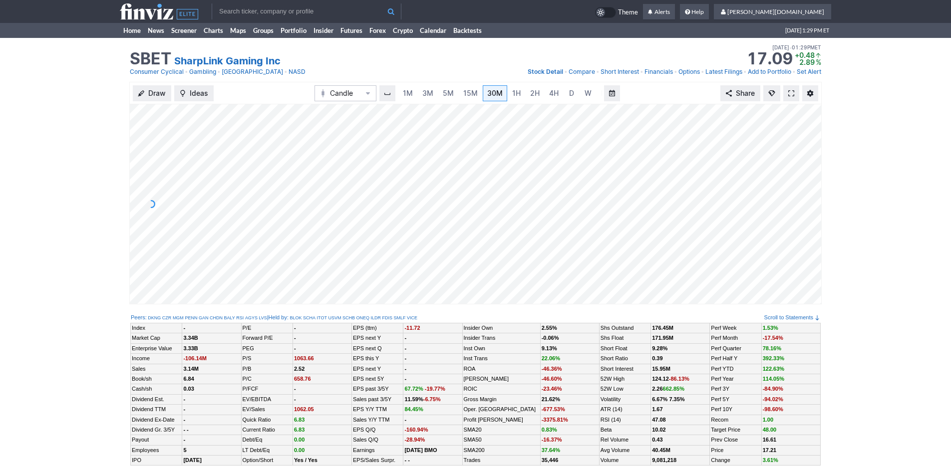
click at [365, 15] on input "text" at bounding box center [307, 11] width 190 height 16
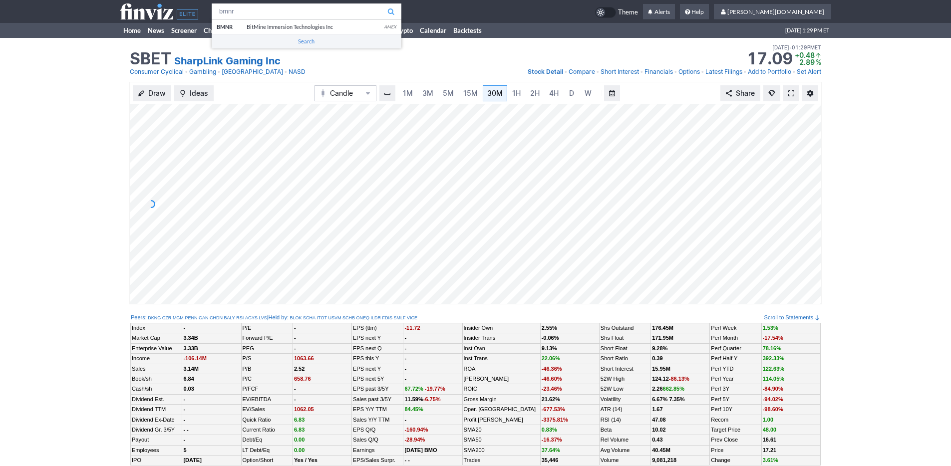
type input "bmnr"
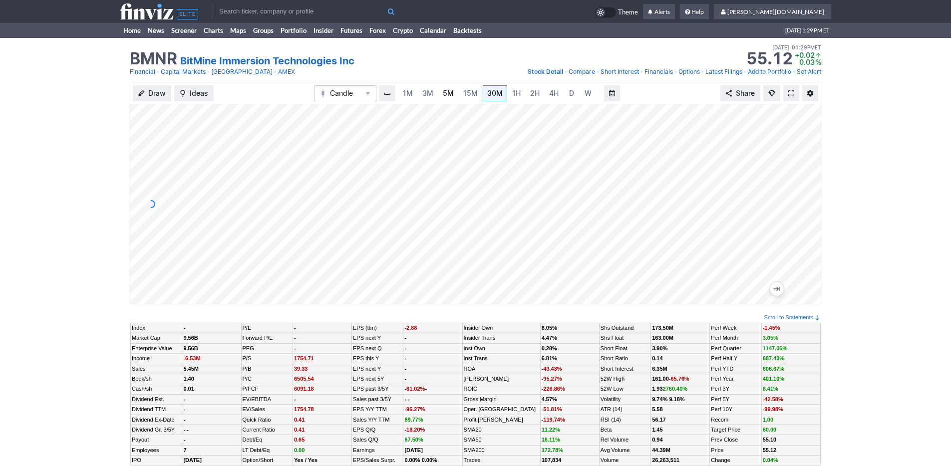
click at [438, 95] on link "5M" at bounding box center [448, 93] width 20 height 16
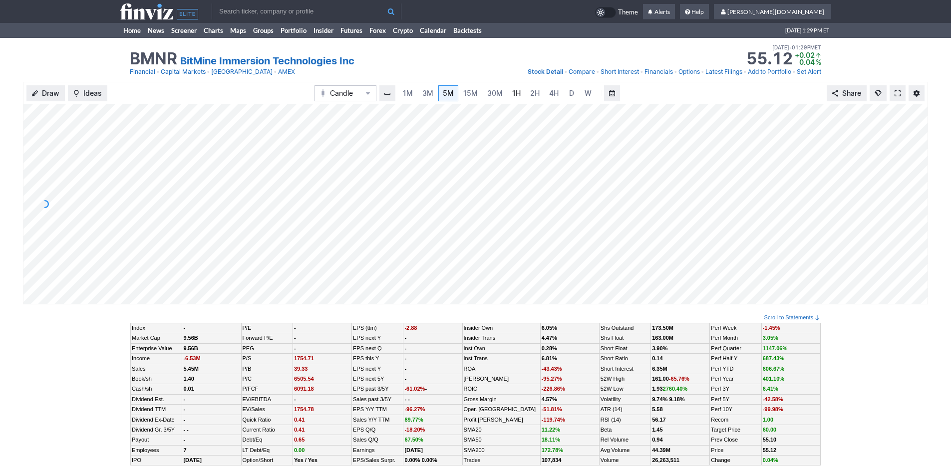
click at [515, 90] on span "1H" at bounding box center [516, 93] width 8 height 8
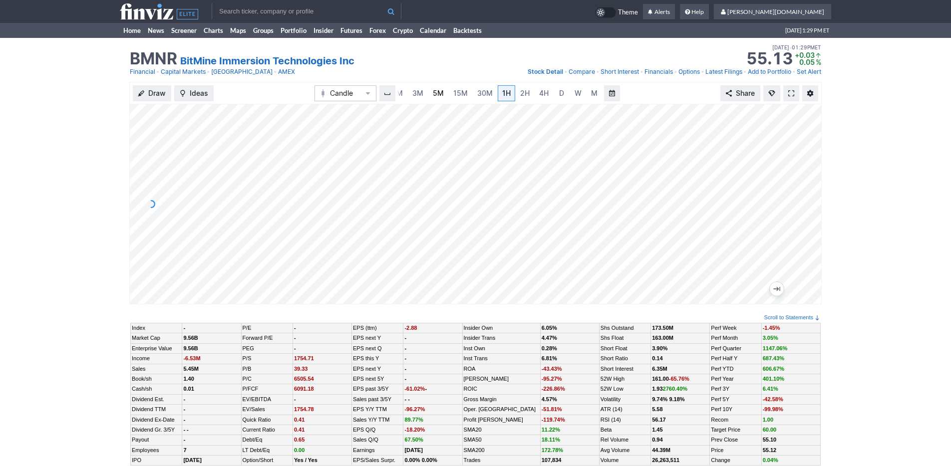
click at [438, 93] on span "5M" at bounding box center [438, 93] width 11 height 8
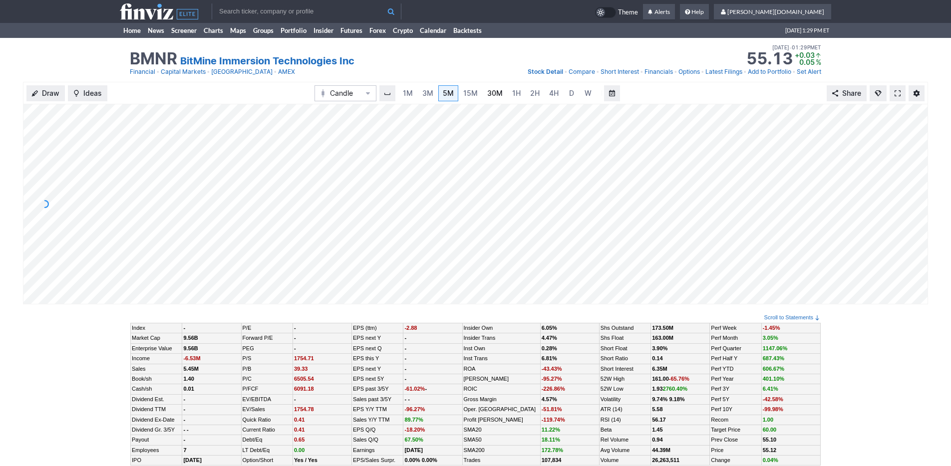
click at [491, 89] on span "30M" at bounding box center [494, 93] width 15 height 8
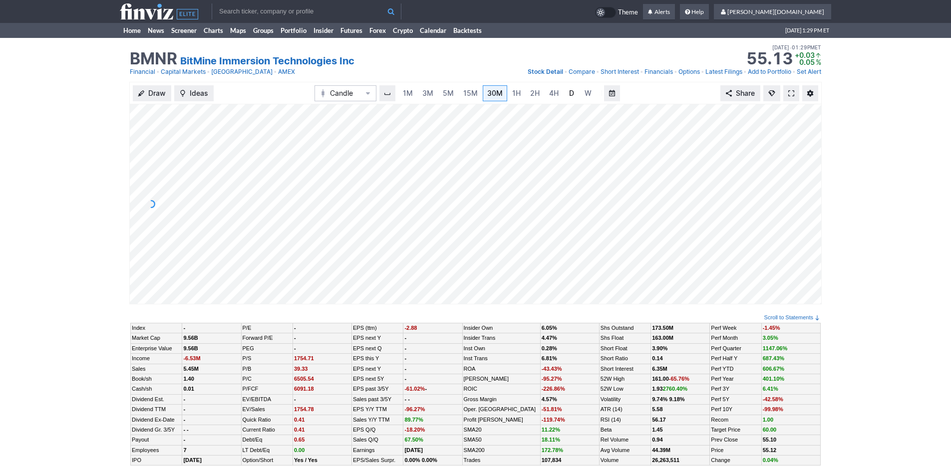
click at [564, 89] on link "D" at bounding box center [572, 93] width 16 height 16
click at [434, 97] on span "5M" at bounding box center [438, 93] width 11 height 8
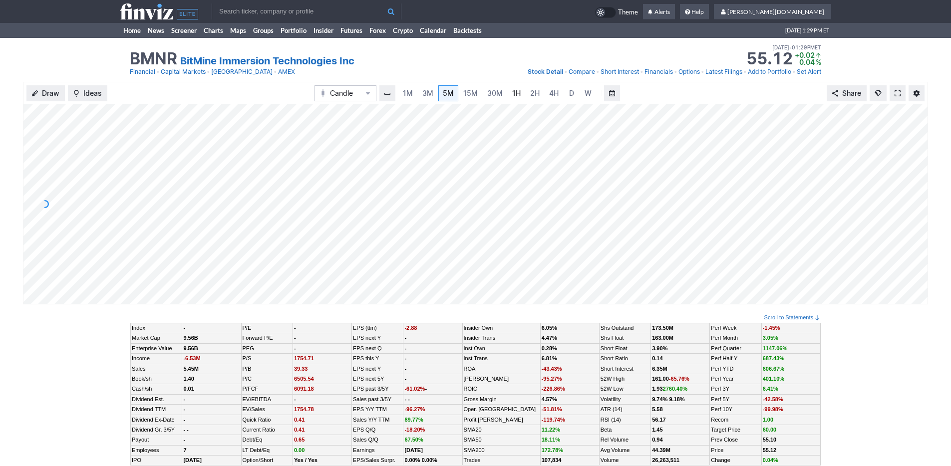
click at [521, 91] on link "1H" at bounding box center [516, 93] width 17 height 16
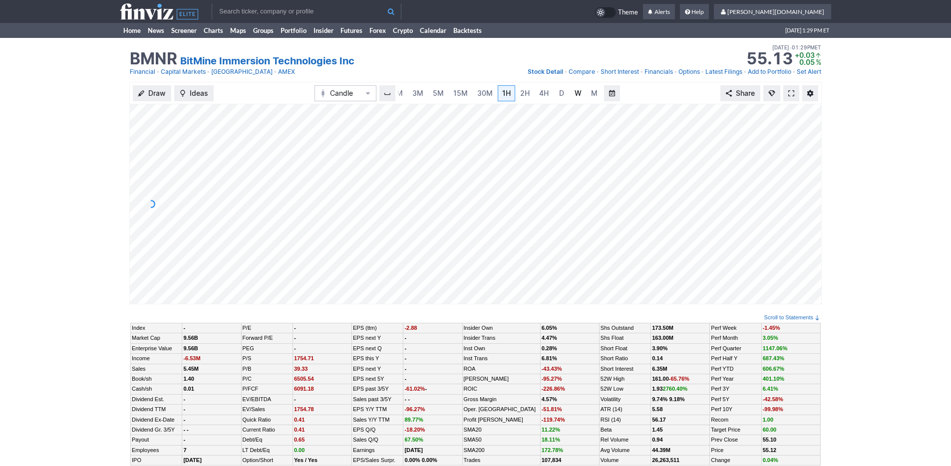
click at [572, 93] on link "W" at bounding box center [578, 93] width 16 height 16
click at [430, 100] on link "5M" at bounding box center [438, 93] width 20 height 16
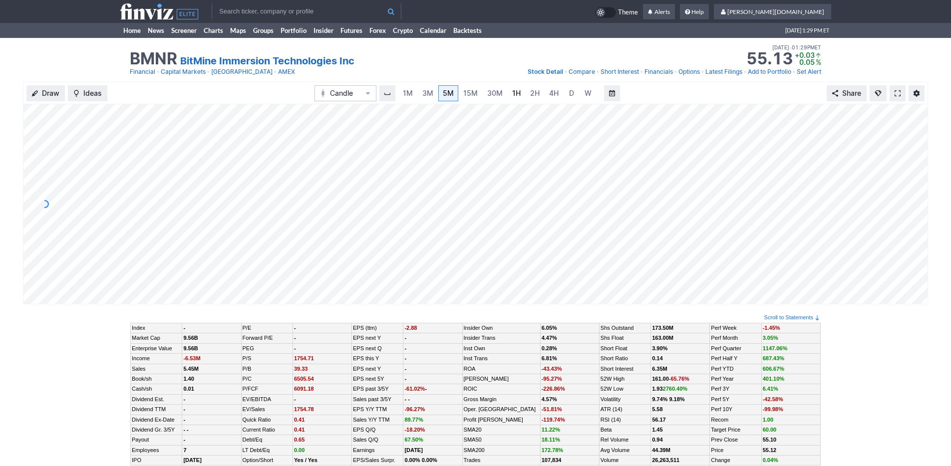
click at [512, 95] on span "1H" at bounding box center [516, 93] width 8 height 8
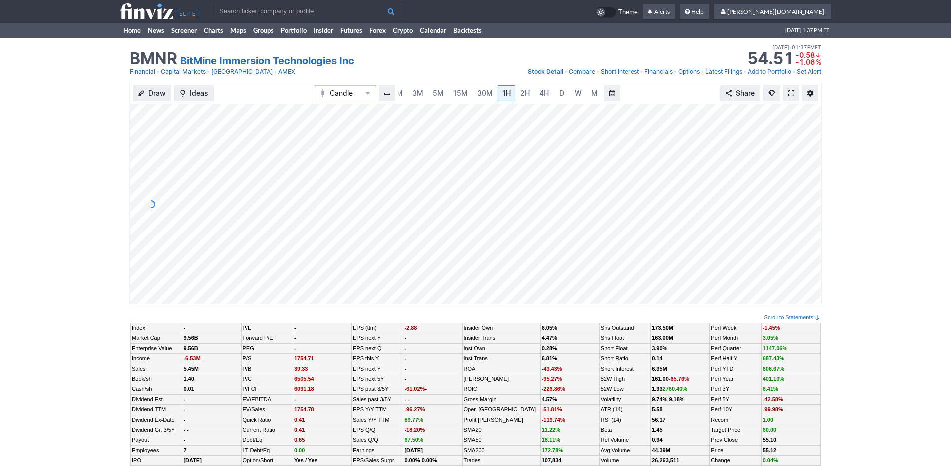
click at [291, 98] on div "Draw Ideas Candle 1M 3M 5M 15M 30M 1H 2H 4H D W M Share" at bounding box center [475, 193] width 693 height 223
click at [145, 31] on link "News" at bounding box center [155, 30] width 23 height 15
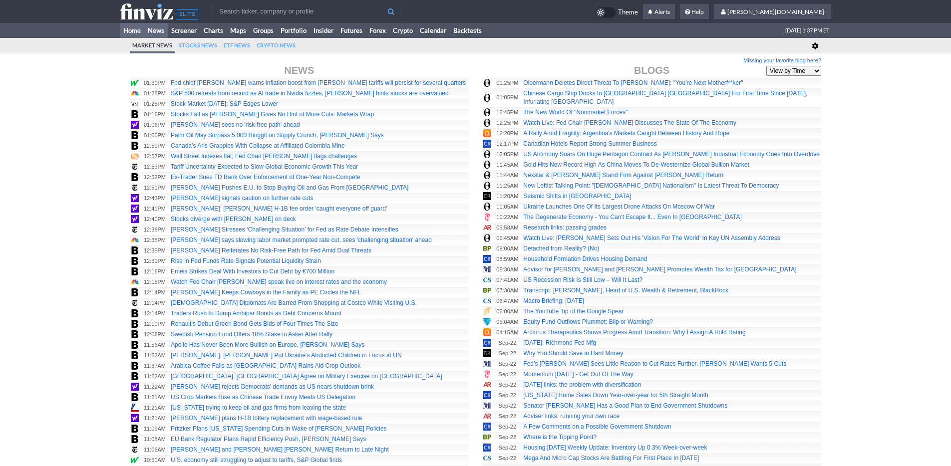
click at [126, 31] on link "Home" at bounding box center [132, 30] width 24 height 15
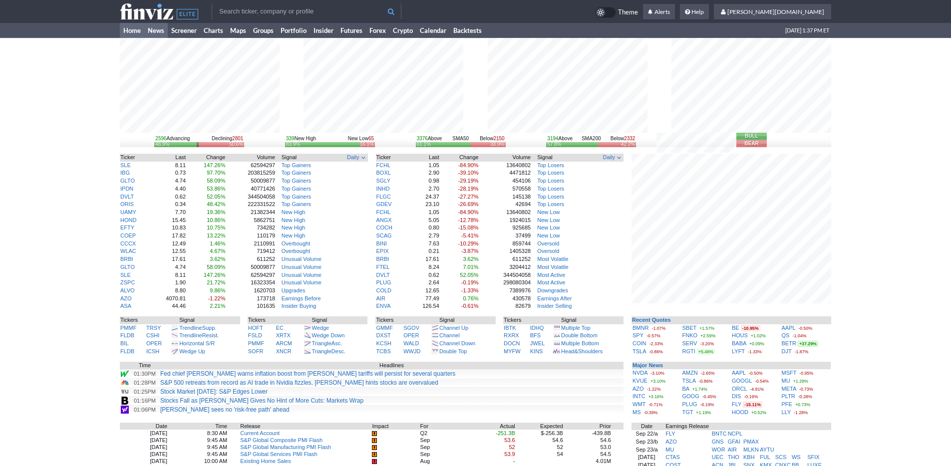
click at [156, 29] on link "News" at bounding box center [155, 30] width 23 height 15
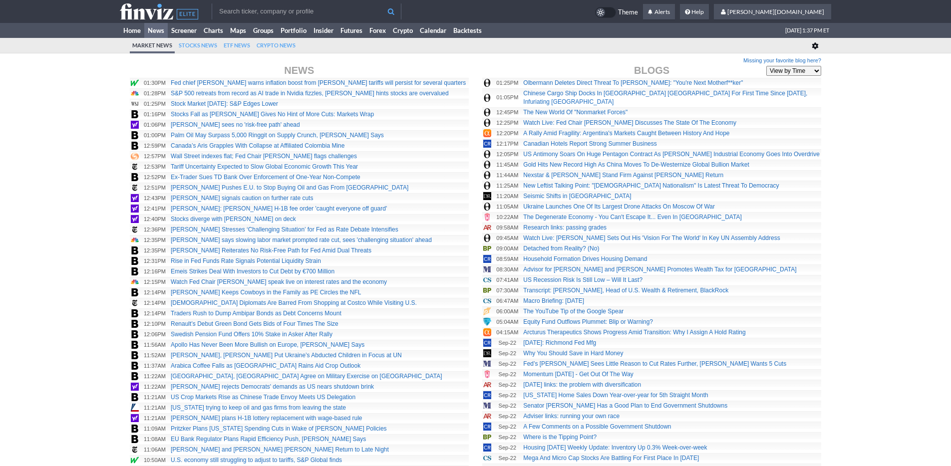
click at [253, 14] on input "text" at bounding box center [307, 11] width 190 height 16
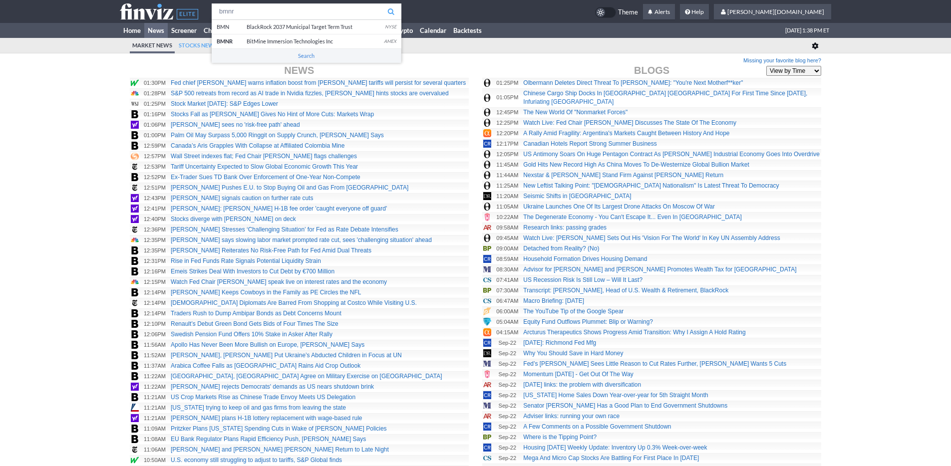
type input "bmnr"
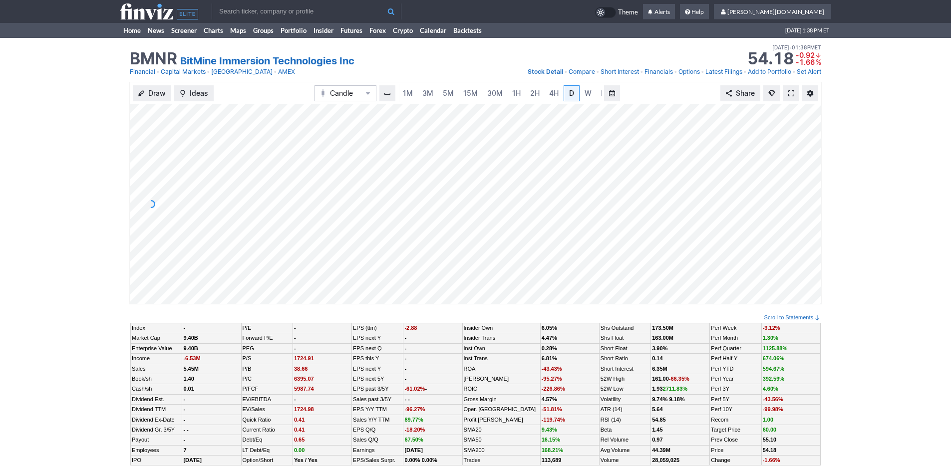
scroll to position [0, 10]
click at [425, 97] on link "3M" at bounding box center [418, 93] width 20 height 16
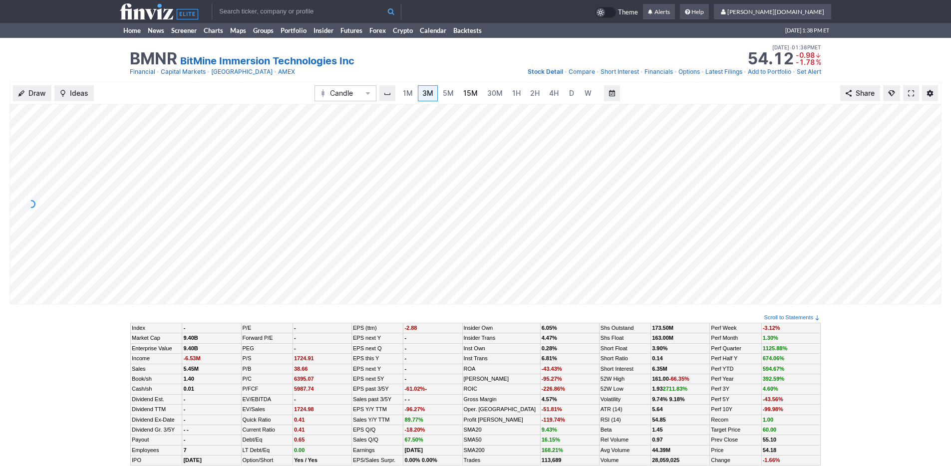
click at [463, 94] on span "15M" at bounding box center [470, 93] width 14 height 8
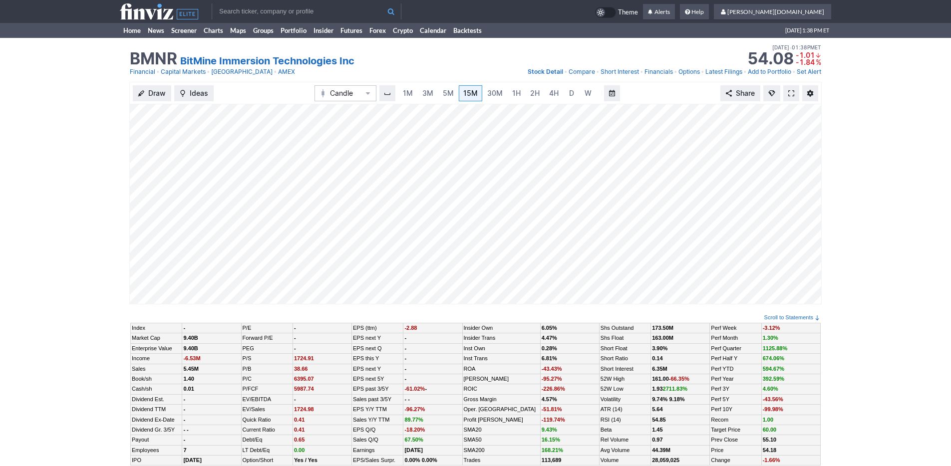
click at [289, 12] on input "text" at bounding box center [307, 11] width 190 height 16
type input "n"
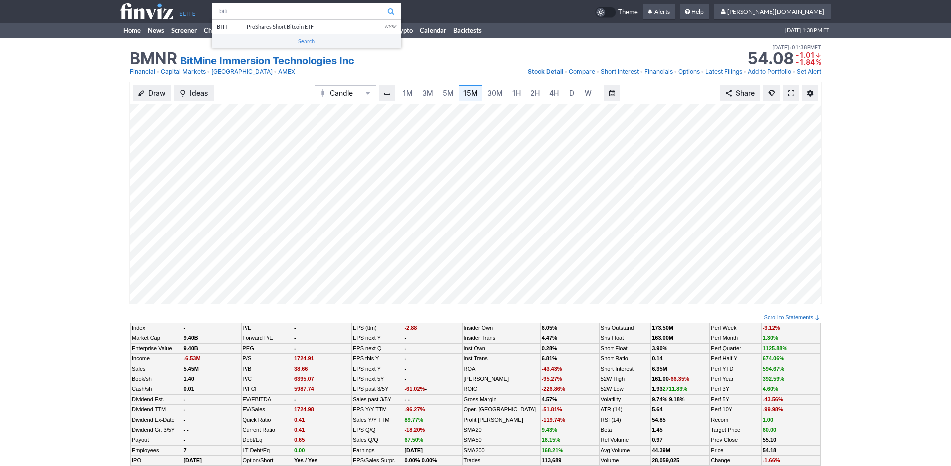
type input "biti"
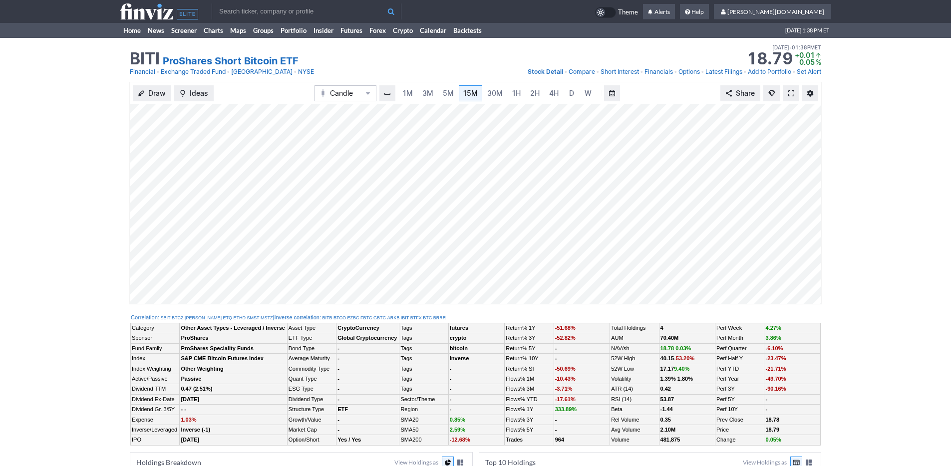
click at [264, 11] on input "text" at bounding box center [307, 11] width 190 height 16
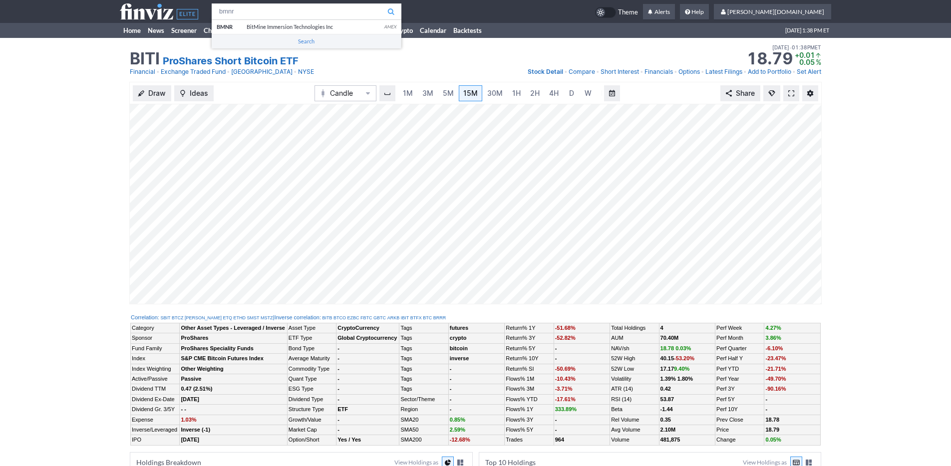
type input "bmnr"
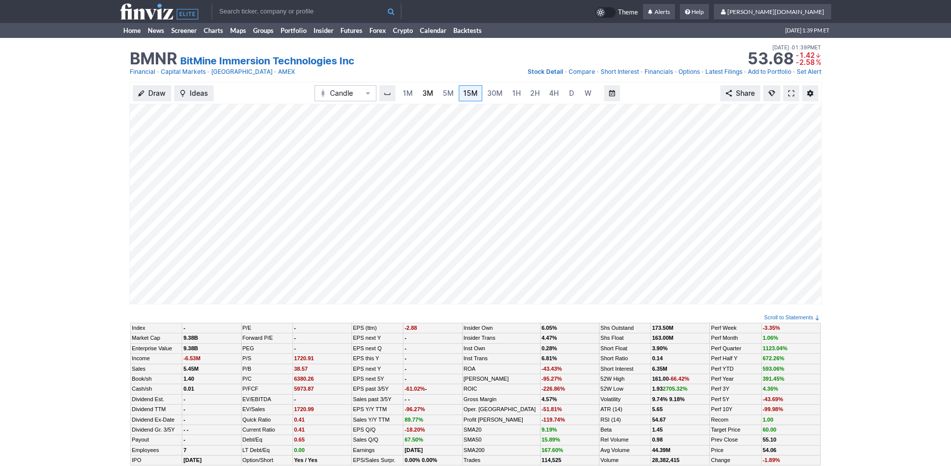
click at [423, 92] on span "3M" at bounding box center [427, 93] width 11 height 8
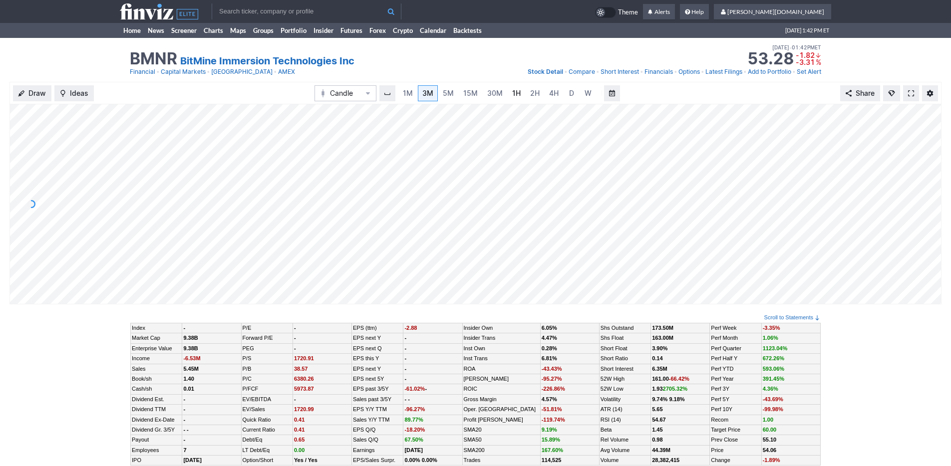
click at [508, 94] on link "1H" at bounding box center [516, 93] width 17 height 16
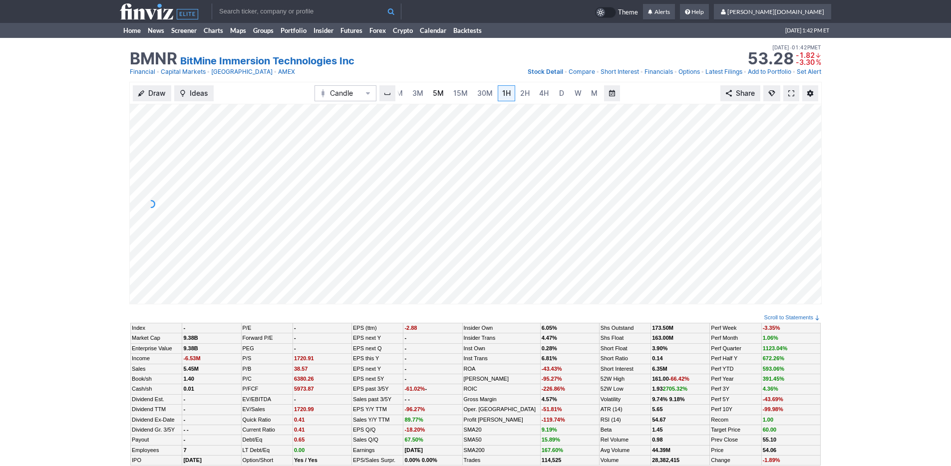
click at [428, 91] on link "5M" at bounding box center [438, 93] width 20 height 16
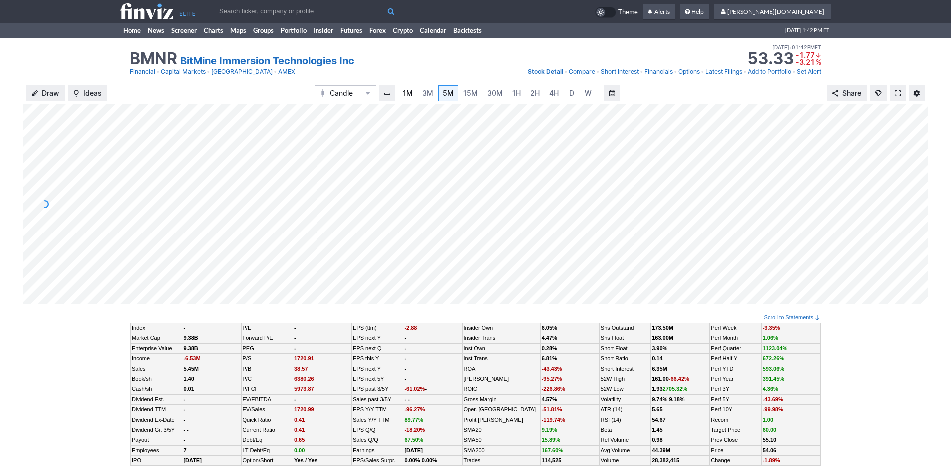
click at [400, 94] on link "1M" at bounding box center [408, 93] width 19 height 16
click at [121, 29] on link "Home" at bounding box center [132, 30] width 24 height 15
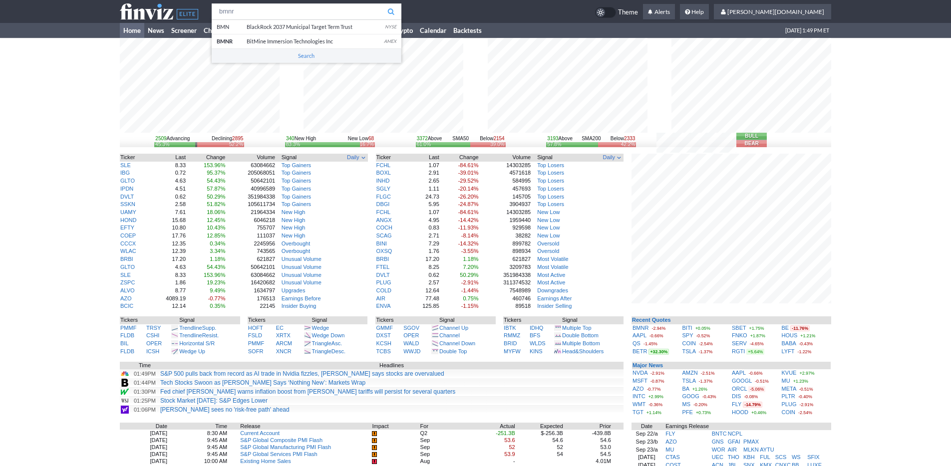
type input "bmnr"
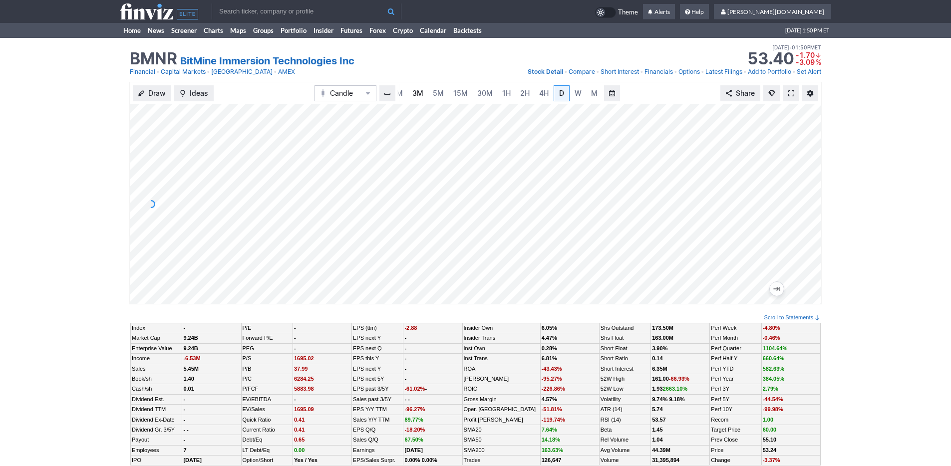
click at [423, 92] on link "3M" at bounding box center [418, 93] width 20 height 16
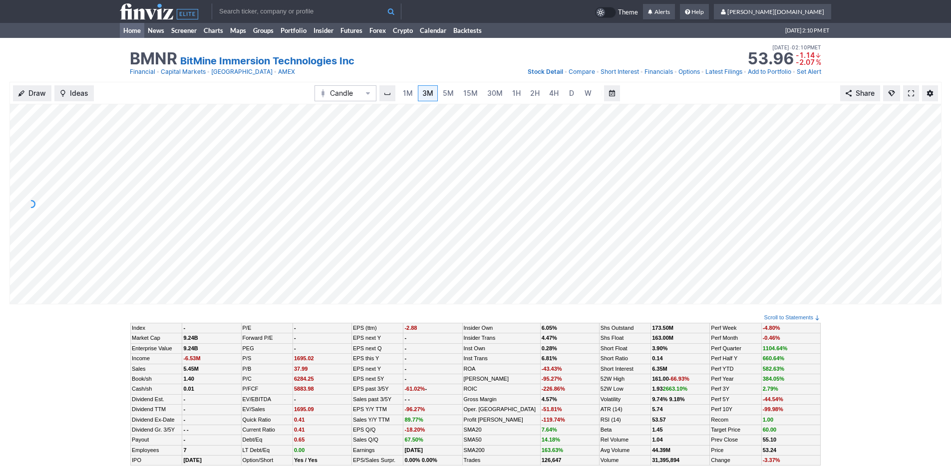
click at [138, 32] on link "Home" at bounding box center [132, 30] width 24 height 15
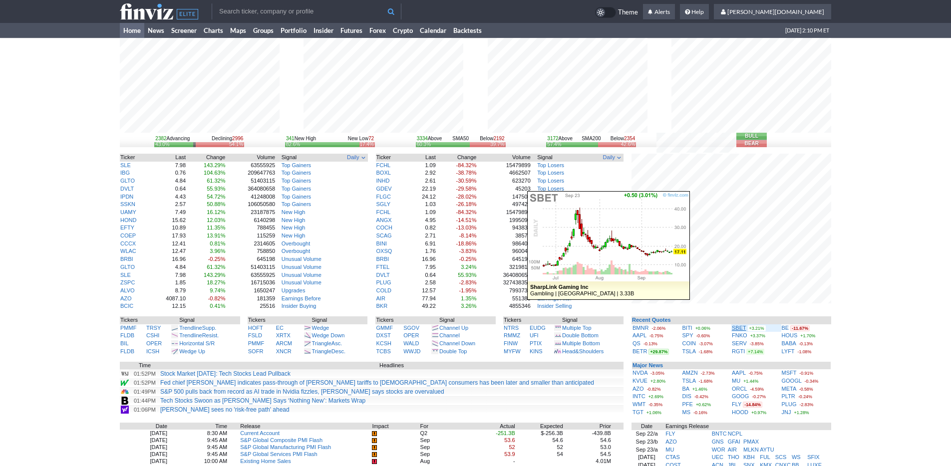
click at [742, 329] on link "SBET" at bounding box center [739, 328] width 14 height 6
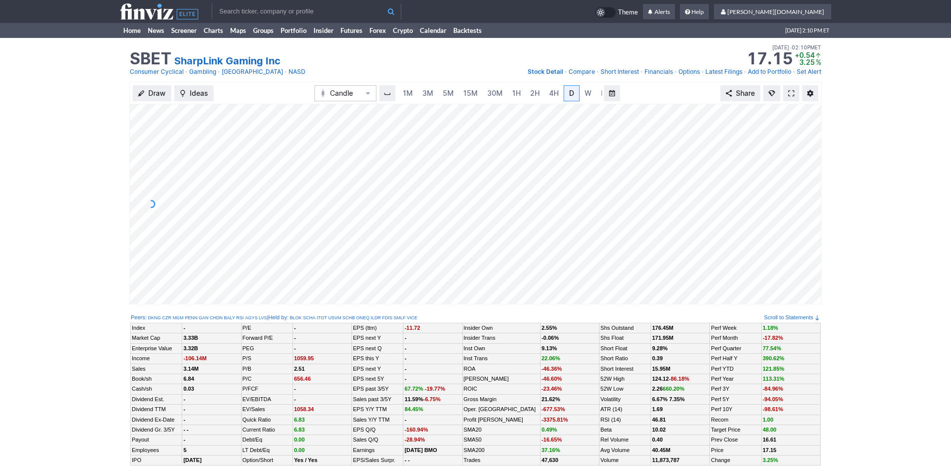
scroll to position [0, 10]
click at [128, 34] on link "Home" at bounding box center [132, 30] width 24 height 15
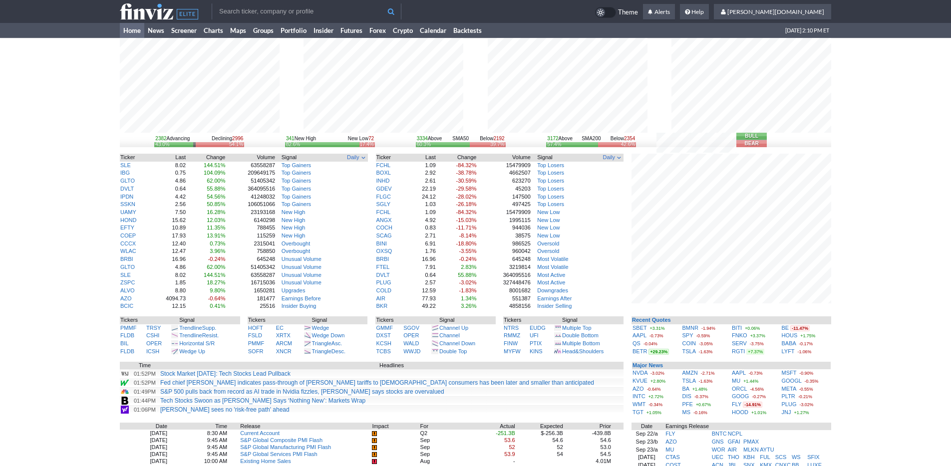
click at [263, 14] on input "text" at bounding box center [307, 11] width 190 height 16
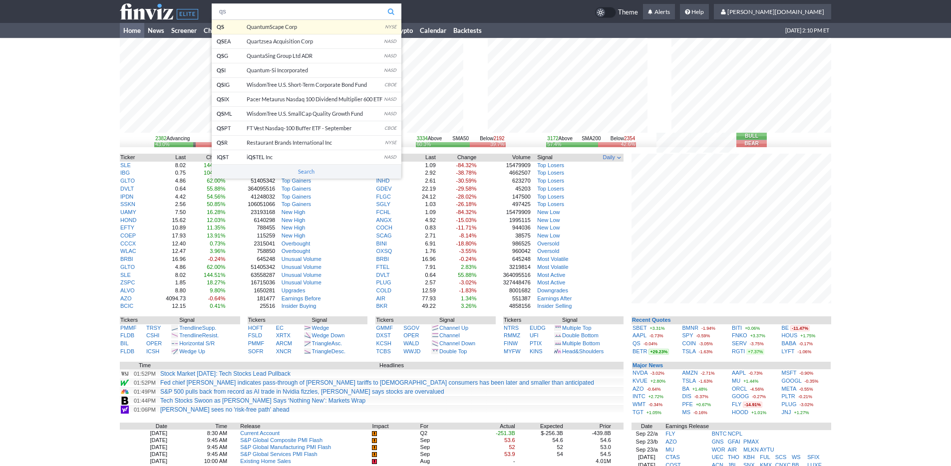
type input "qs"
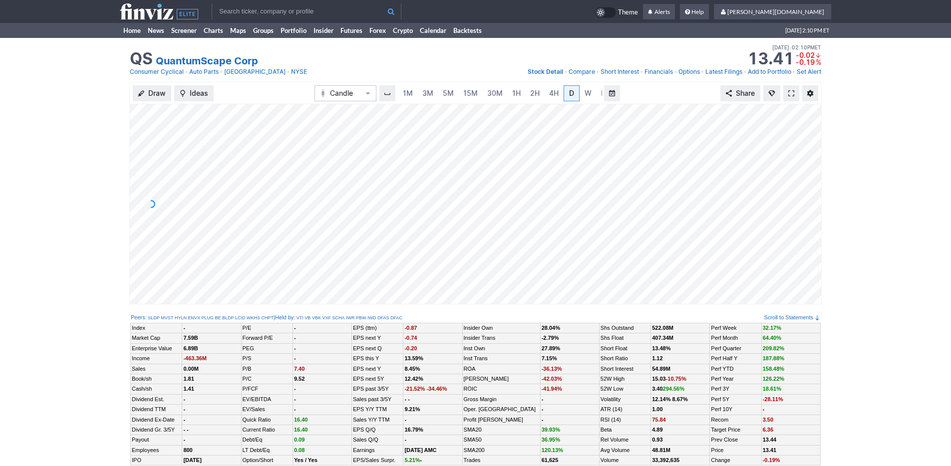
scroll to position [0, 10]
click at [422, 97] on link "3M" at bounding box center [418, 93] width 20 height 16
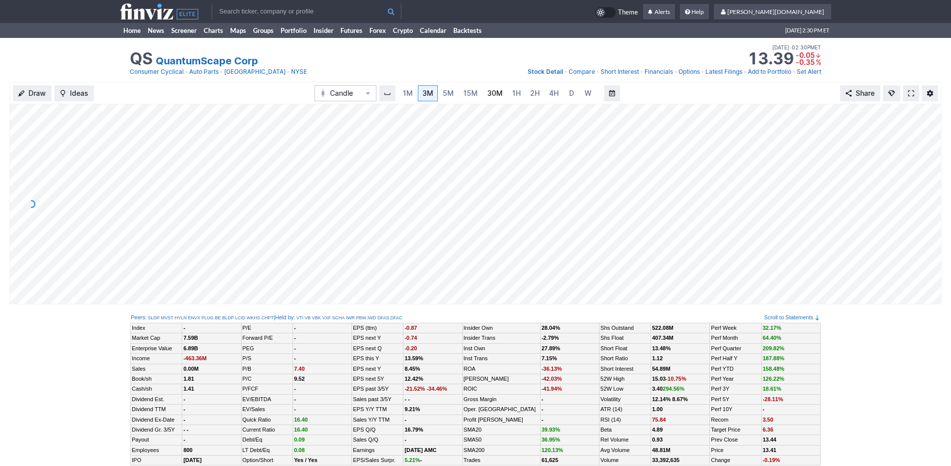
click at [495, 89] on span "30M" at bounding box center [494, 93] width 15 height 8
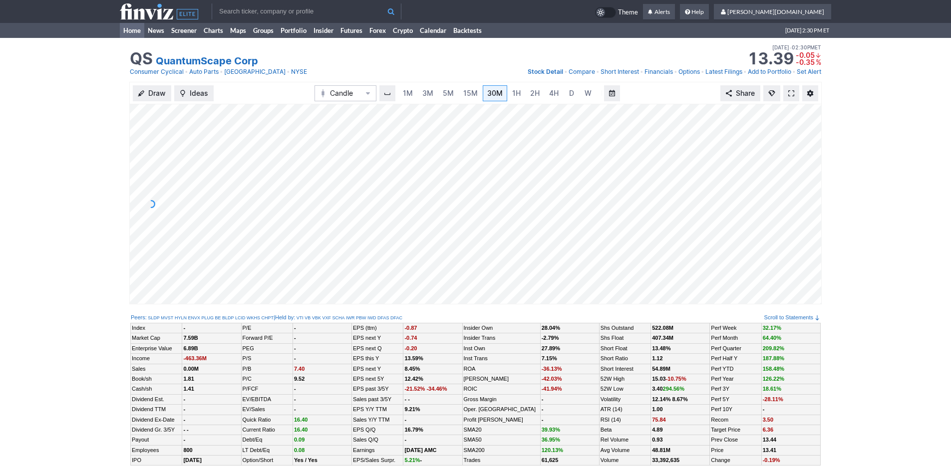
click at [128, 32] on link "Home" at bounding box center [132, 30] width 24 height 15
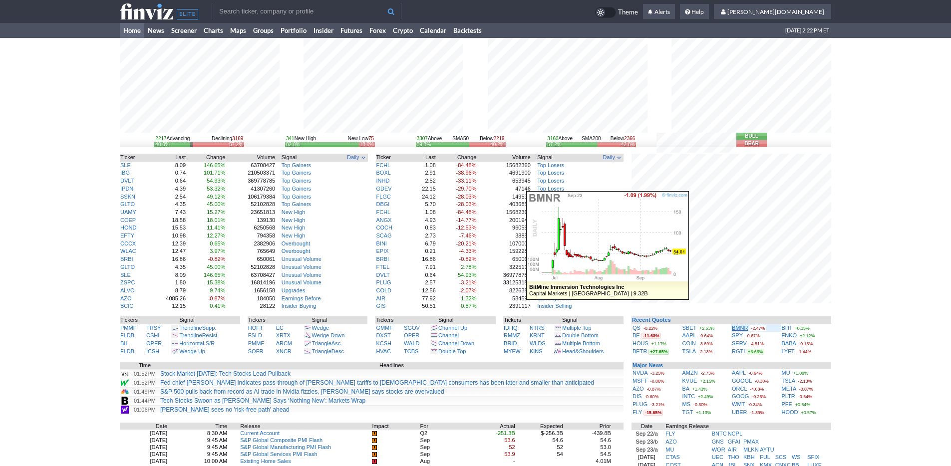
click at [741, 329] on link "BMNR" at bounding box center [740, 328] width 16 height 6
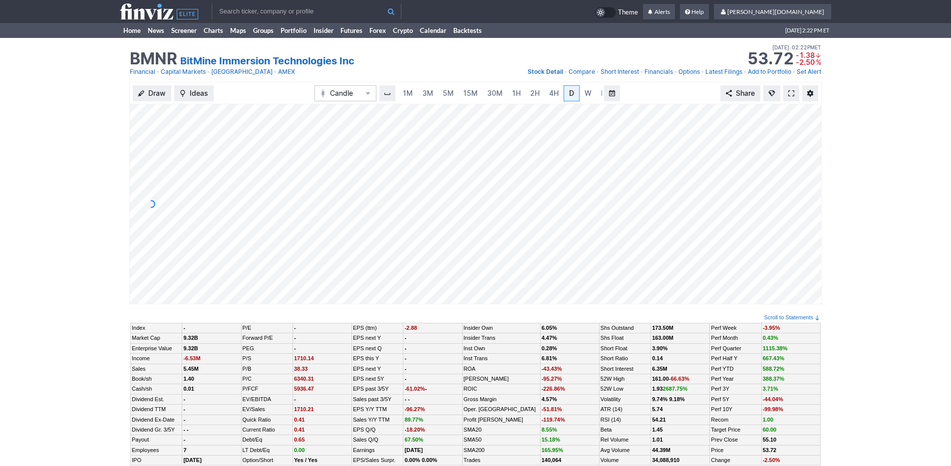
scroll to position [0, 10]
click at [420, 92] on span "3M" at bounding box center [417, 93] width 11 height 8
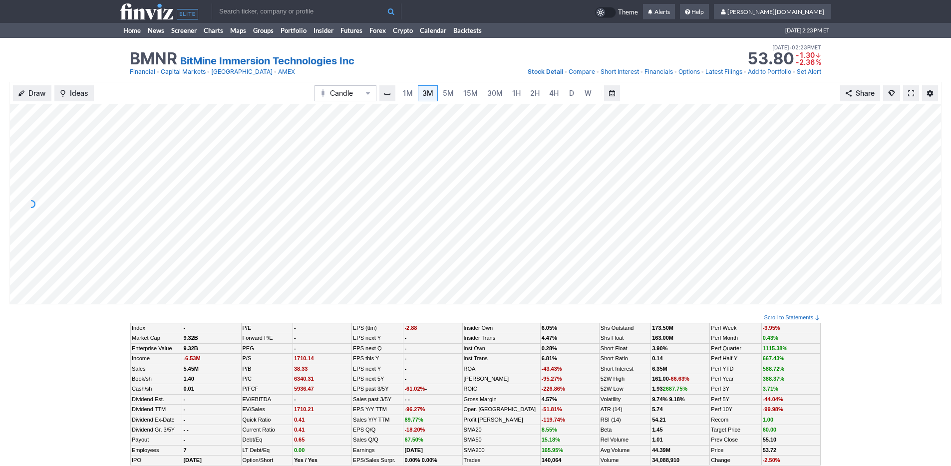
click at [258, 13] on input "text" at bounding box center [307, 11] width 190 height 16
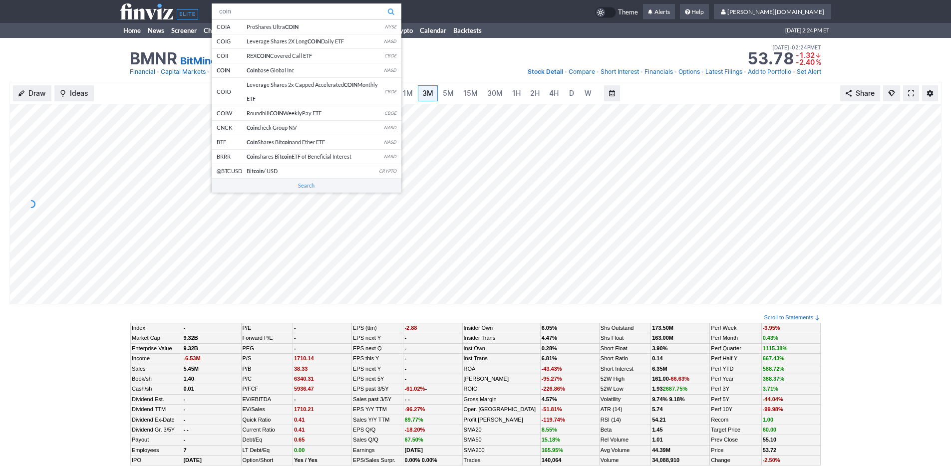
type input "coin"
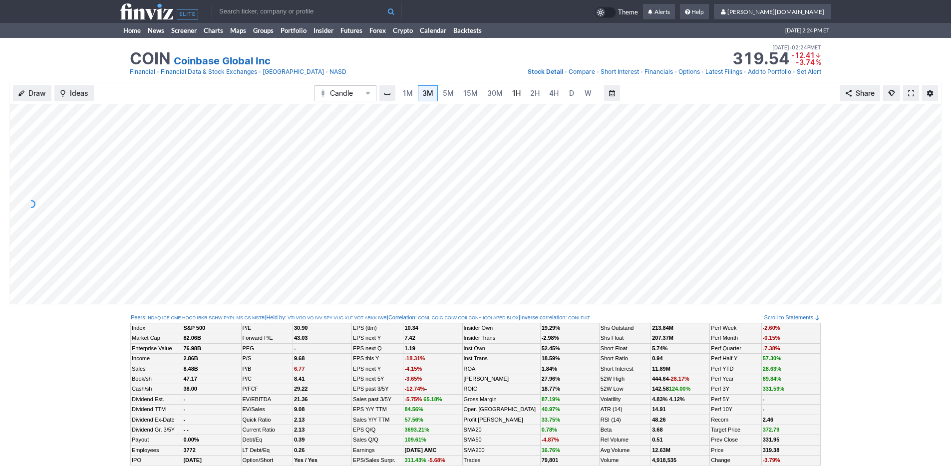
click at [516, 93] on span "1H" at bounding box center [516, 93] width 8 height 8
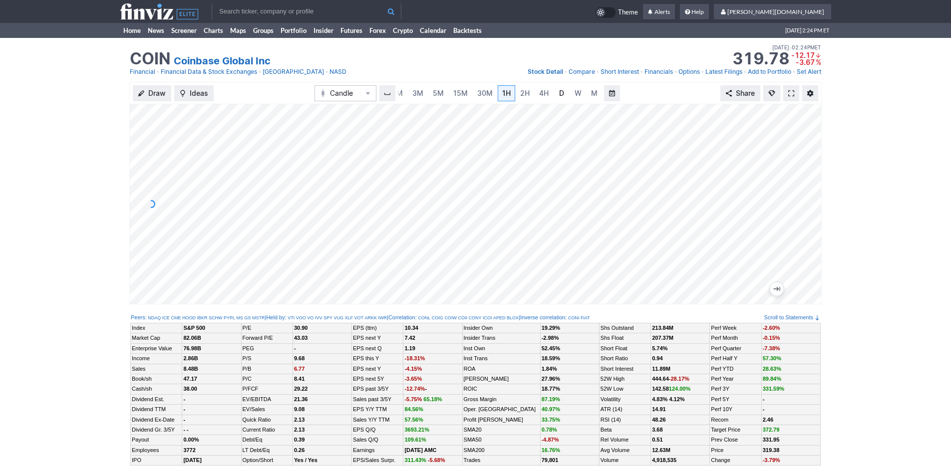
click at [561, 96] on span "D" at bounding box center [561, 93] width 5 height 8
click at [434, 92] on span "5M" at bounding box center [438, 93] width 11 height 8
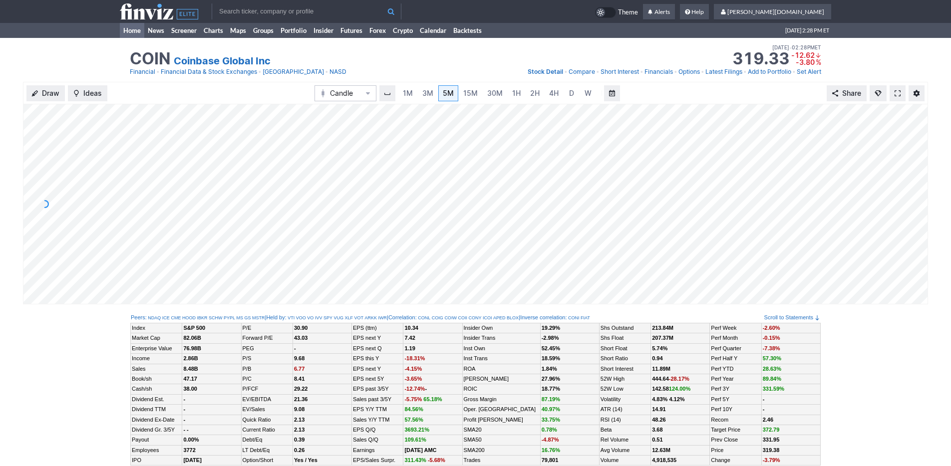
click at [128, 23] on link "Home" at bounding box center [132, 30] width 24 height 15
